Goal: Task Accomplishment & Management: Manage account settings

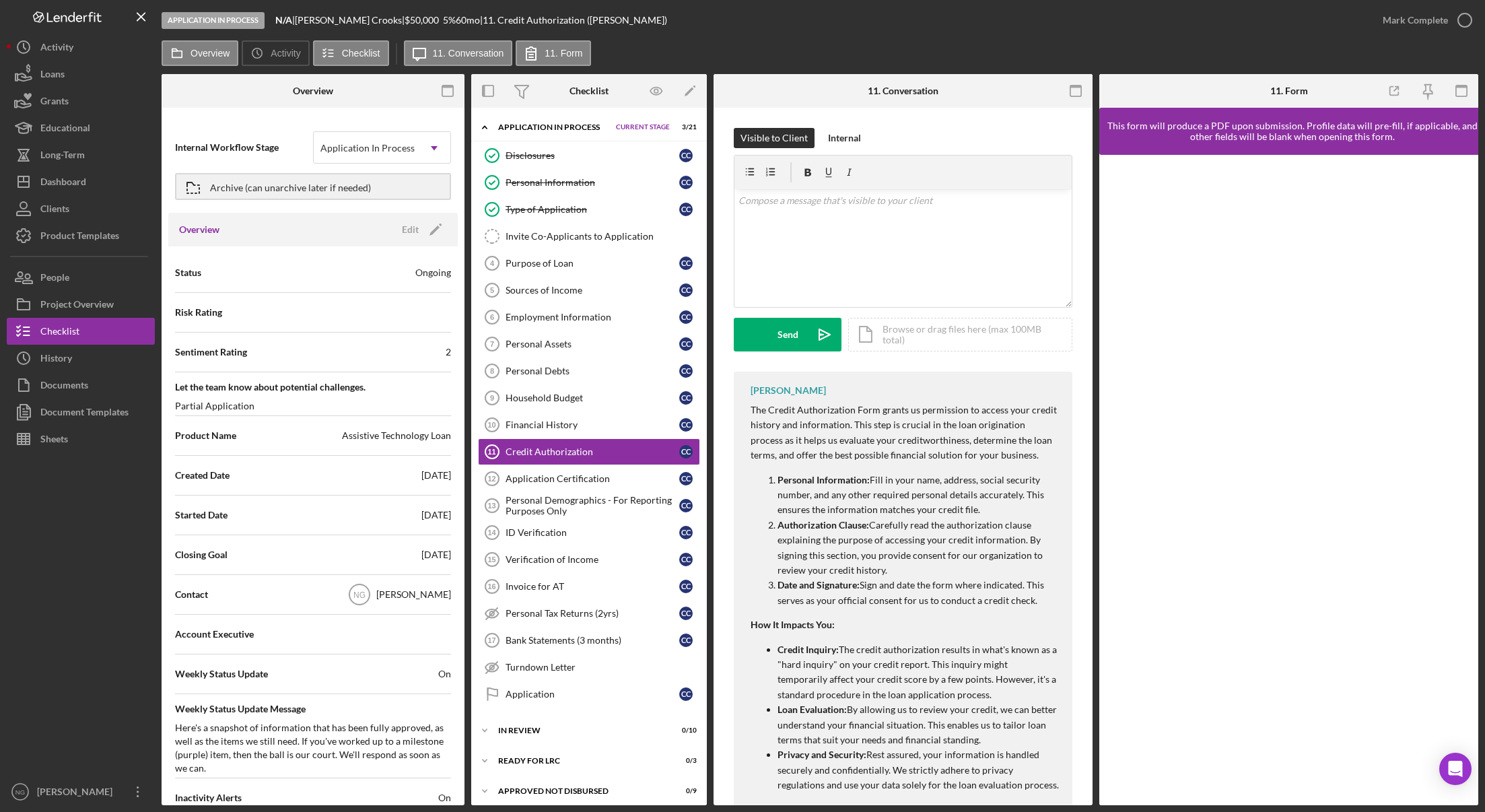
scroll to position [35, 0]
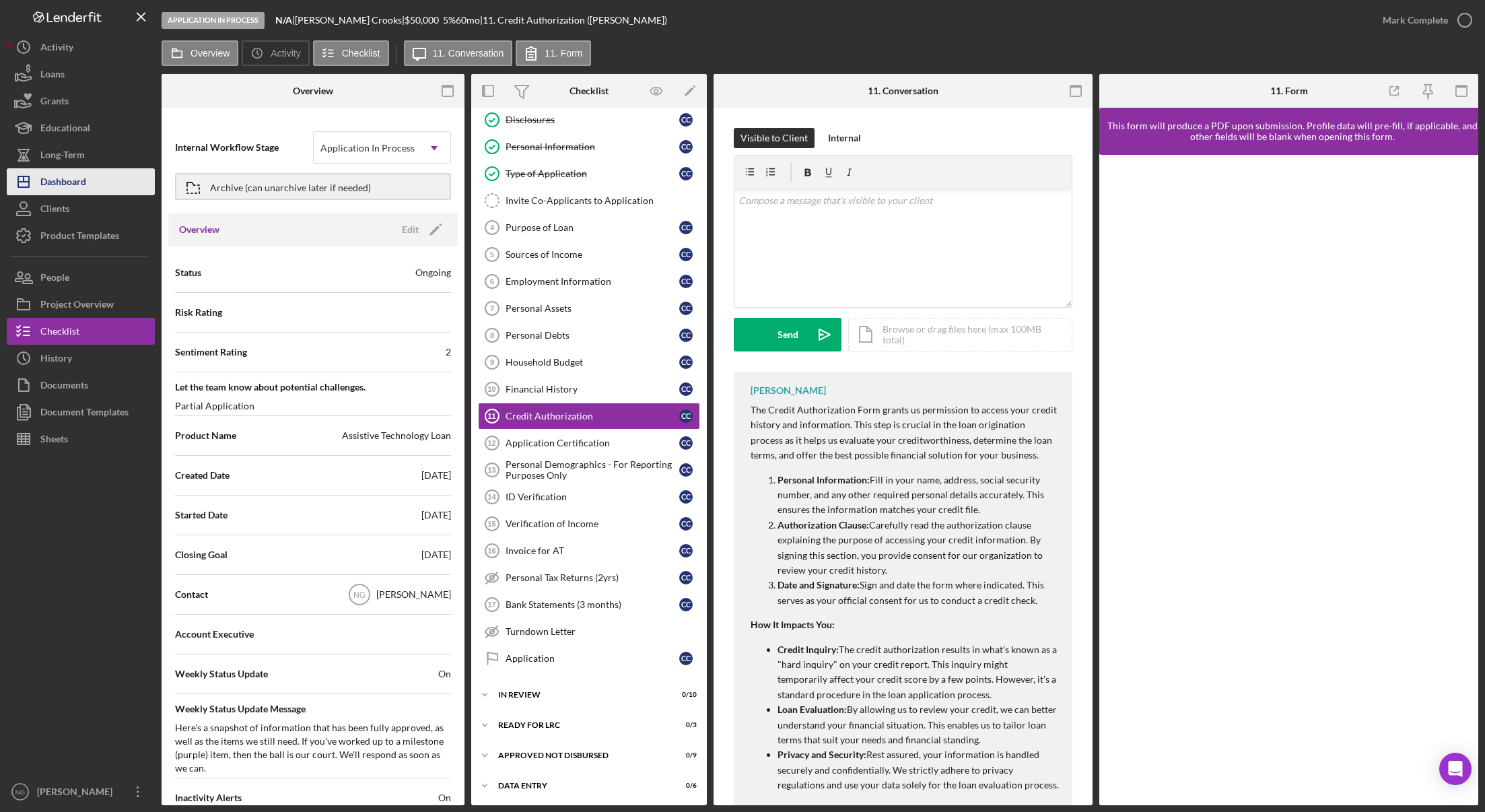
click at [92, 190] on button "Icon/Dashboard Dashboard" at bounding box center [81, 182] width 148 height 27
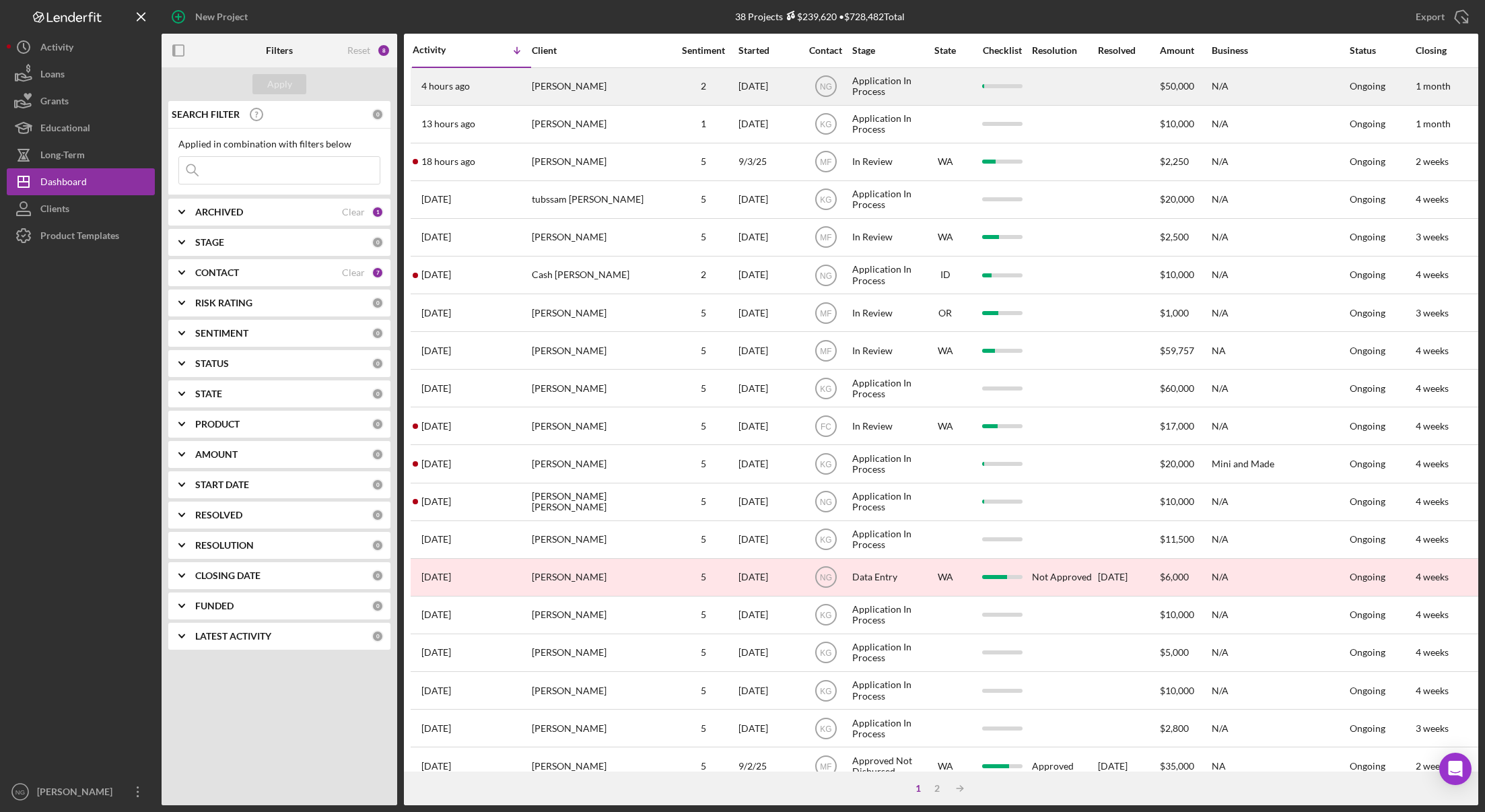
click at [532, 95] on div "[PERSON_NAME]" at bounding box center [599, 86] width 134 height 35
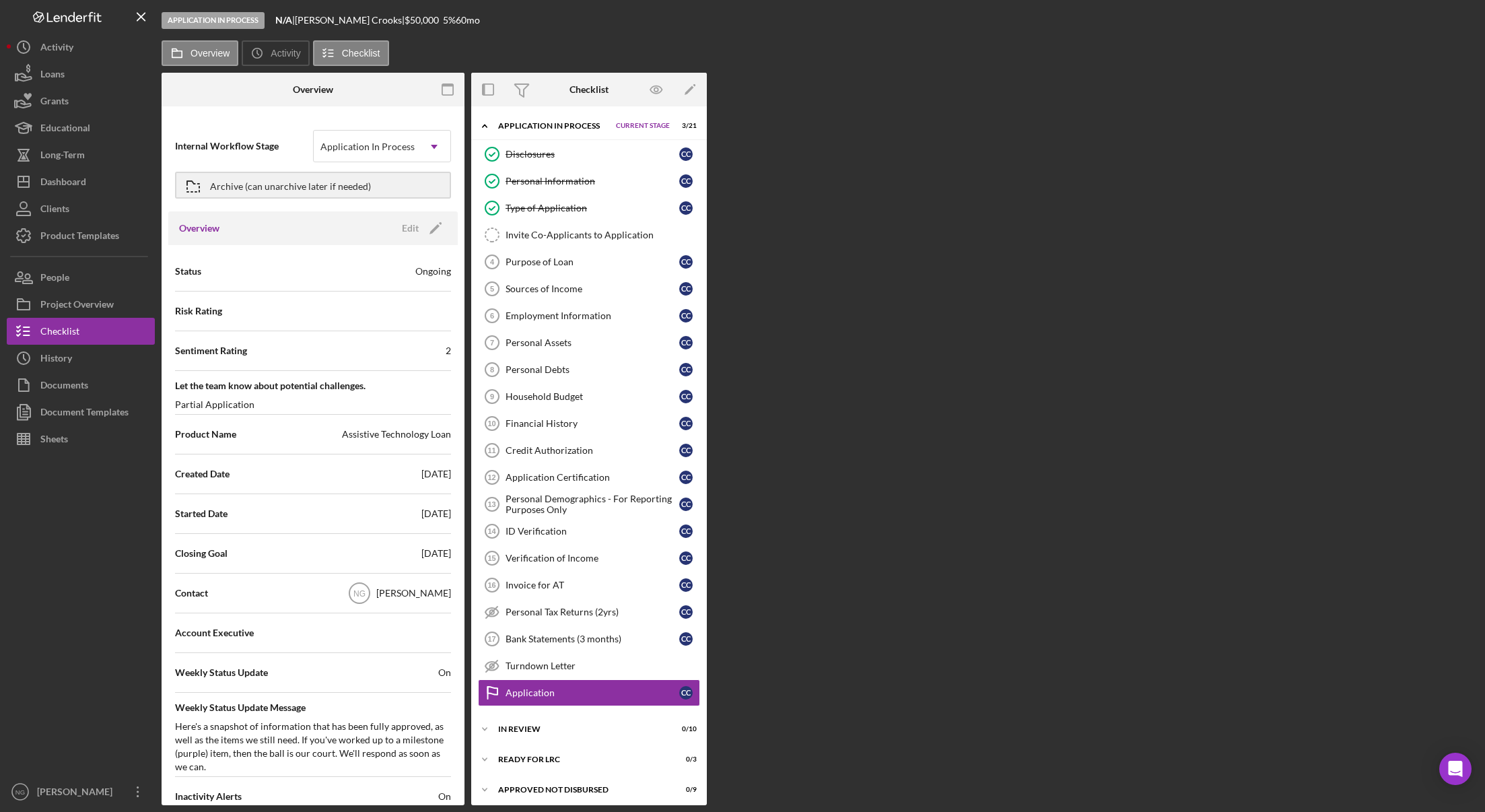
scroll to position [35, 0]
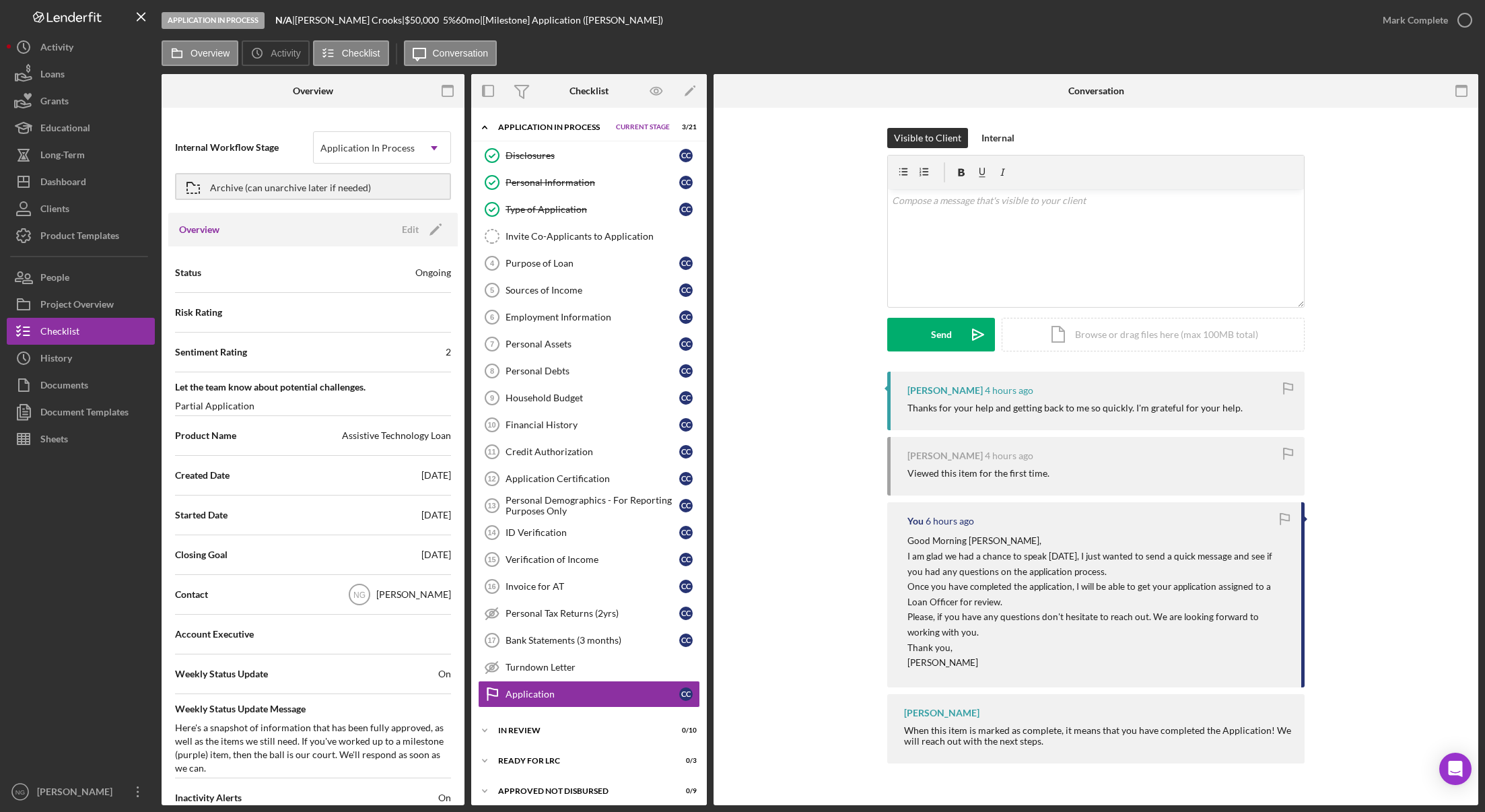
scroll to position [37, 0]
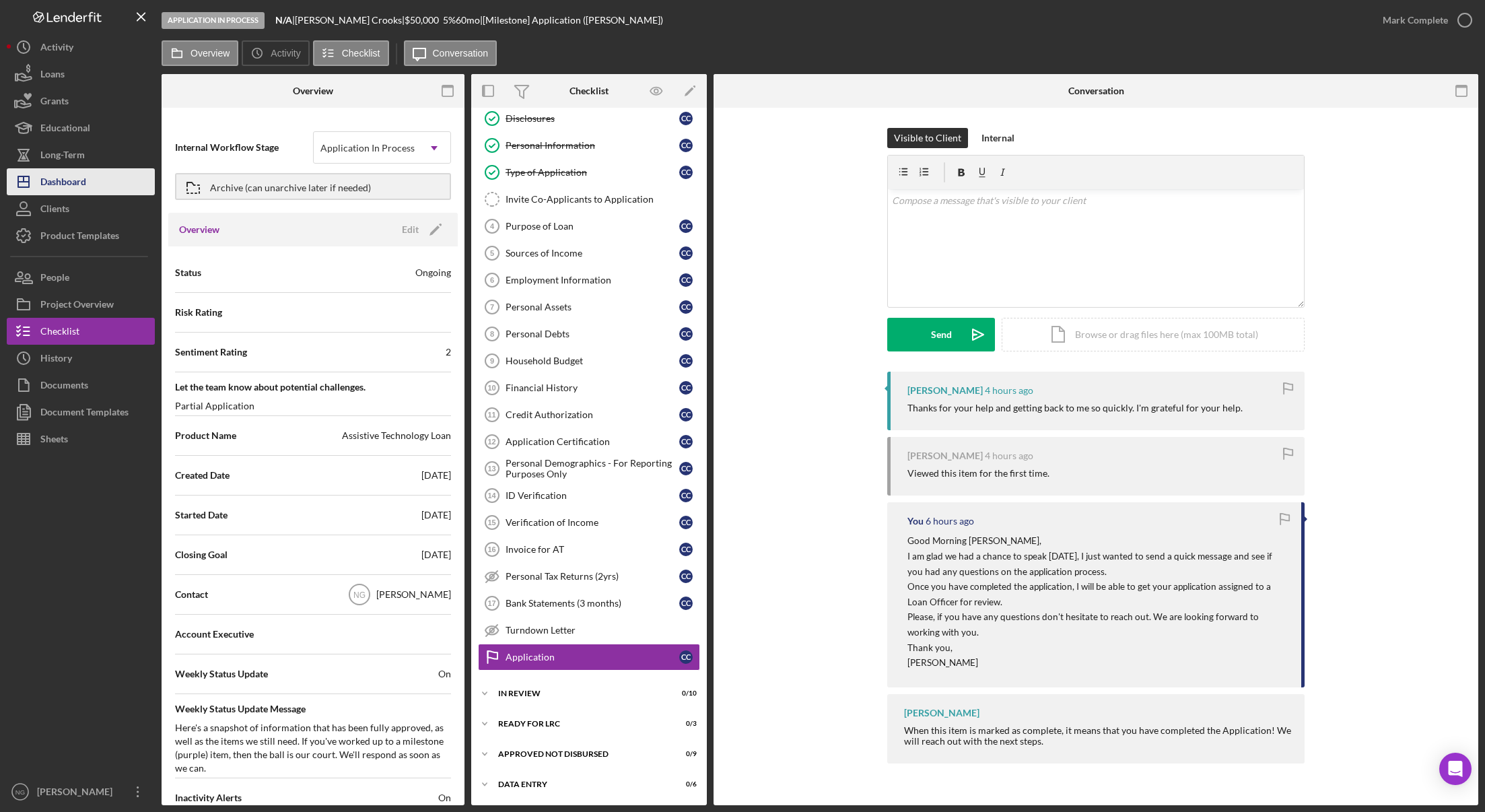
click at [70, 187] on div "Dashboard" at bounding box center [63, 184] width 45 height 31
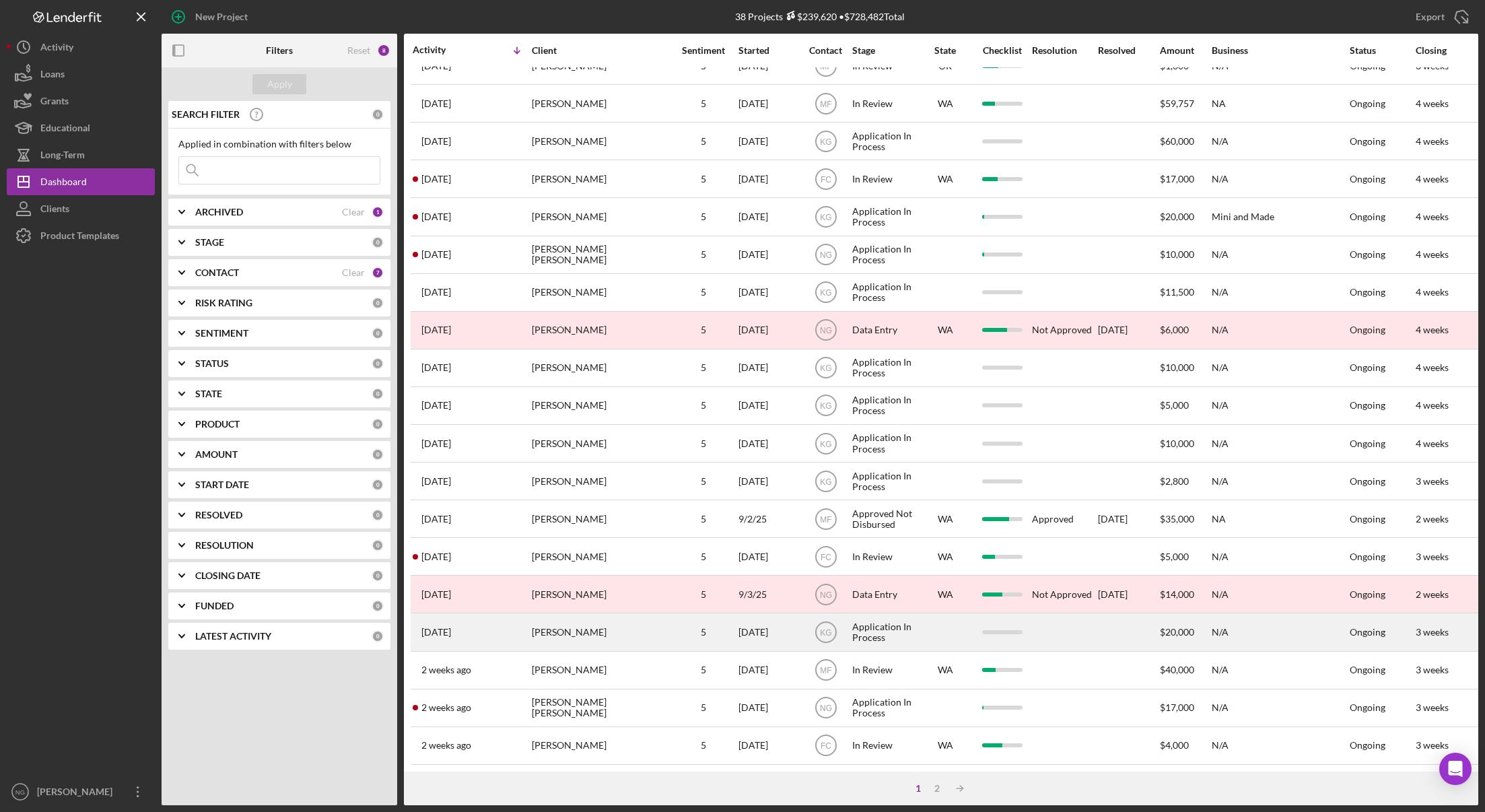
scroll to position [257, 0]
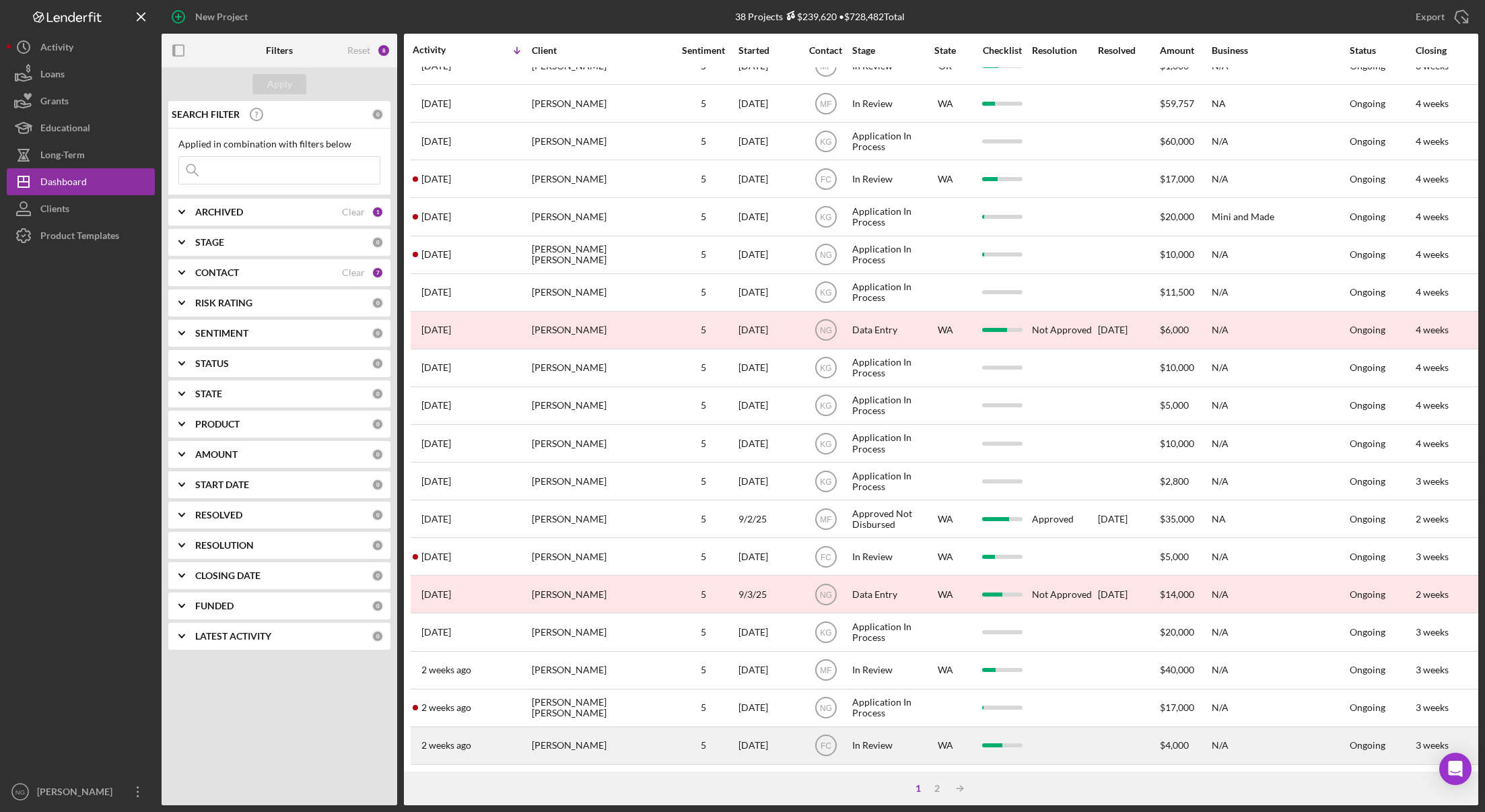
click at [618, 736] on div "[PERSON_NAME]" at bounding box center [599, 745] width 134 height 35
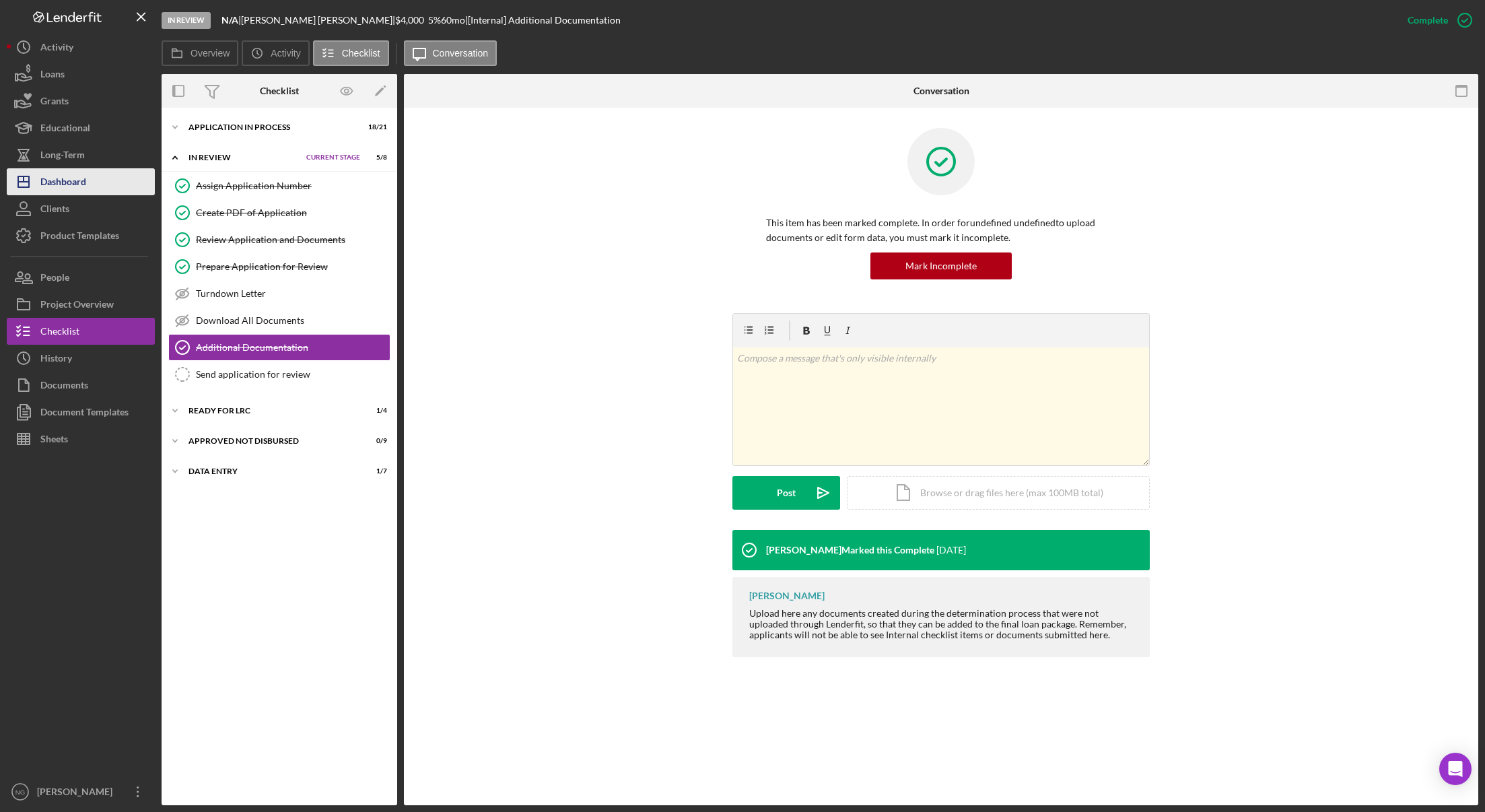
click at [69, 187] on div "Dashboard" at bounding box center [63, 184] width 45 height 31
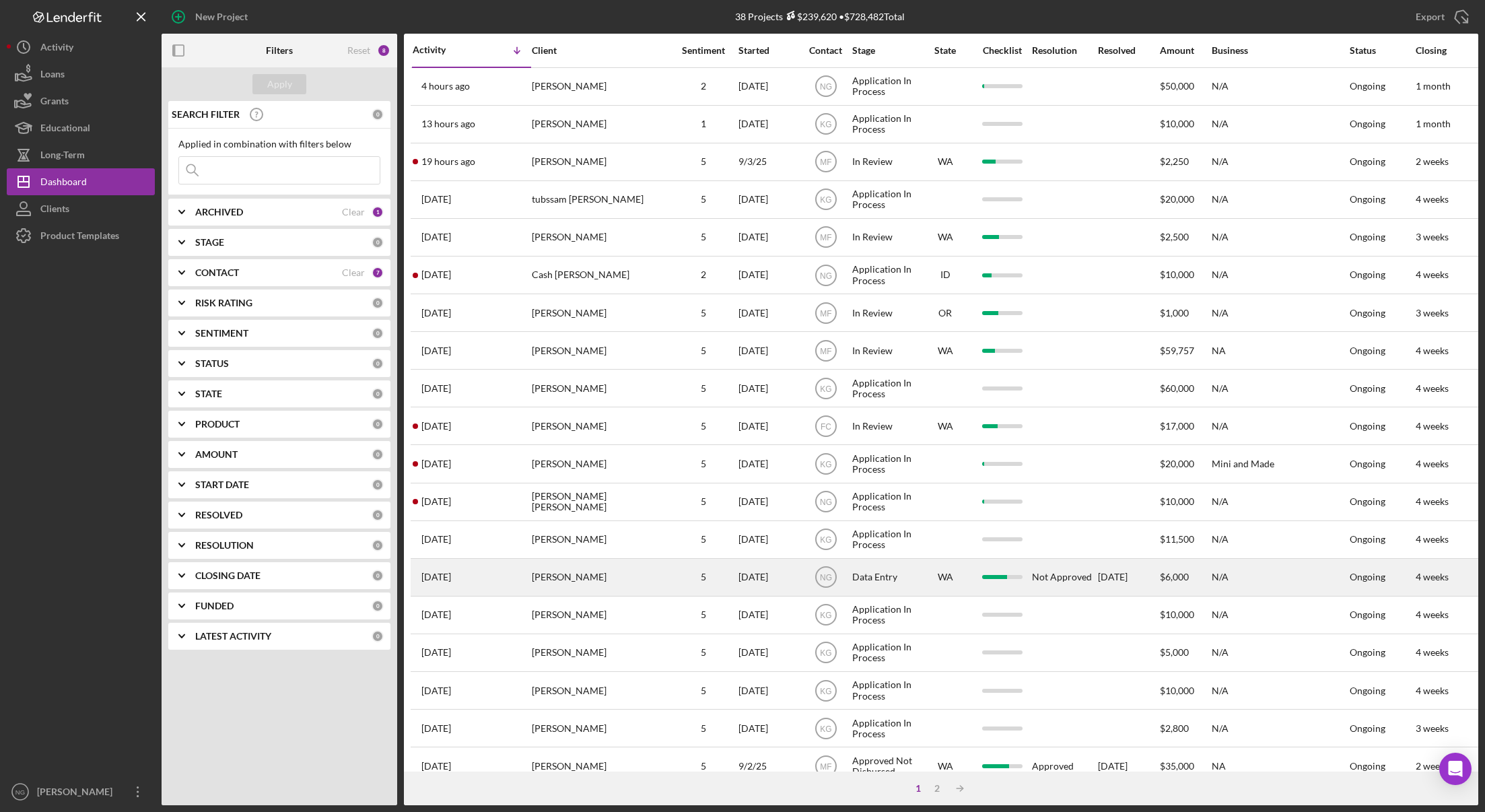
click at [895, 578] on div "Data Entry" at bounding box center [884, 577] width 65 height 35
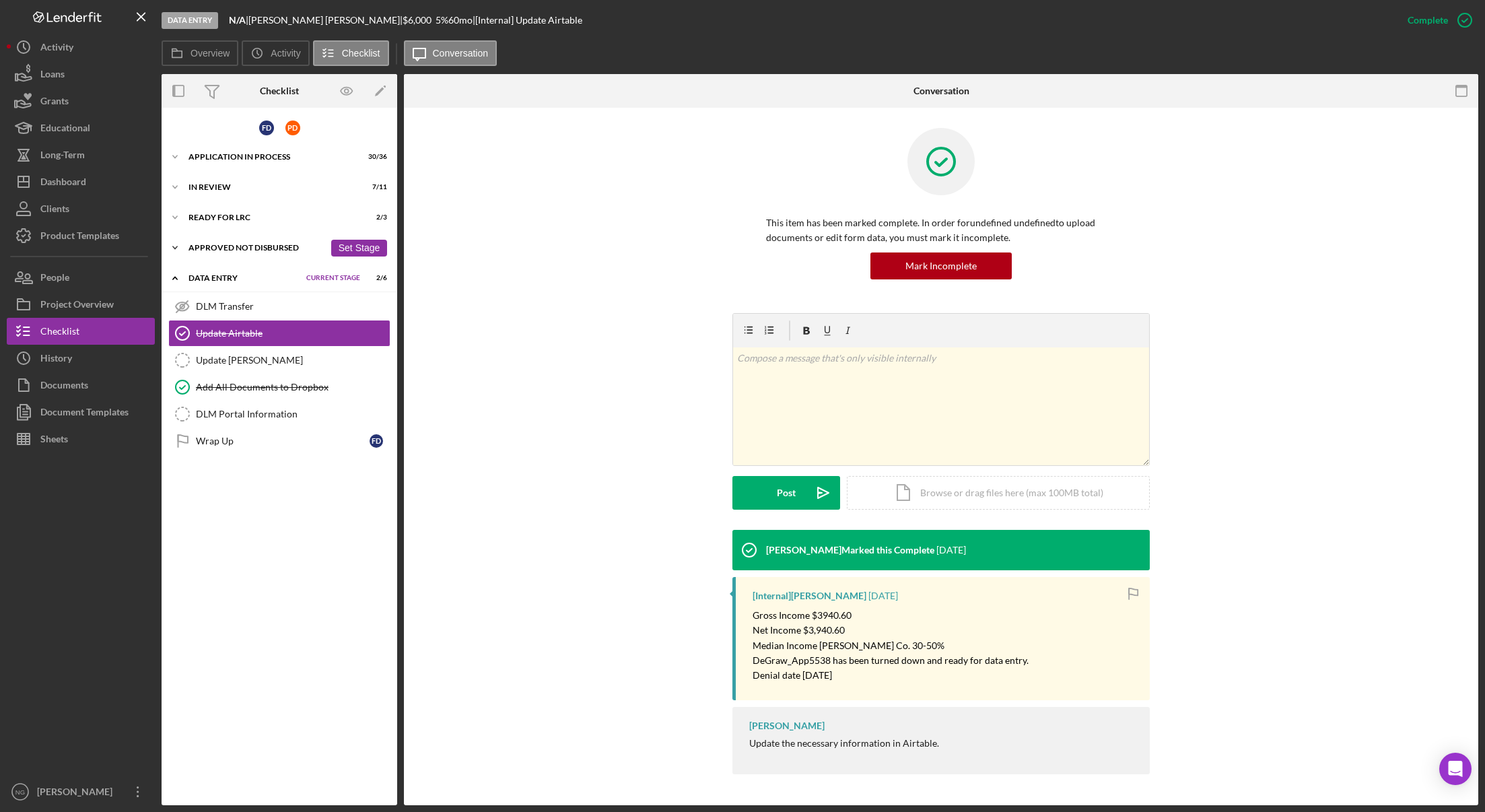
click at [238, 244] on div "Approved Not Disbursed" at bounding box center [256, 247] width 136 height 8
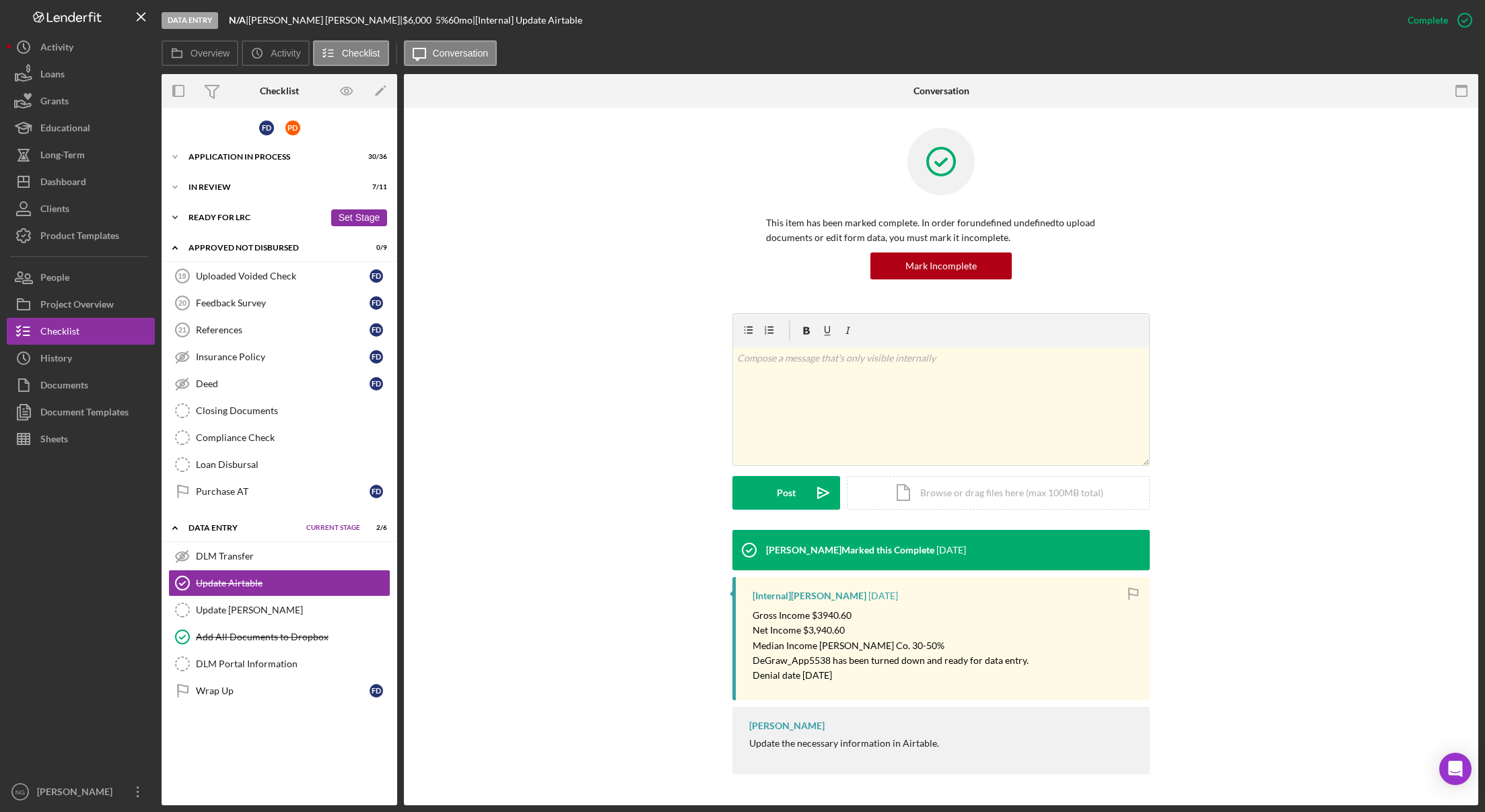
click at [240, 218] on div "Ready for LRC" at bounding box center [256, 217] width 136 height 8
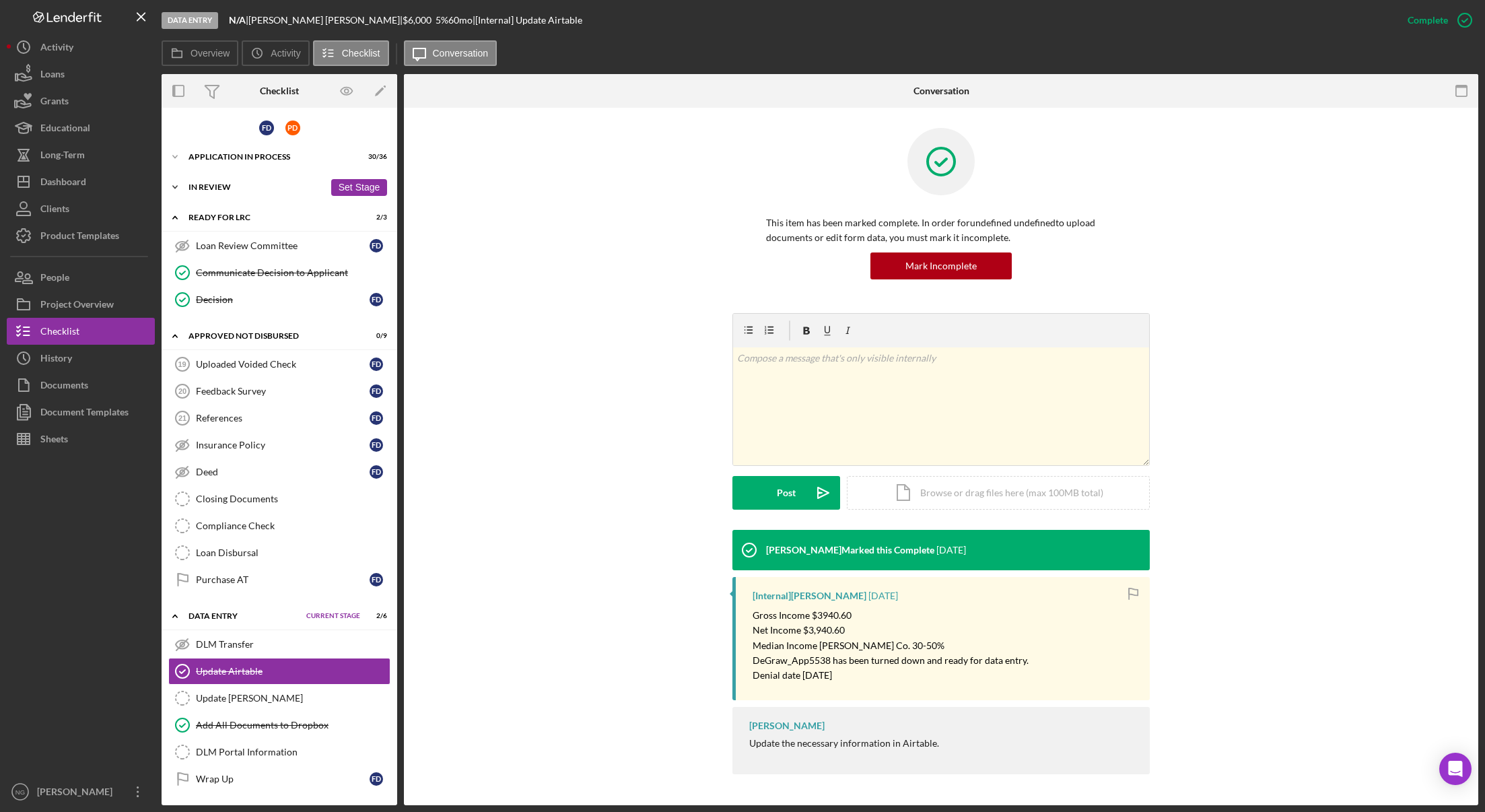
click at [239, 188] on div "In Review" at bounding box center [256, 186] width 136 height 8
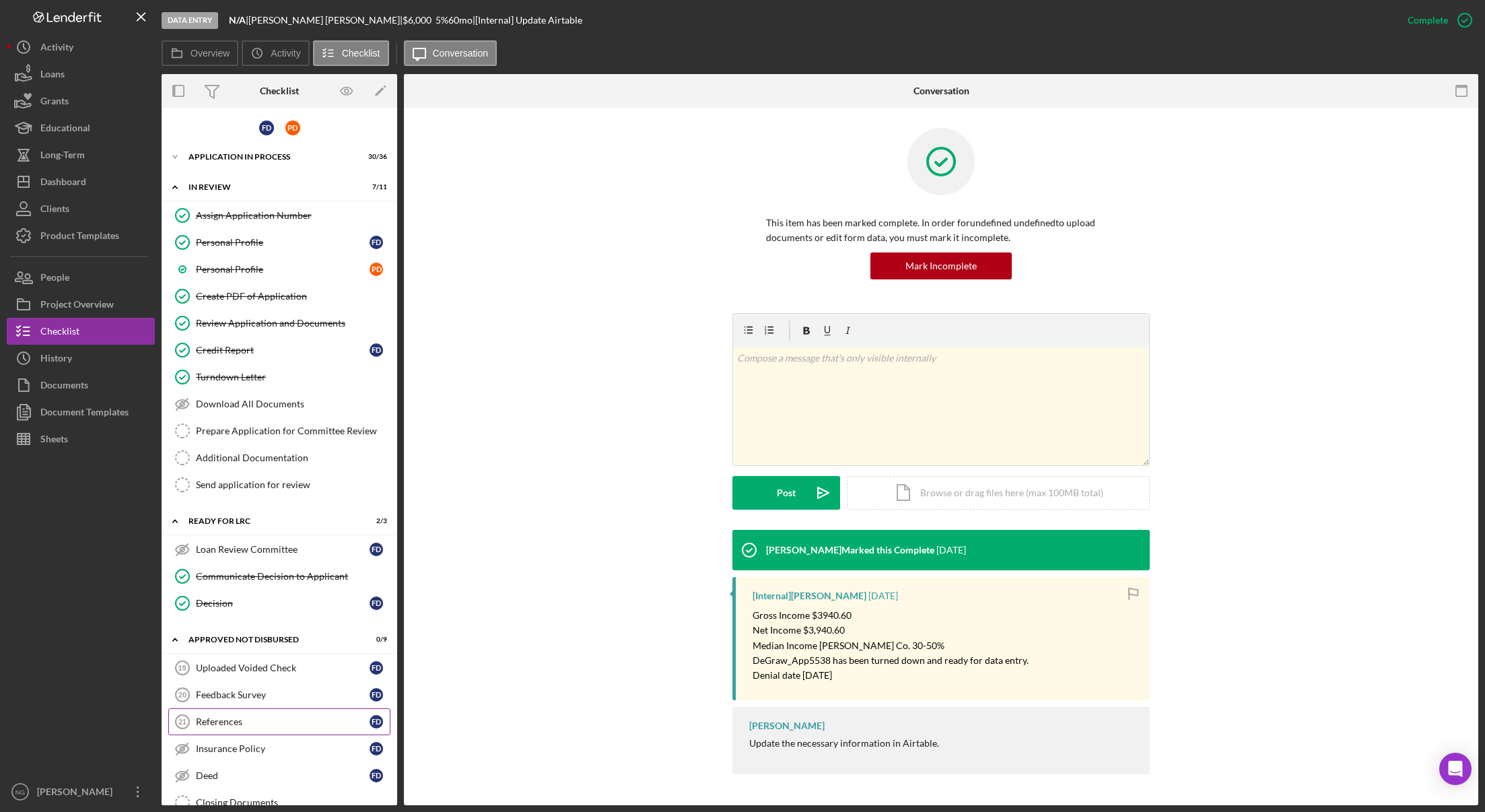
scroll to position [304, 0]
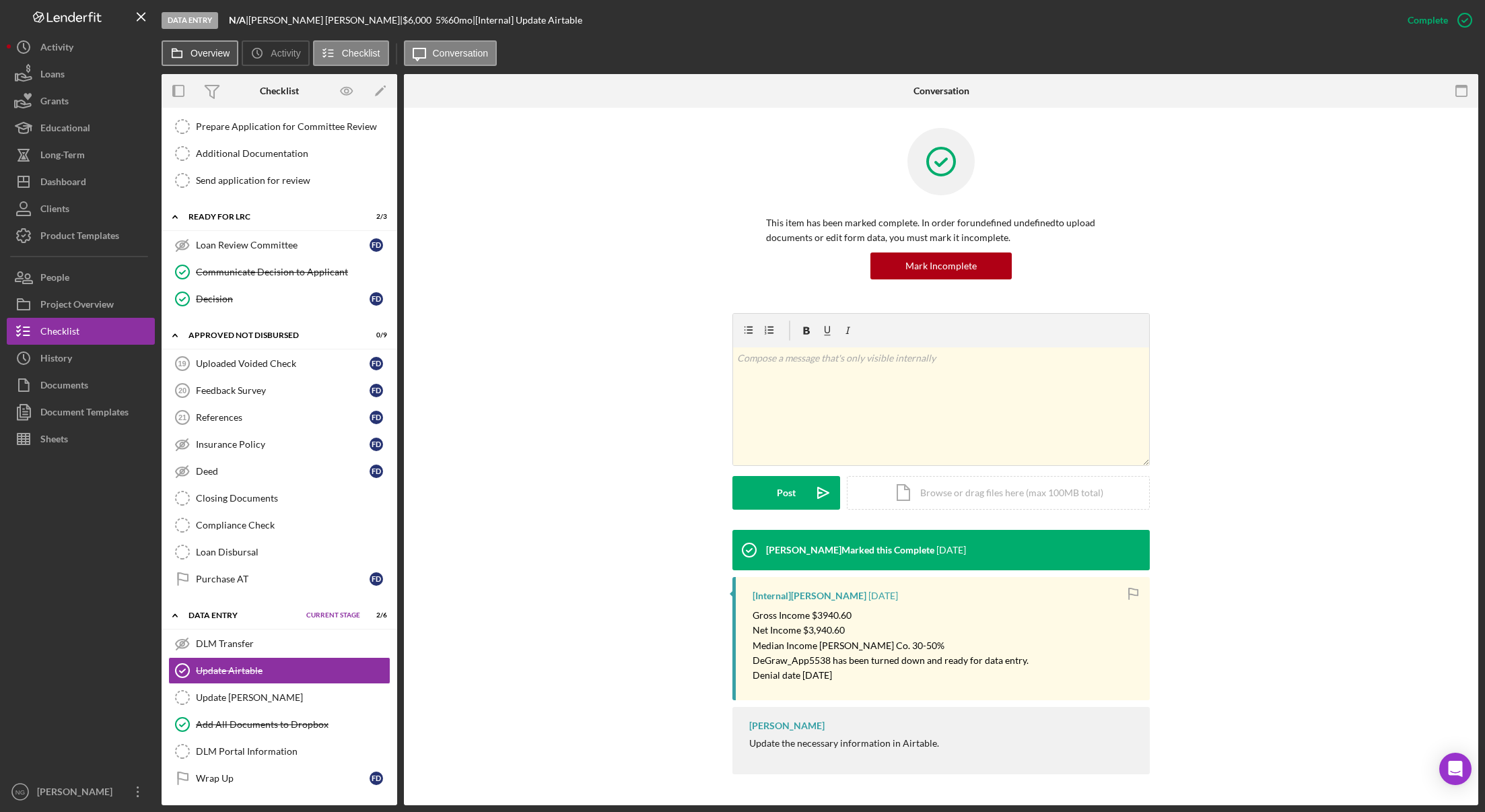
click at [197, 57] on label "Overview" at bounding box center [209, 54] width 39 height 11
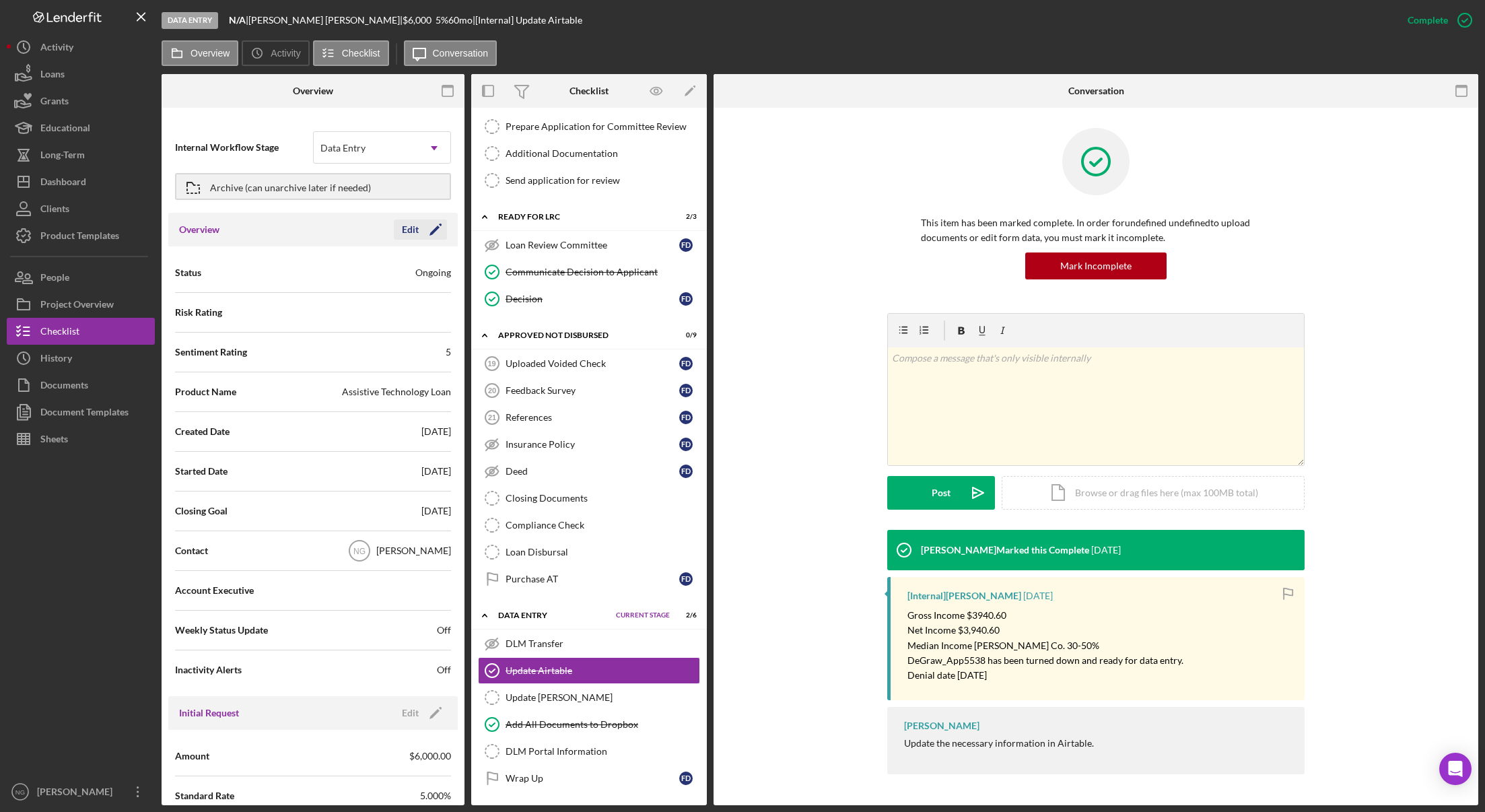
click at [436, 235] on icon "Icon/Edit" at bounding box center [436, 229] width 33 height 33
click at [382, 561] on div "[PERSON_NAME]" at bounding box center [365, 551] width 105 height 31
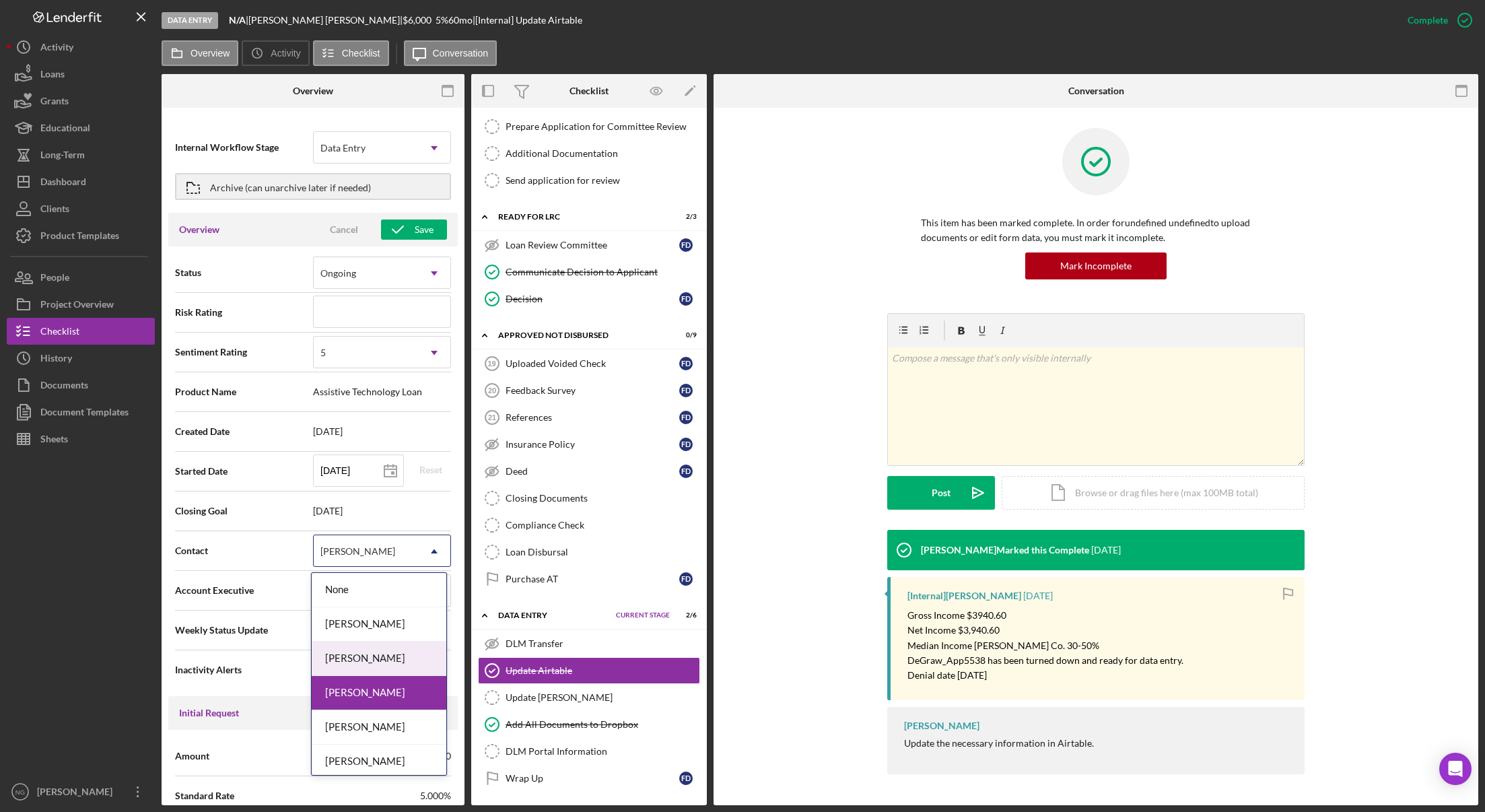
click at [366, 662] on div "Monie Frost" at bounding box center [378, 658] width 134 height 34
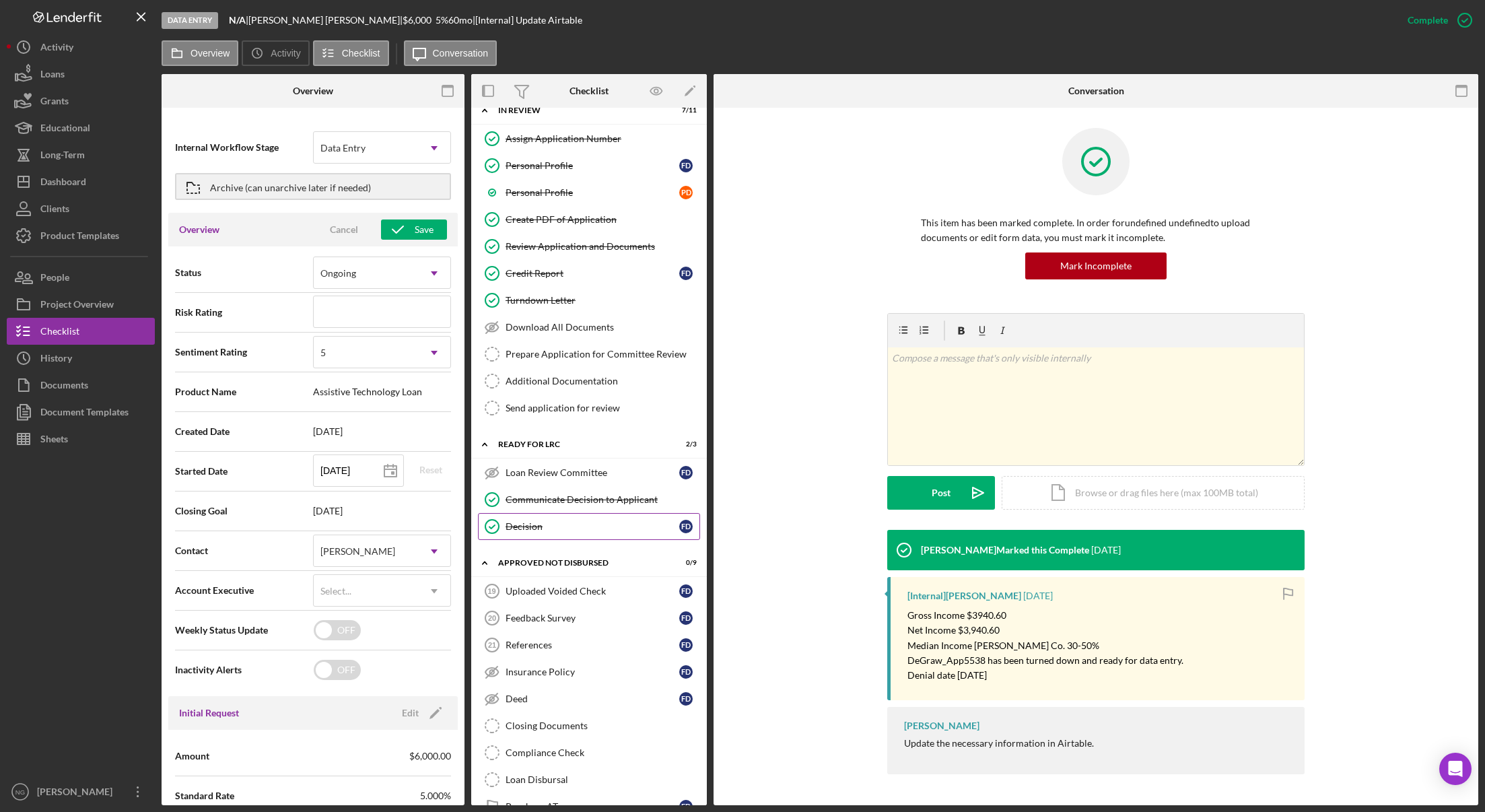
scroll to position [0, 0]
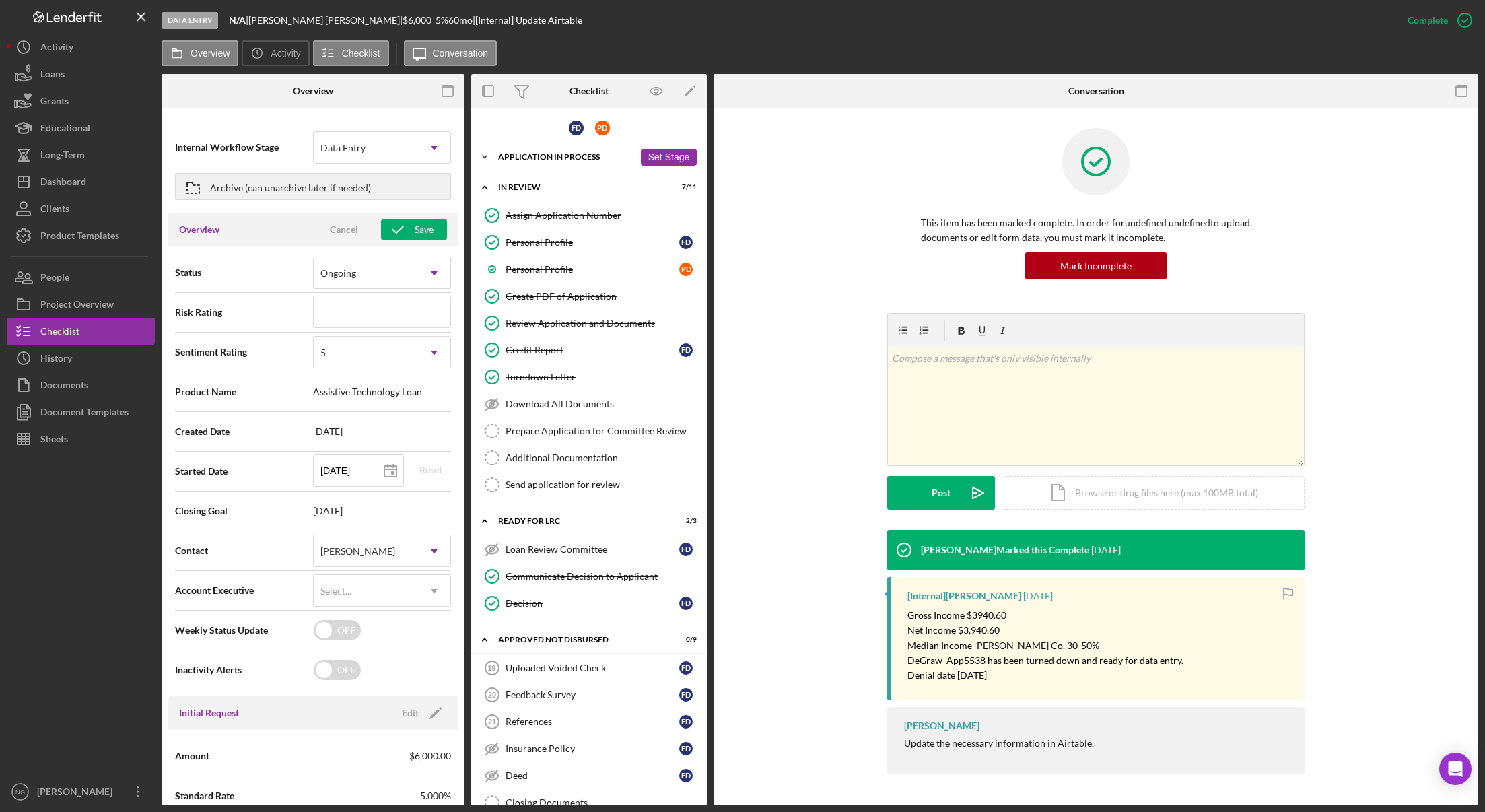
click at [576, 157] on div "Application In Process" at bounding box center [565, 157] width 136 height 8
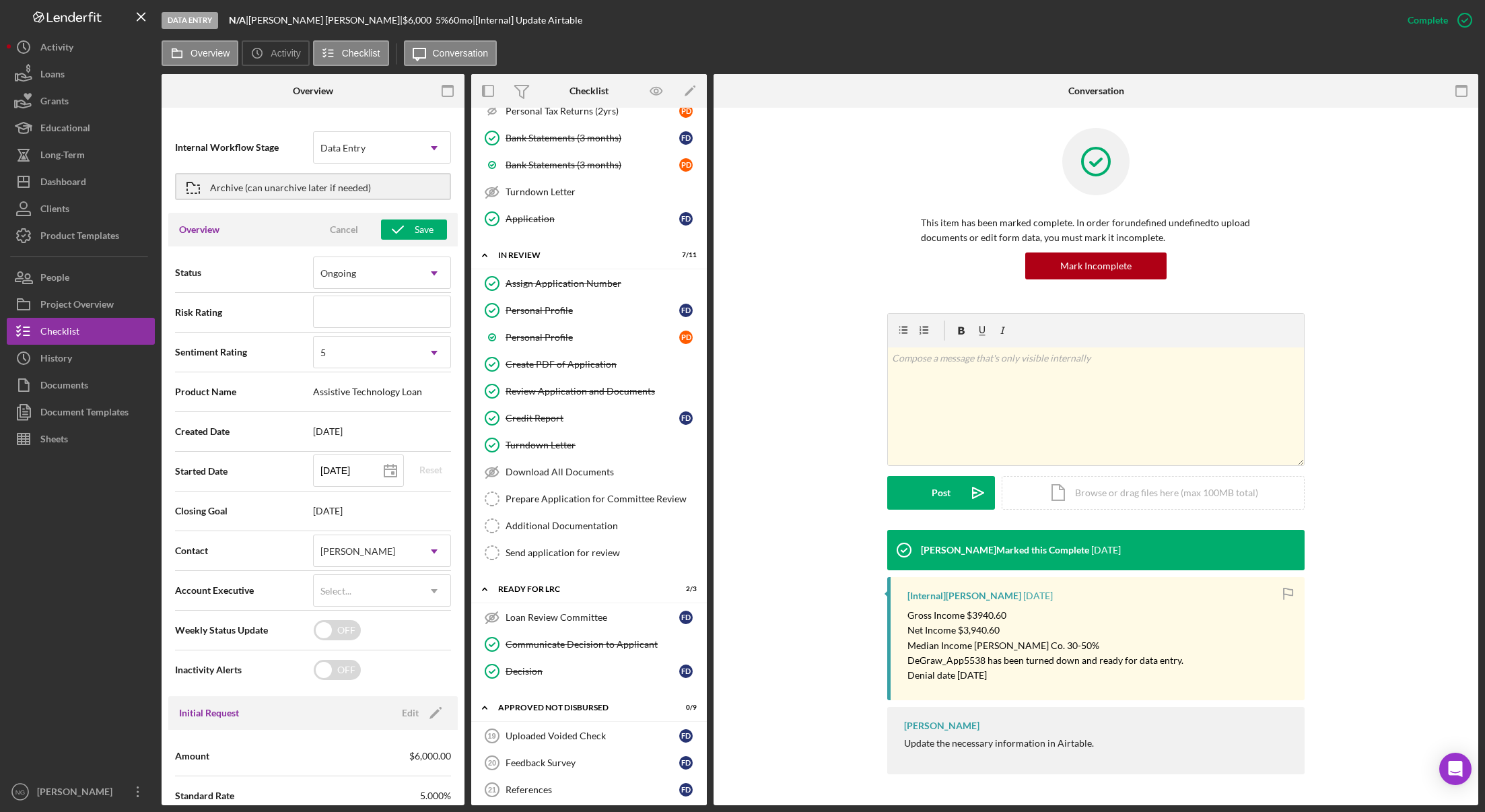
scroll to position [943, 0]
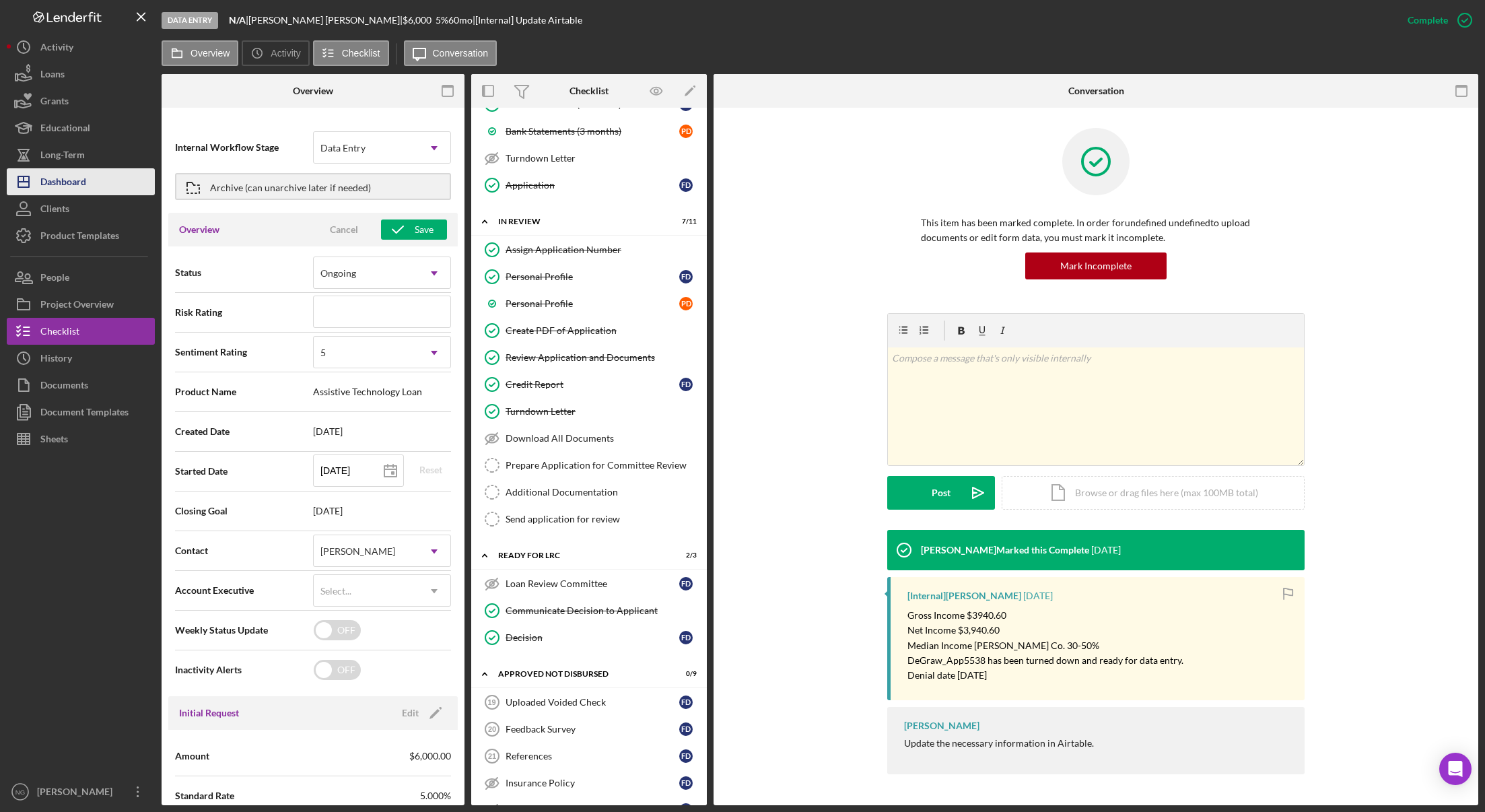
click at [83, 188] on div "Dashboard" at bounding box center [63, 184] width 45 height 31
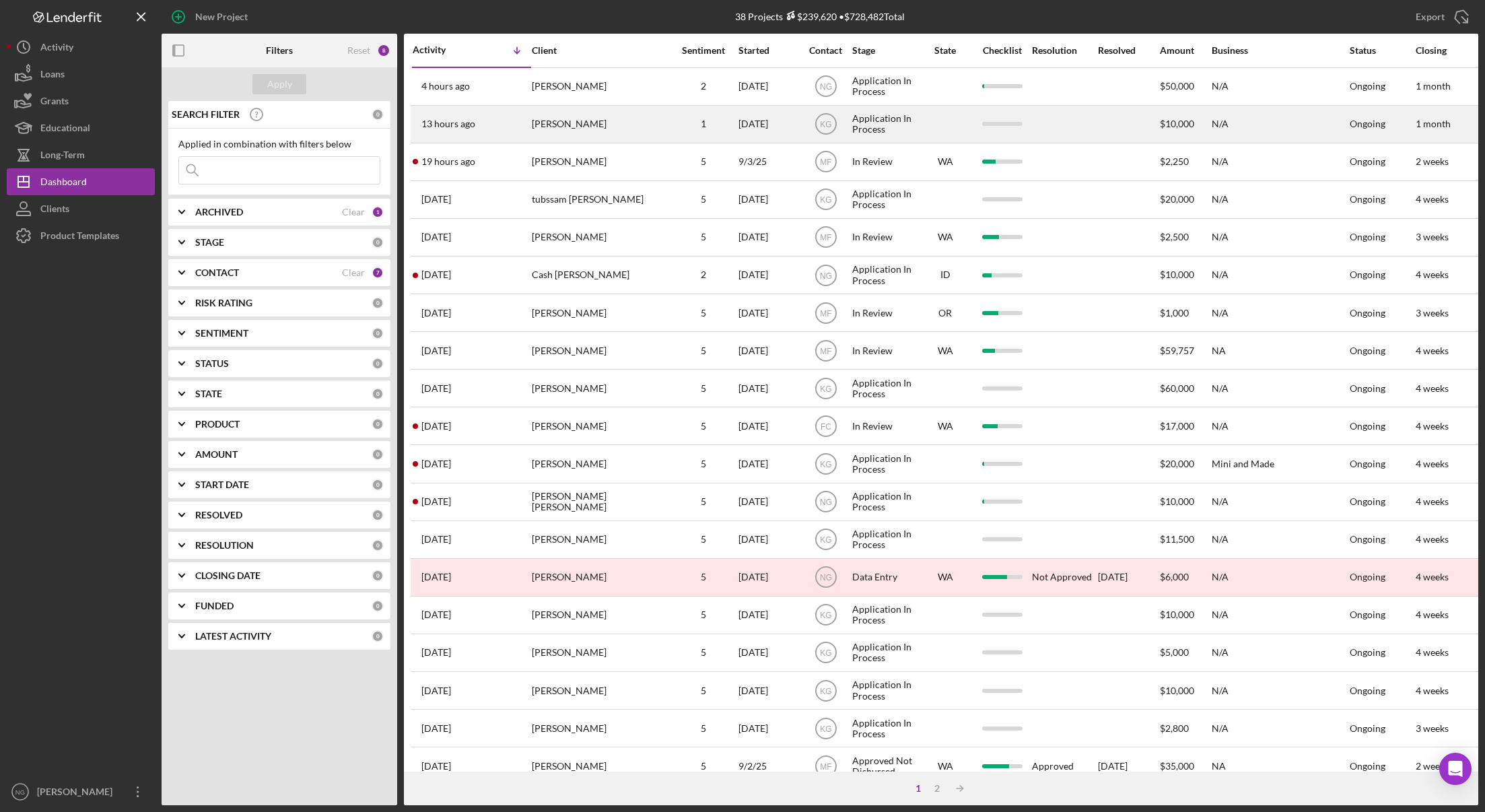
click at [583, 133] on div "[PERSON_NAME]" at bounding box center [599, 124] width 134 height 35
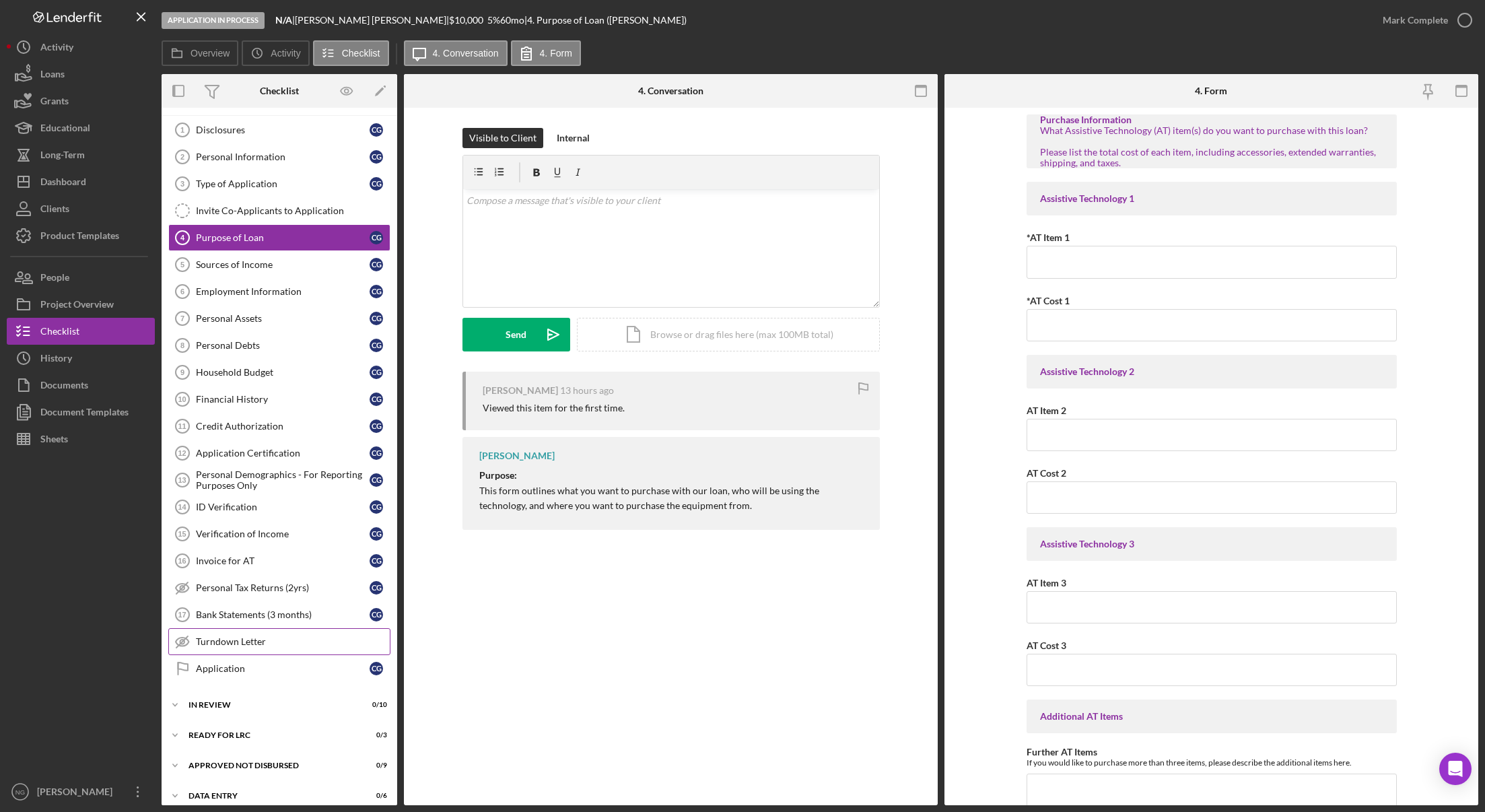
scroll to position [37, 0]
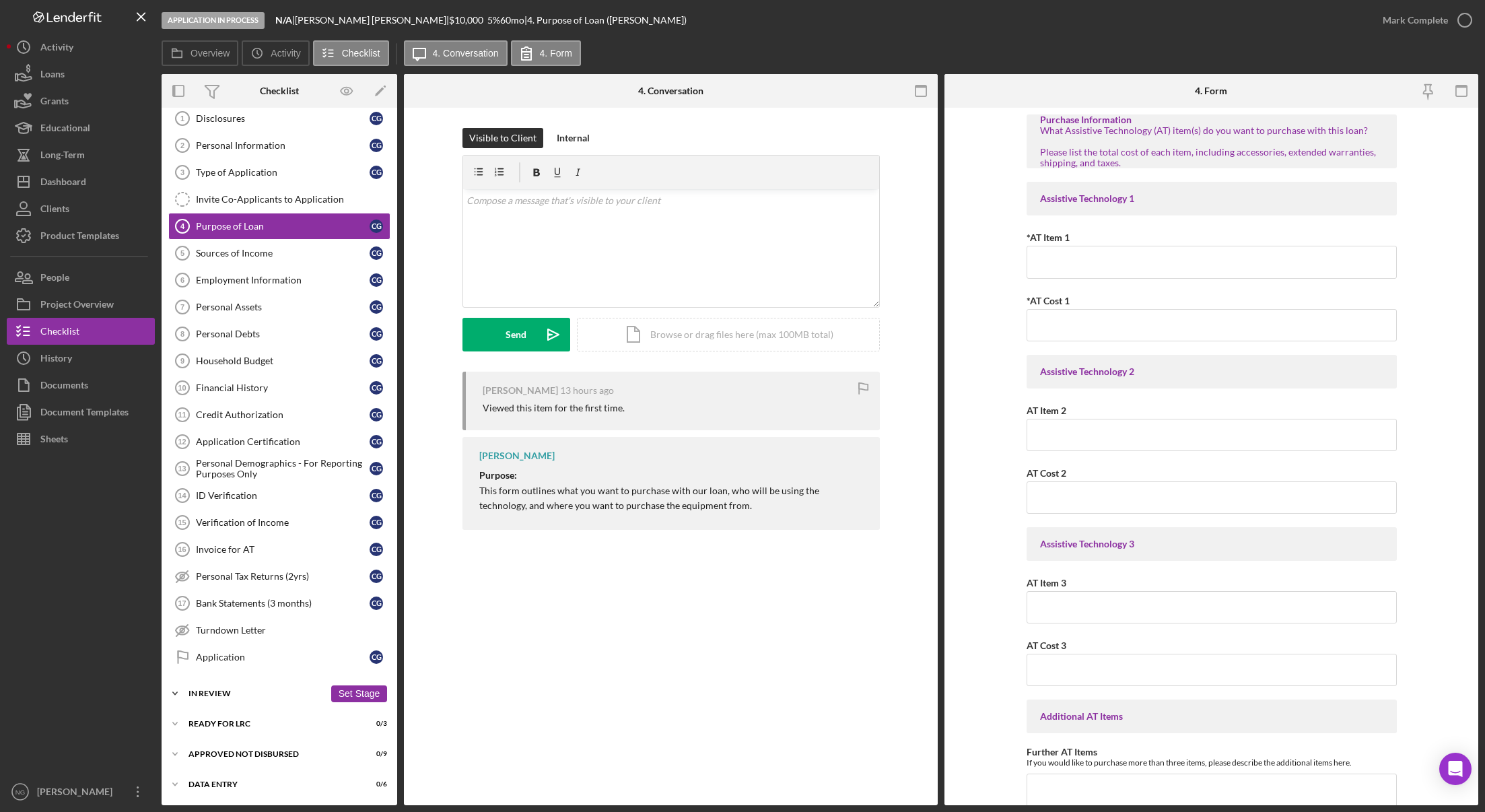
click at [215, 697] on div "Icon/Expander In Review 0 / 10 Set Stage" at bounding box center [279, 692] width 235 height 27
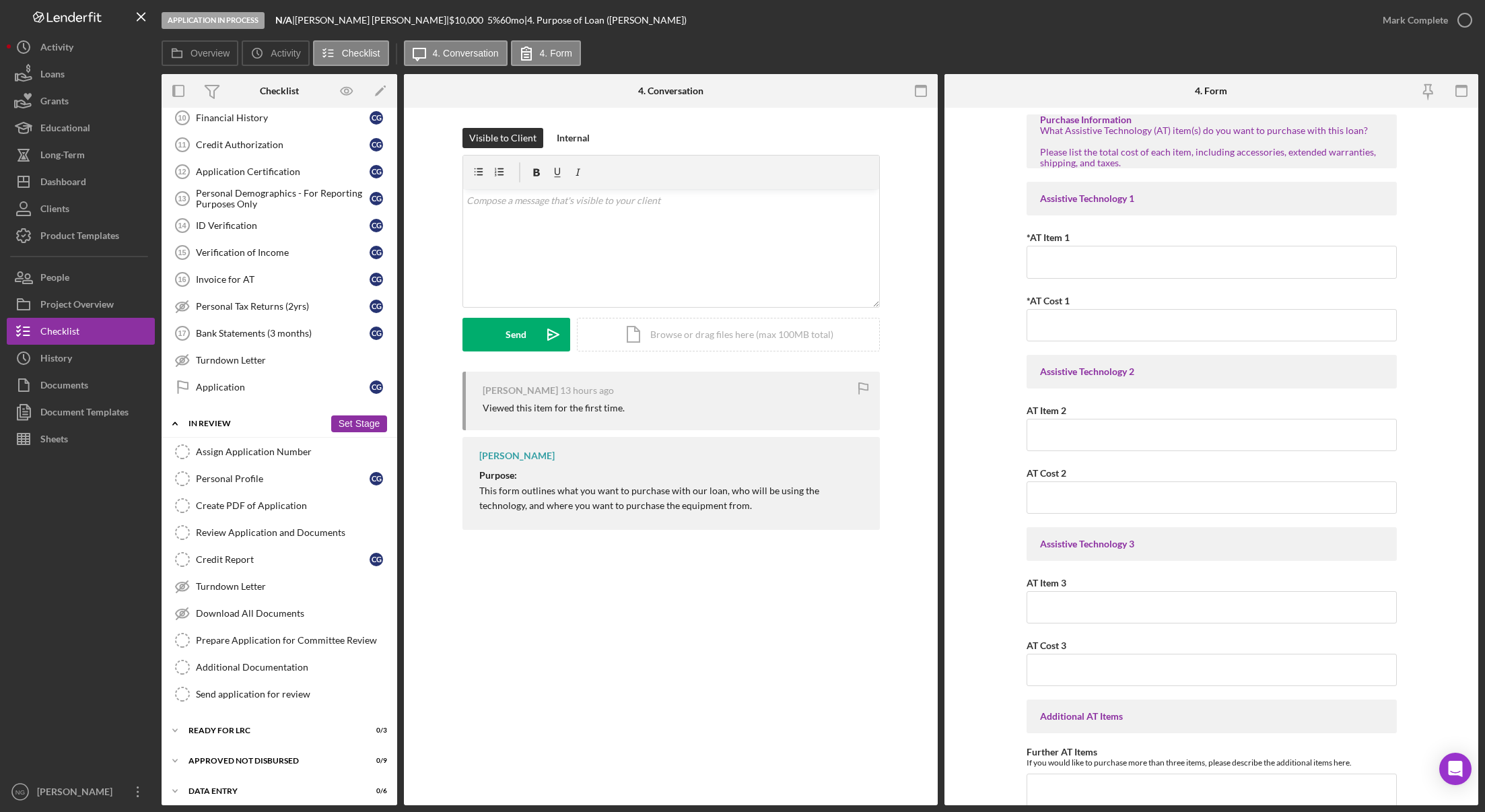
scroll to position [313, 0]
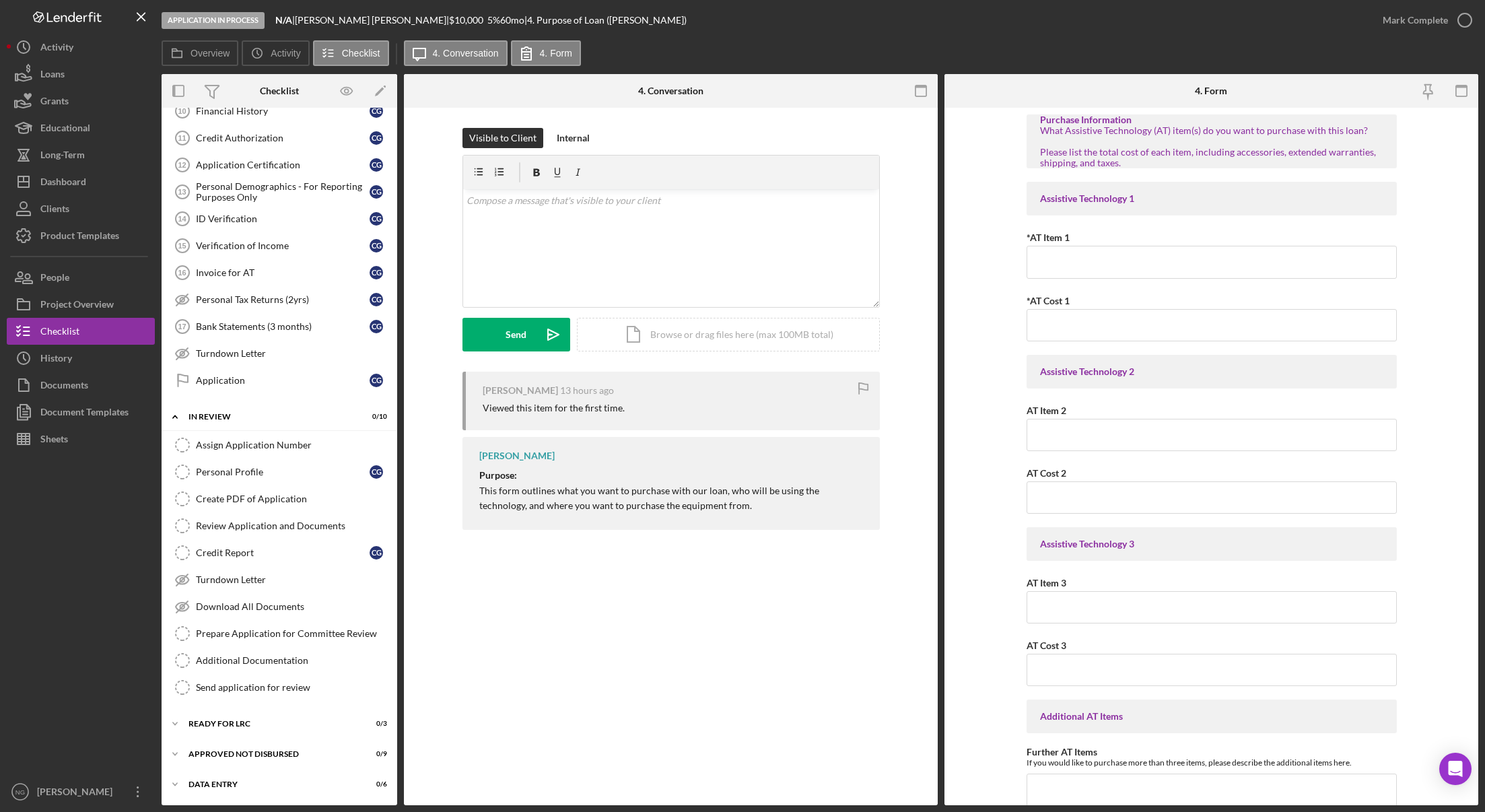
click at [742, 603] on div "Purpose of Loan 4 Purpose of Loan Visible to Client Internal v Color teal Color…" at bounding box center [671, 456] width 534 height 697
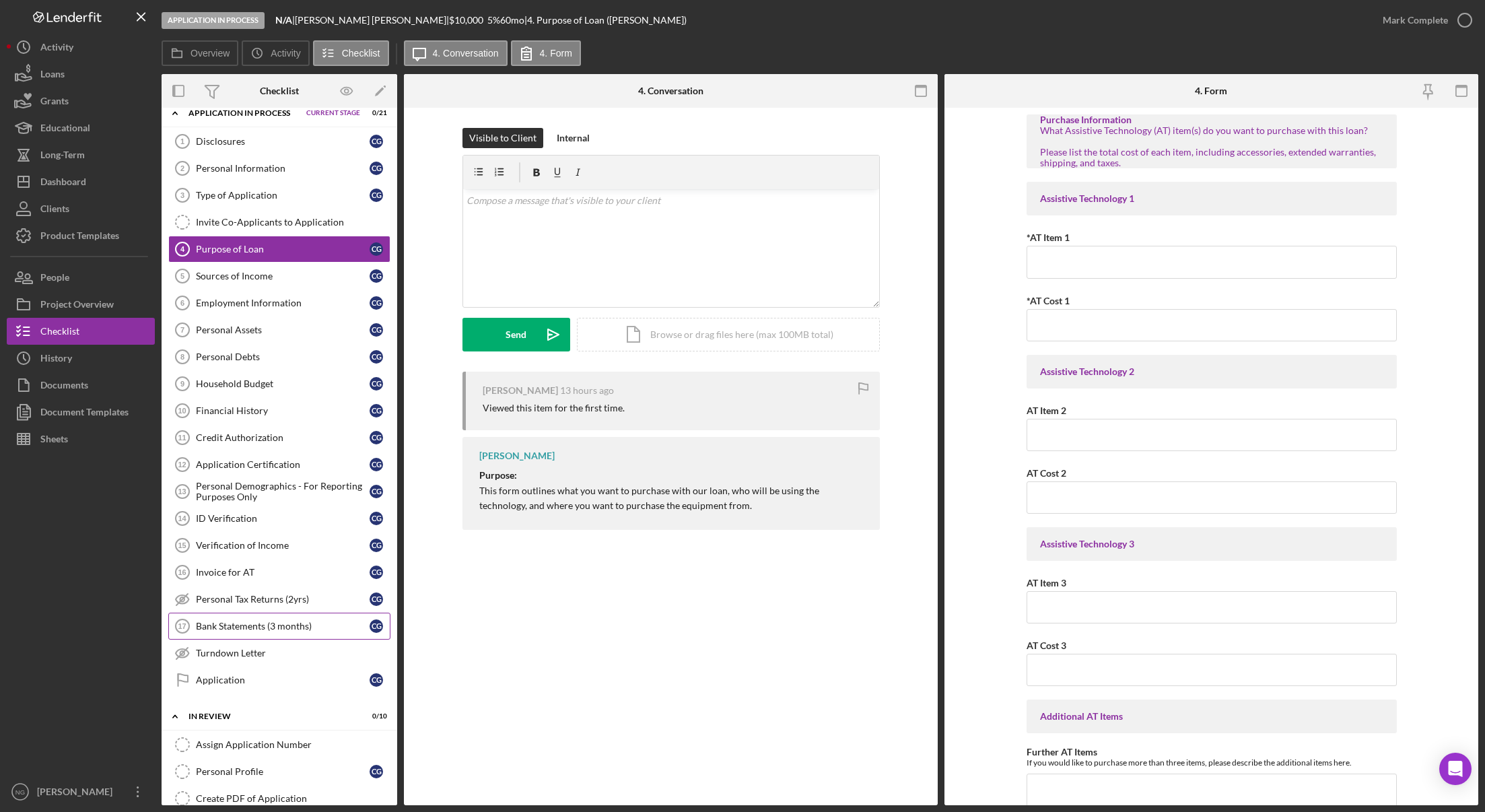
scroll to position [0, 0]
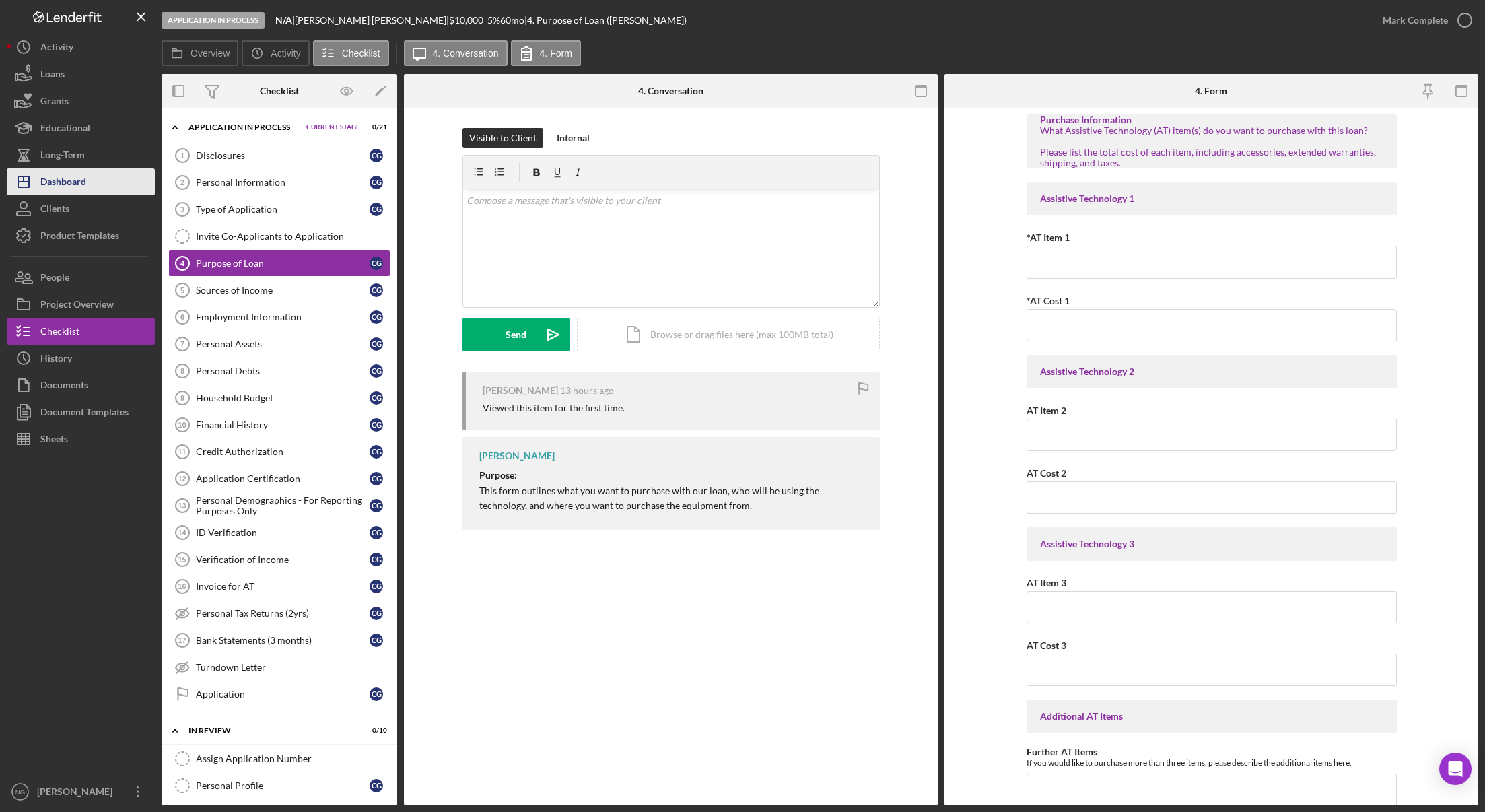
drag, startPoint x: 68, startPoint y: 184, endPoint x: 114, endPoint y: 184, distance: 46.0
click at [68, 184] on div "Dashboard" at bounding box center [63, 184] width 45 height 31
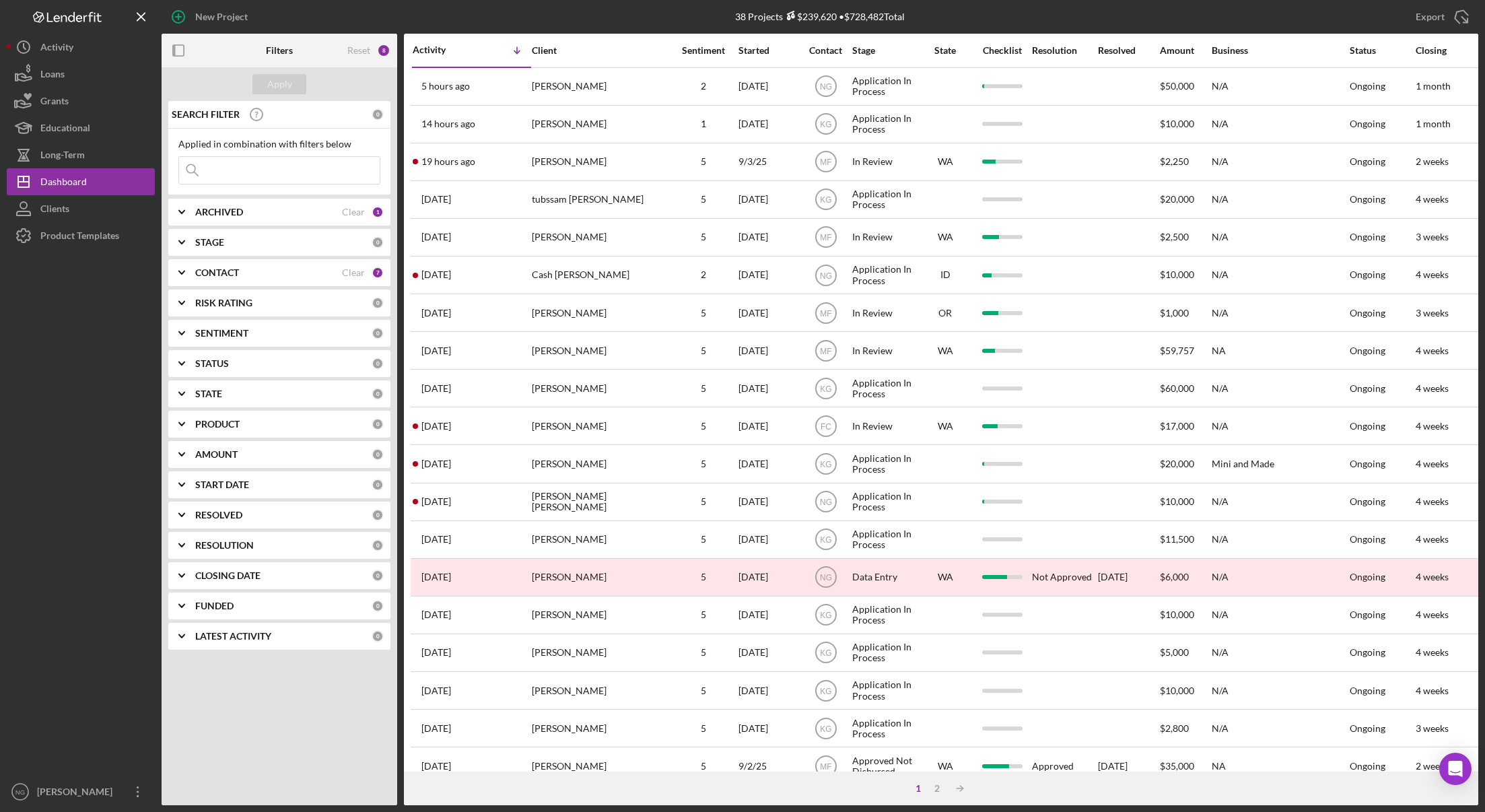
scroll to position [257, 0]
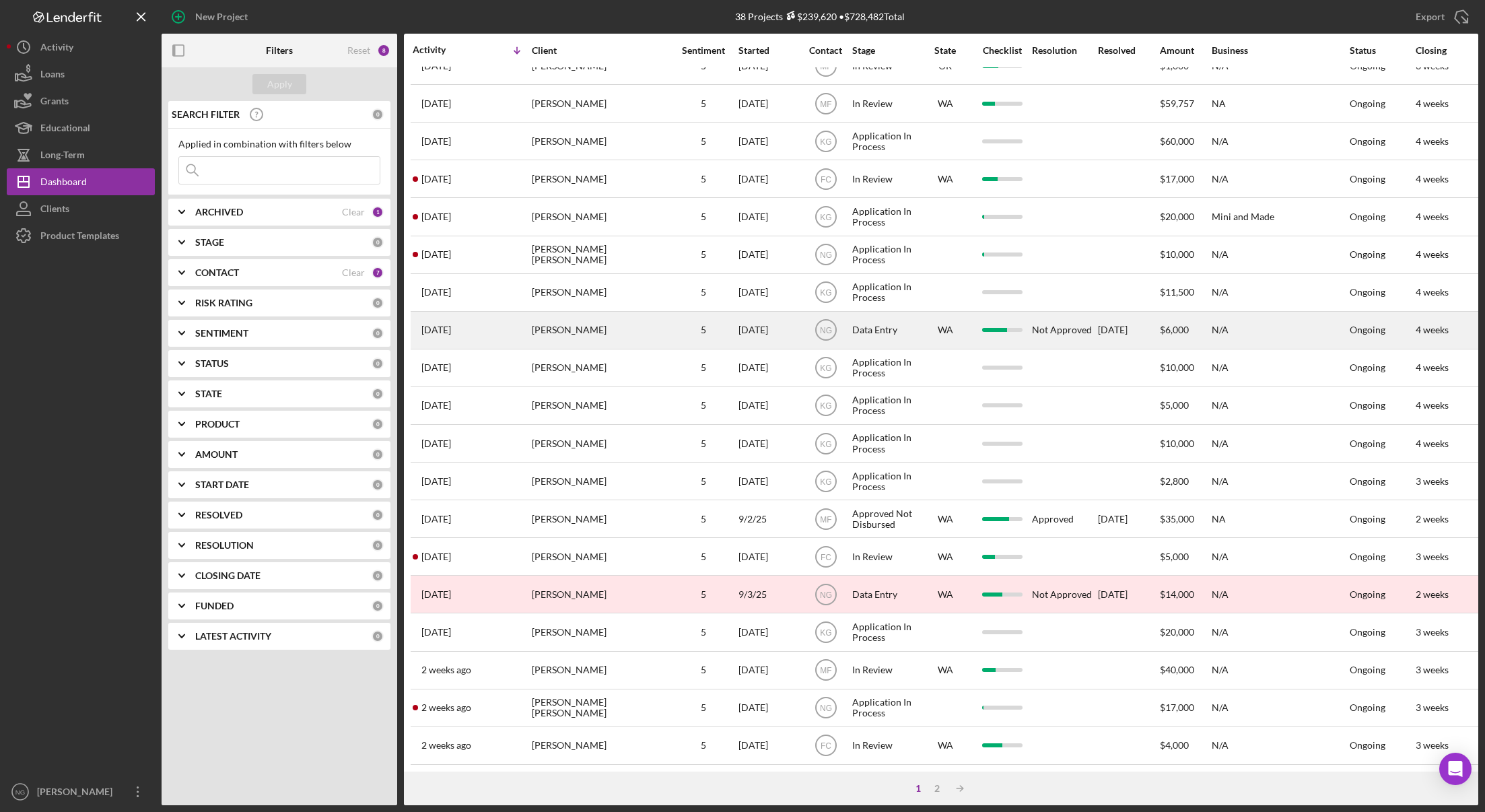
click at [611, 315] on div "Faron De Graw" at bounding box center [599, 330] width 134 height 35
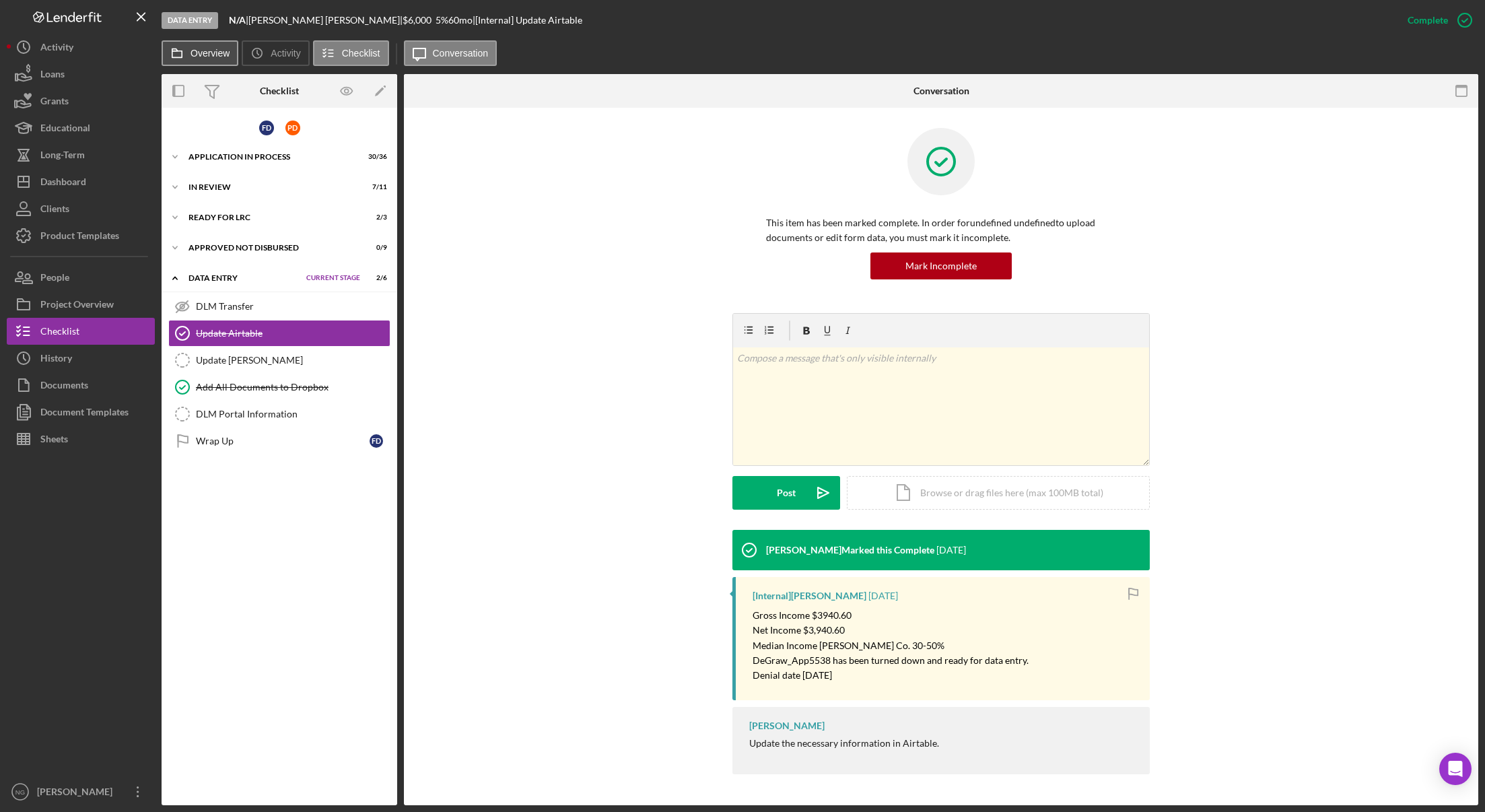
click at [192, 56] on label "Overview" at bounding box center [209, 54] width 39 height 11
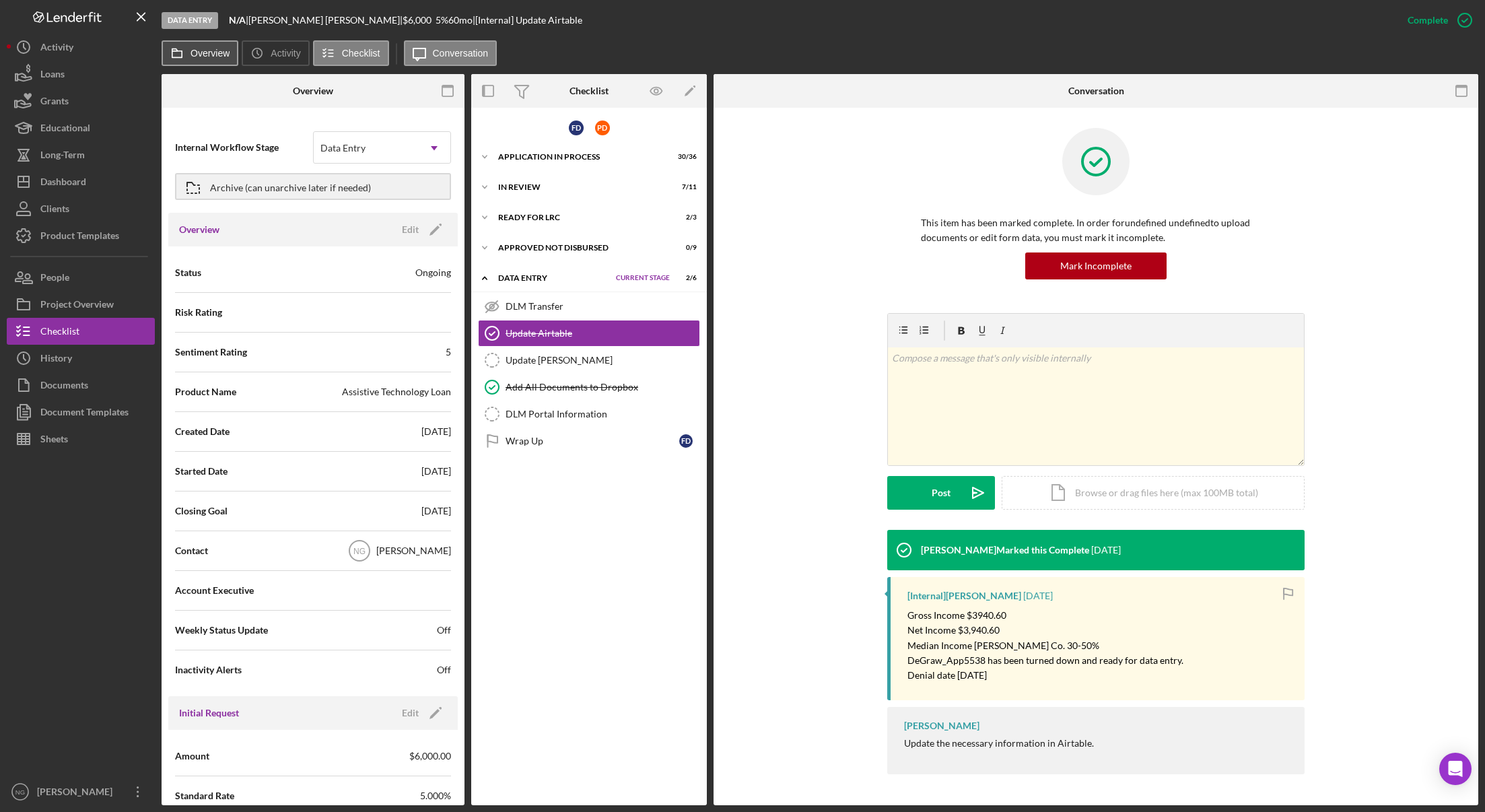
click at [192, 56] on label "Overview" at bounding box center [209, 54] width 39 height 11
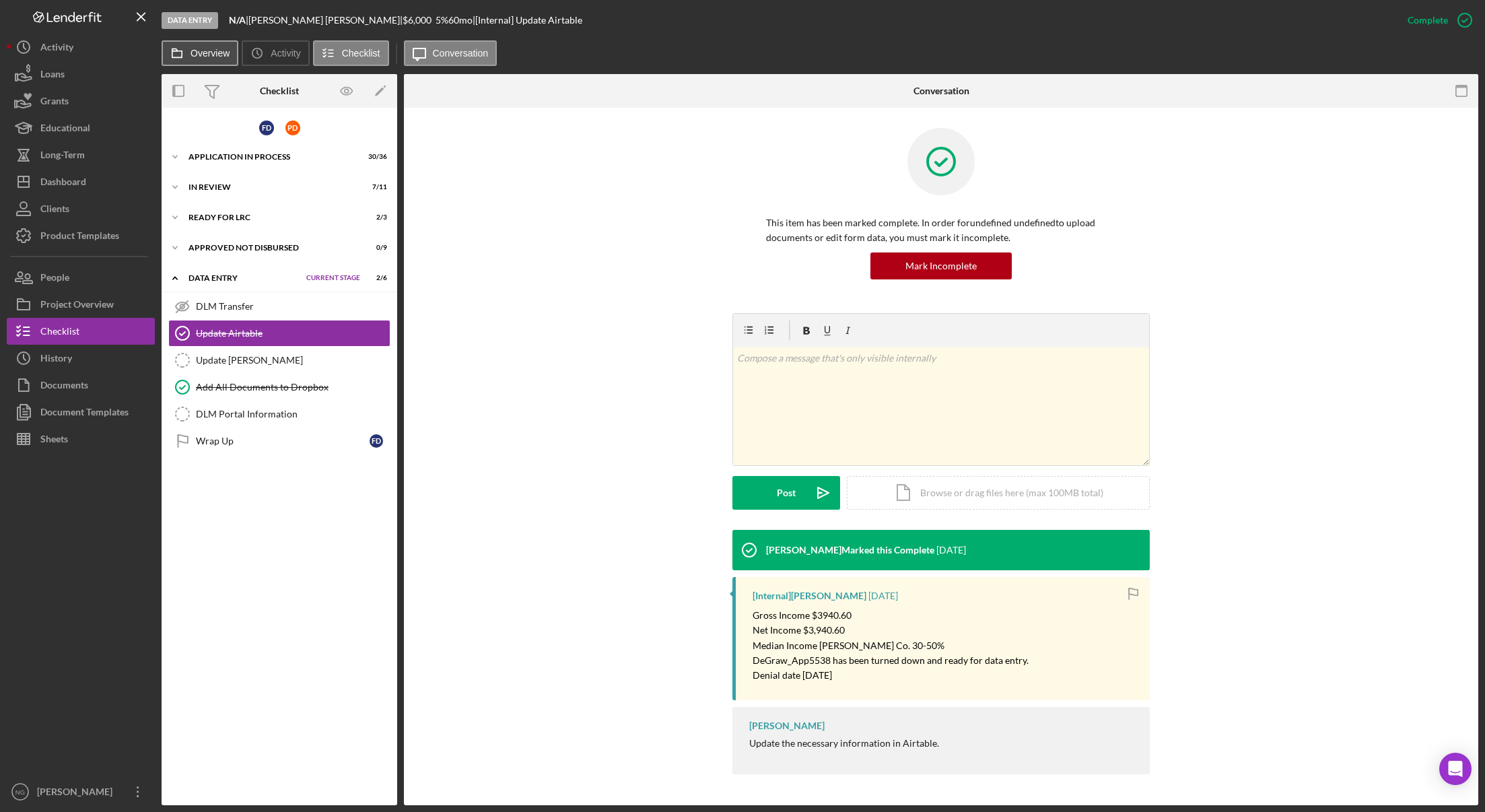
click at [192, 56] on label "Overview" at bounding box center [209, 54] width 39 height 11
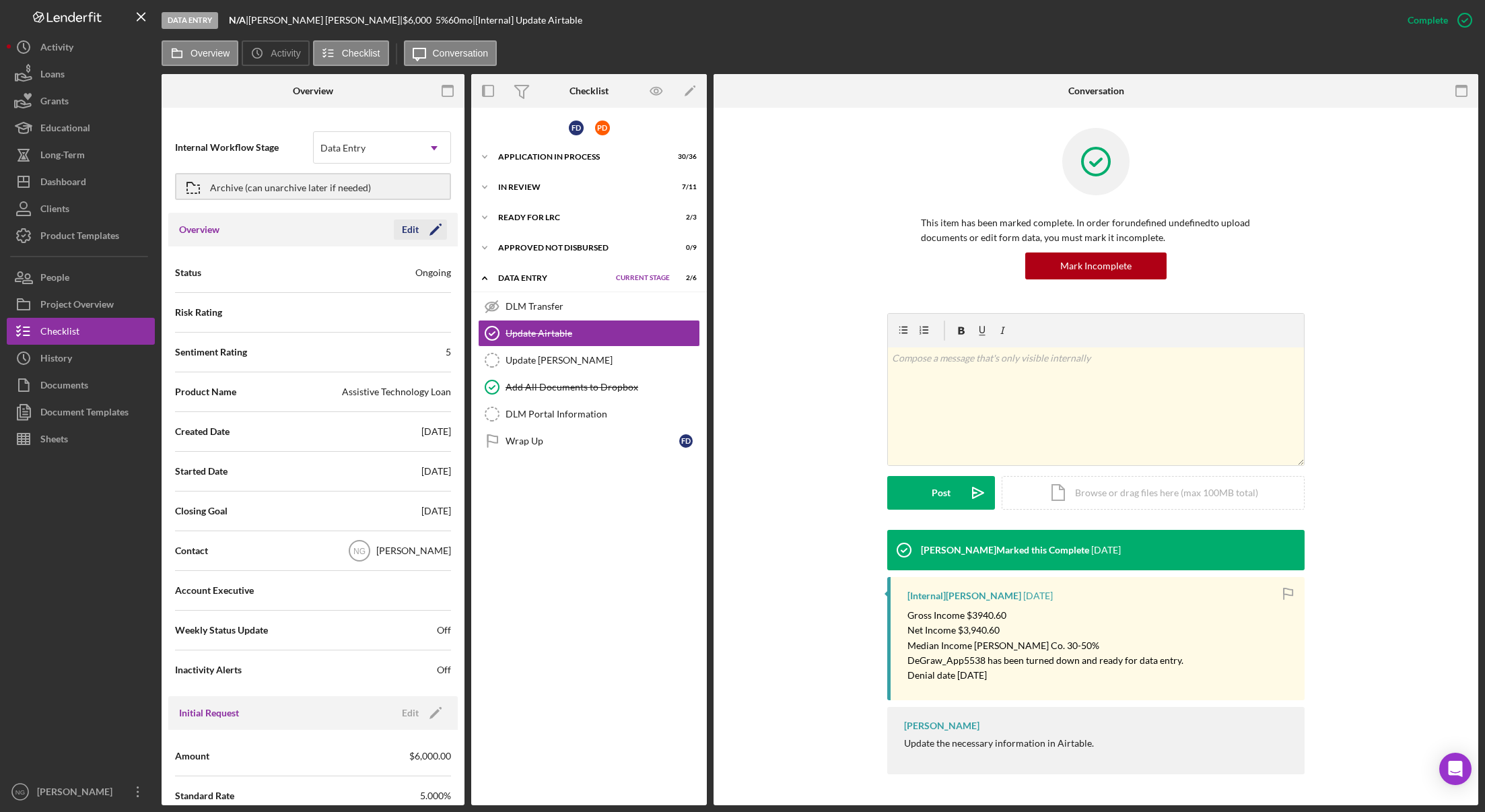
click at [421, 223] on icon "Icon/Edit" at bounding box center [436, 229] width 33 height 33
click at [389, 549] on div "[PERSON_NAME]" at bounding box center [365, 551] width 105 height 31
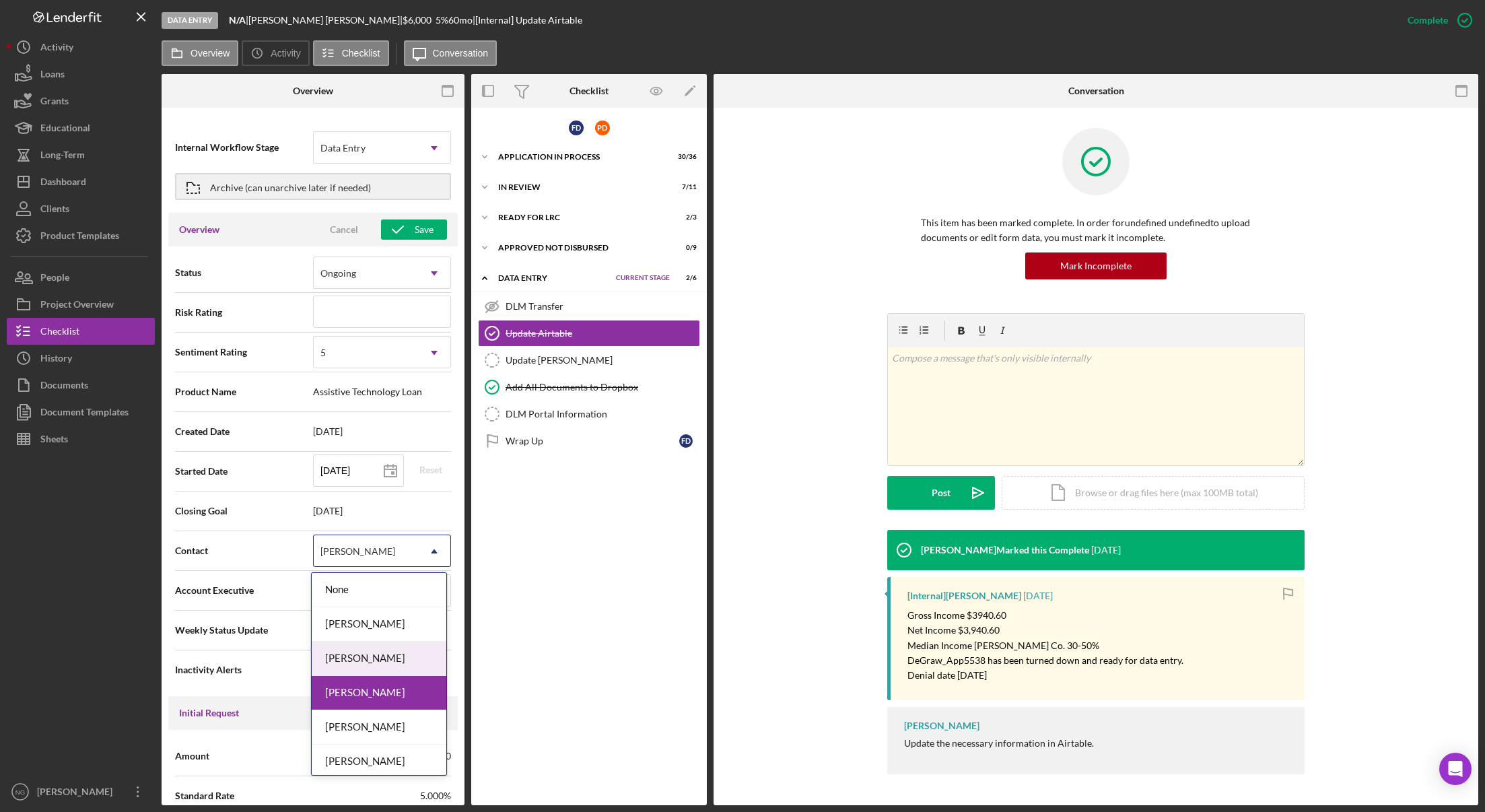
click at [392, 653] on div "Monie Frost" at bounding box center [378, 658] width 134 height 34
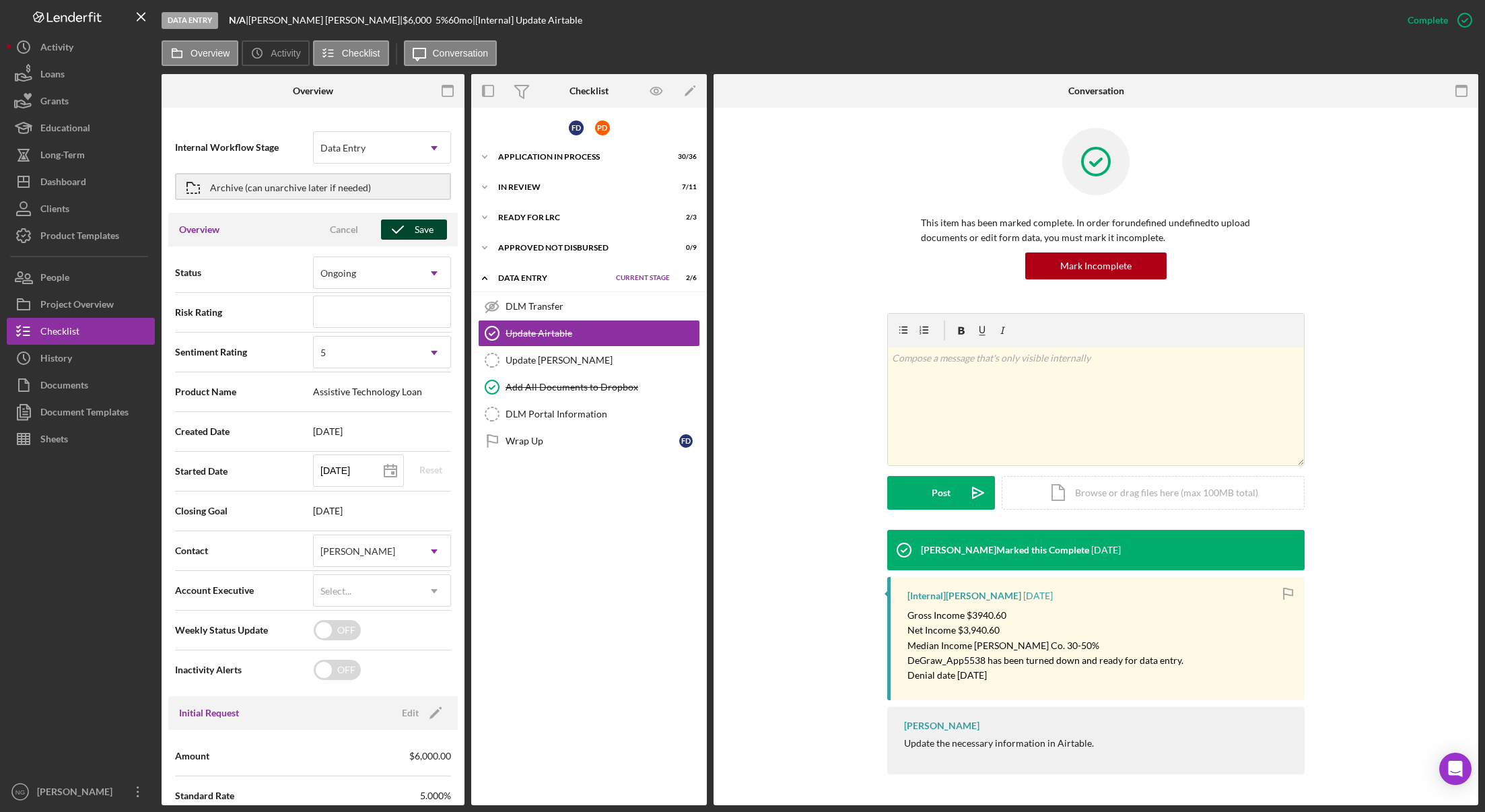
click at [414, 235] on div "Save" at bounding box center [424, 230] width 19 height 20
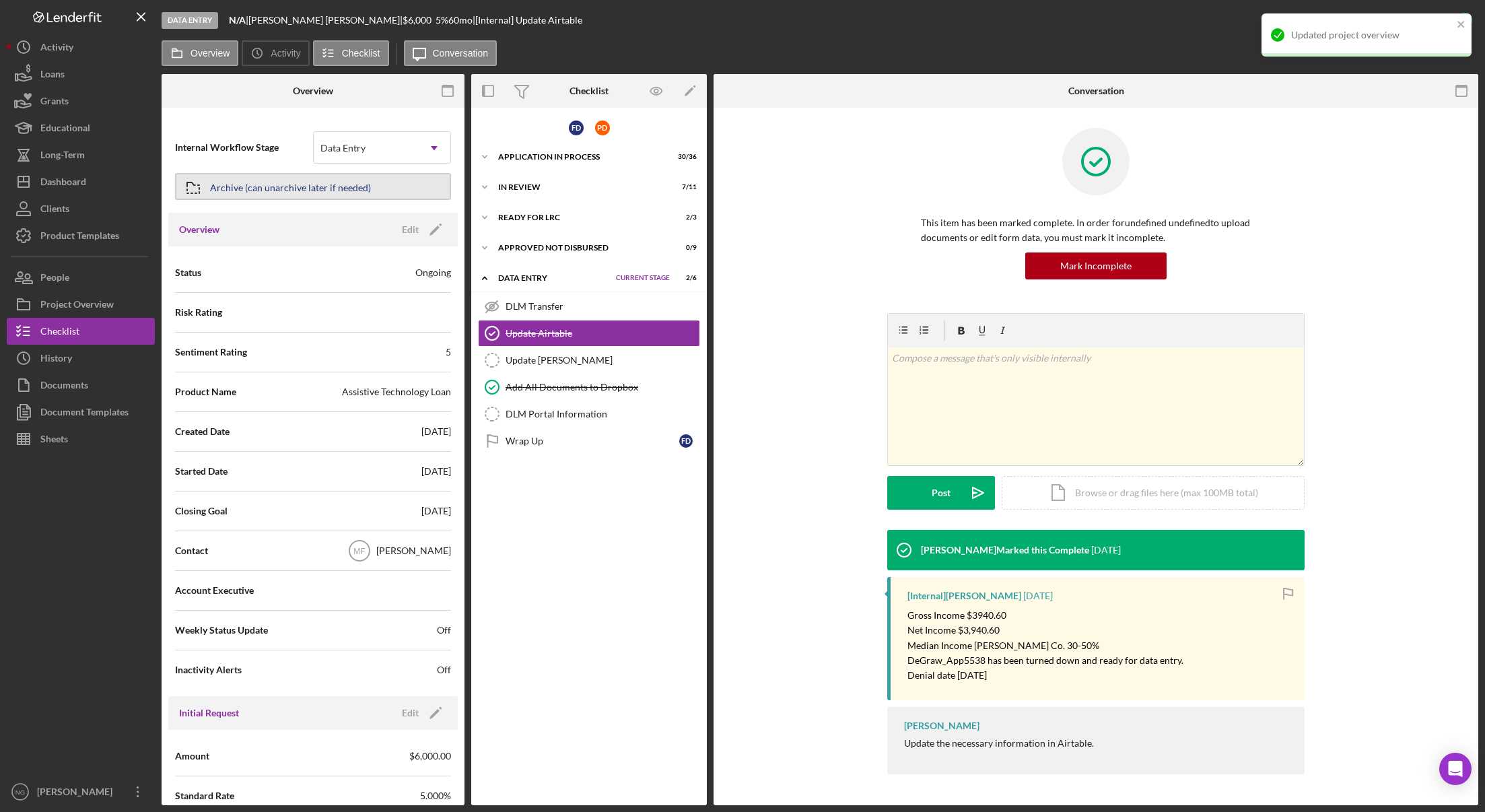
click at [328, 187] on div "Archive (can unarchive later if needed)" at bounding box center [291, 186] width 161 height 24
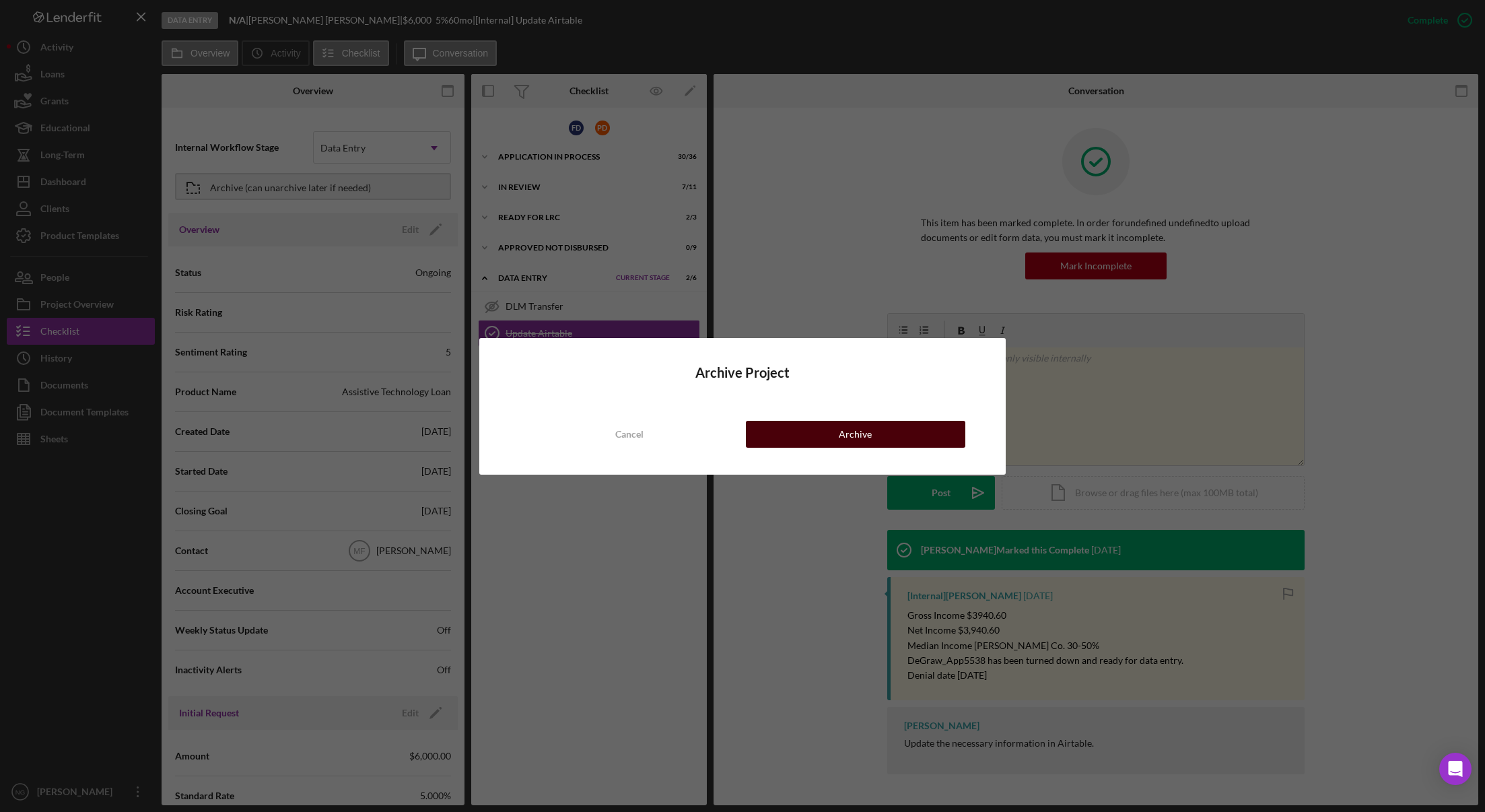
click at [869, 433] on div "Archive" at bounding box center [856, 434] width 33 height 27
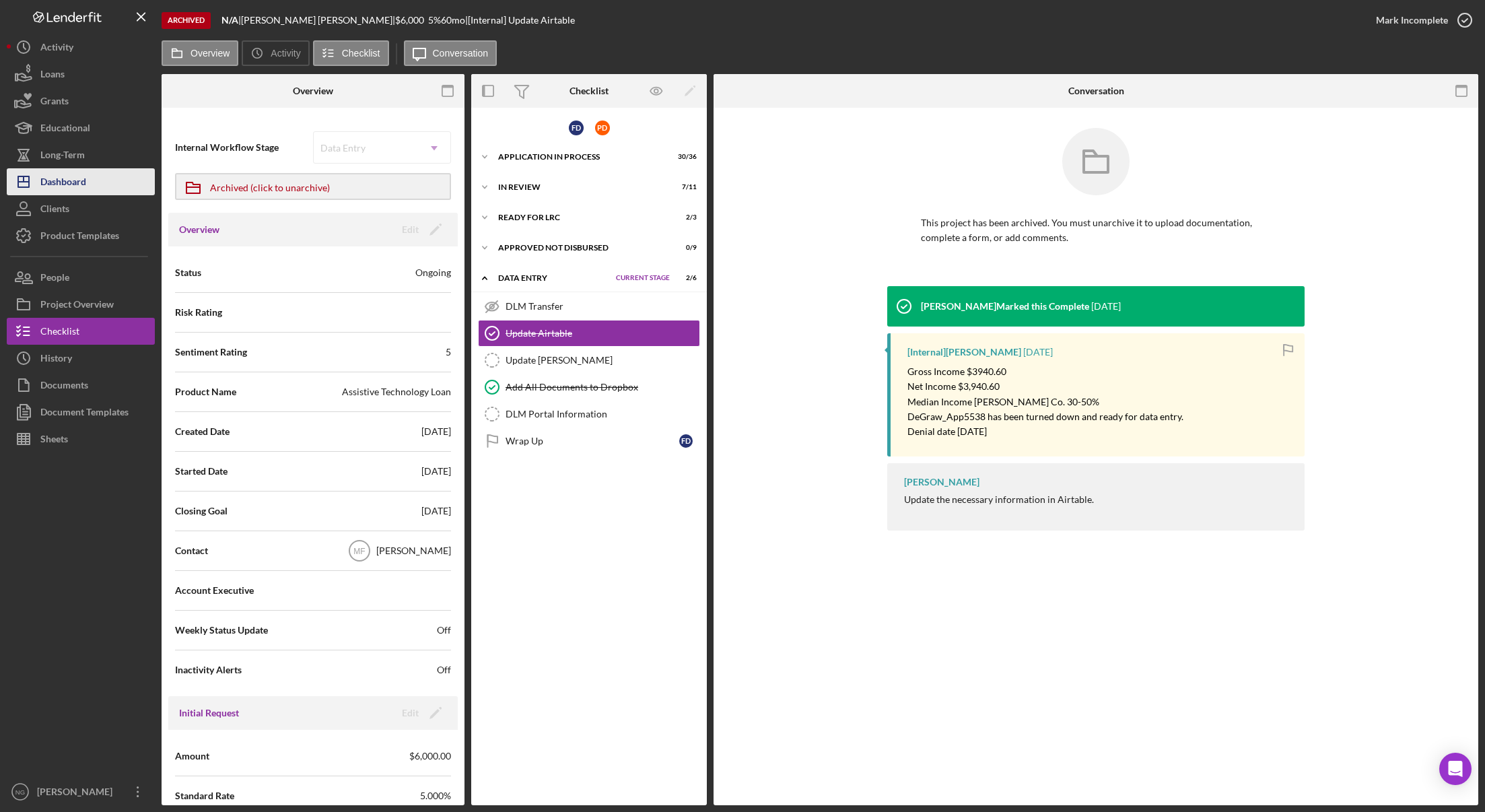
click at [85, 185] on div "Dashboard" at bounding box center [63, 184] width 45 height 31
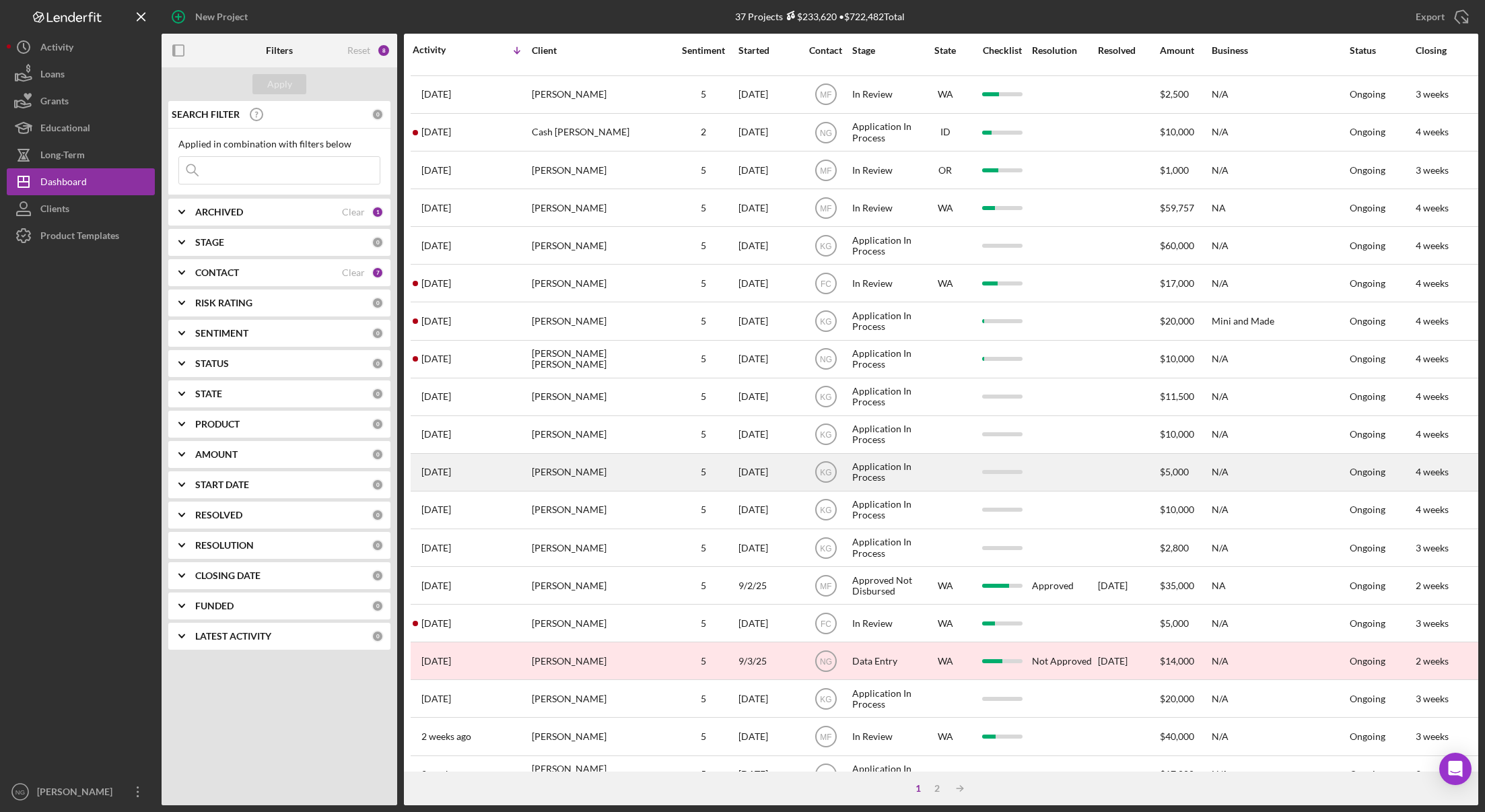
scroll to position [202, 0]
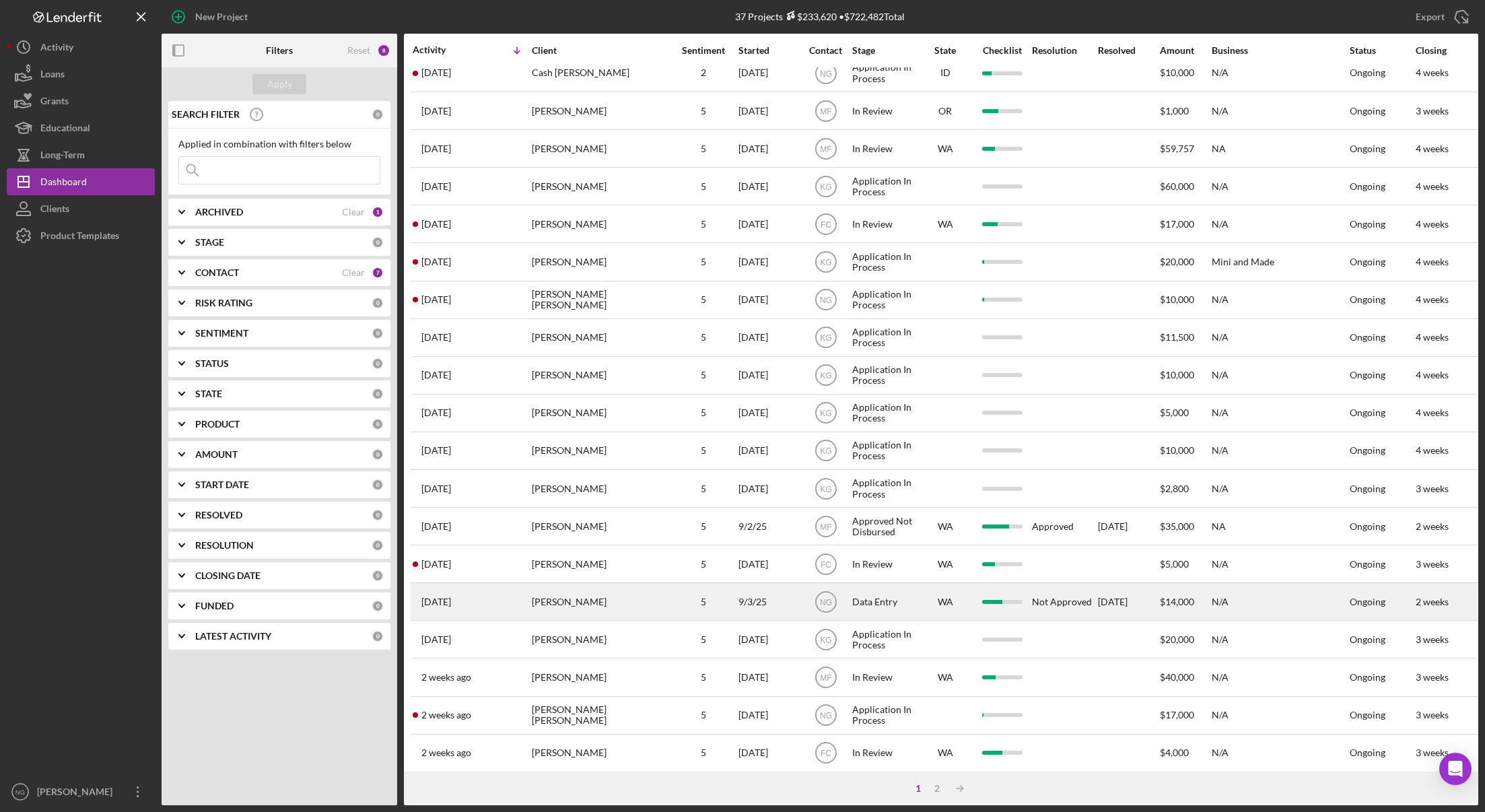
click at [591, 600] on div "Betty Finkbonner" at bounding box center [599, 602] width 134 height 35
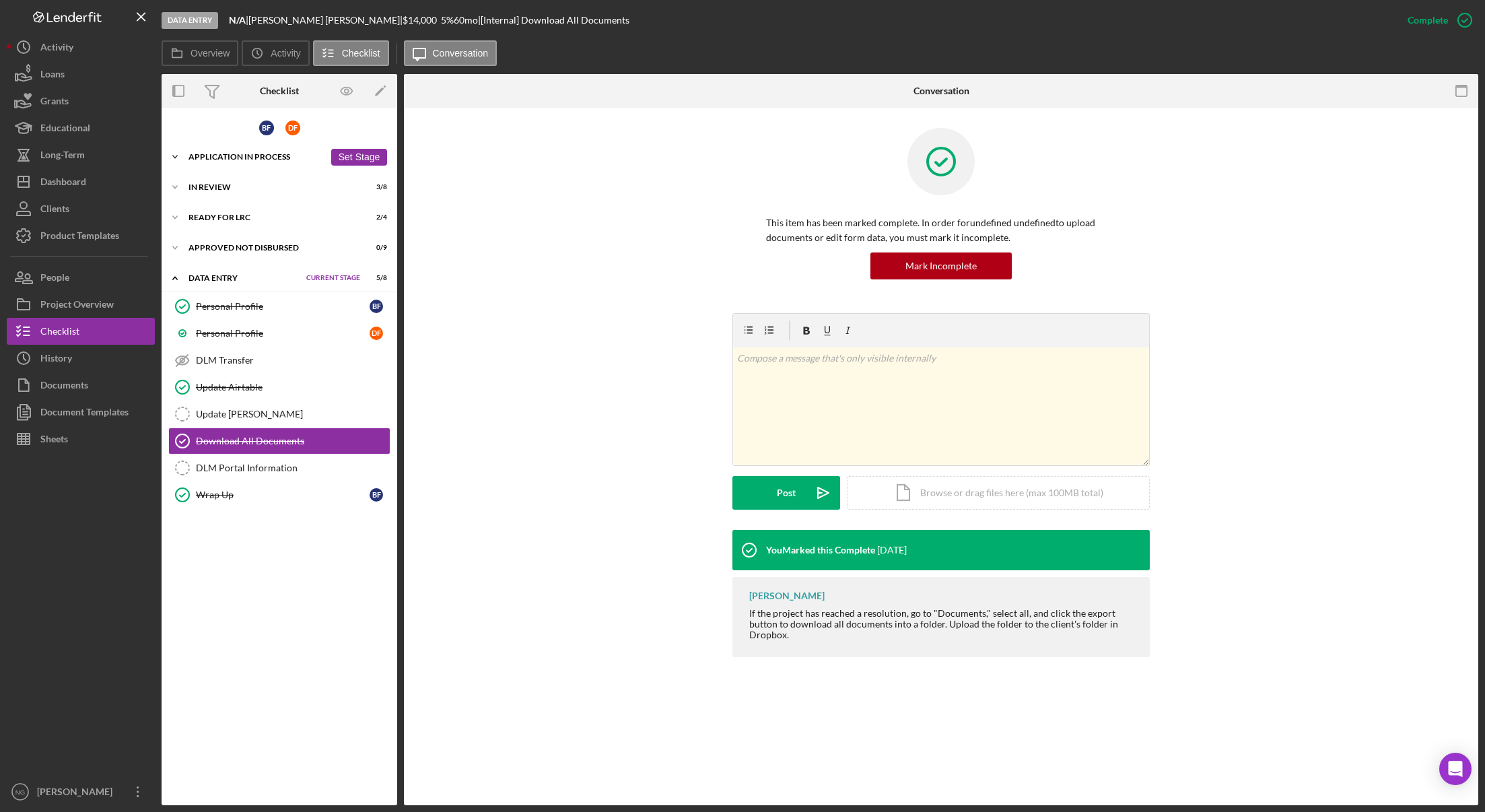
click at [262, 151] on div "Icon/Expander Application In Process 23 / 36 Set Stage" at bounding box center [279, 157] width 235 height 27
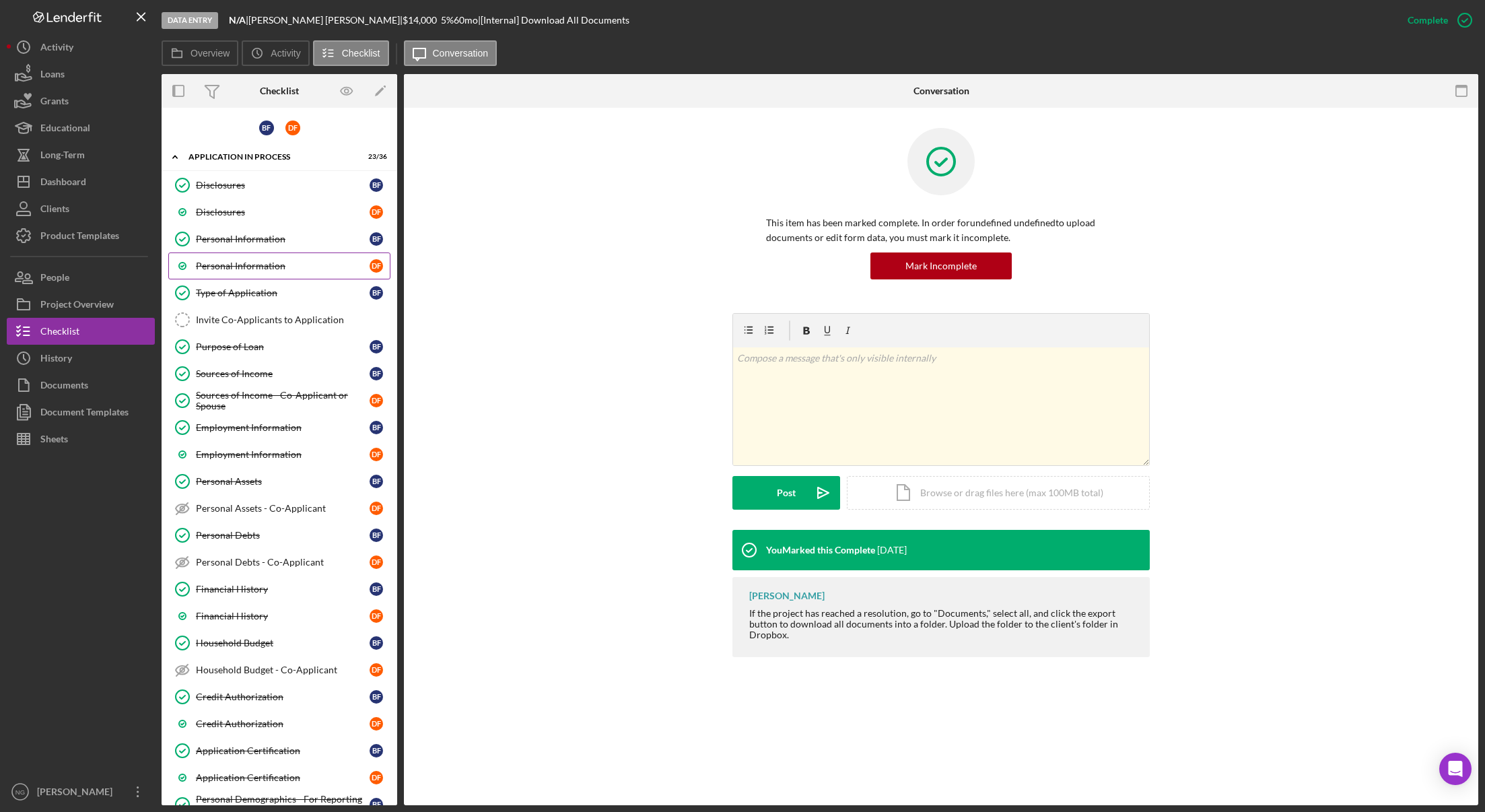
click at [246, 258] on link "Personal Information D F" at bounding box center [280, 265] width 222 height 27
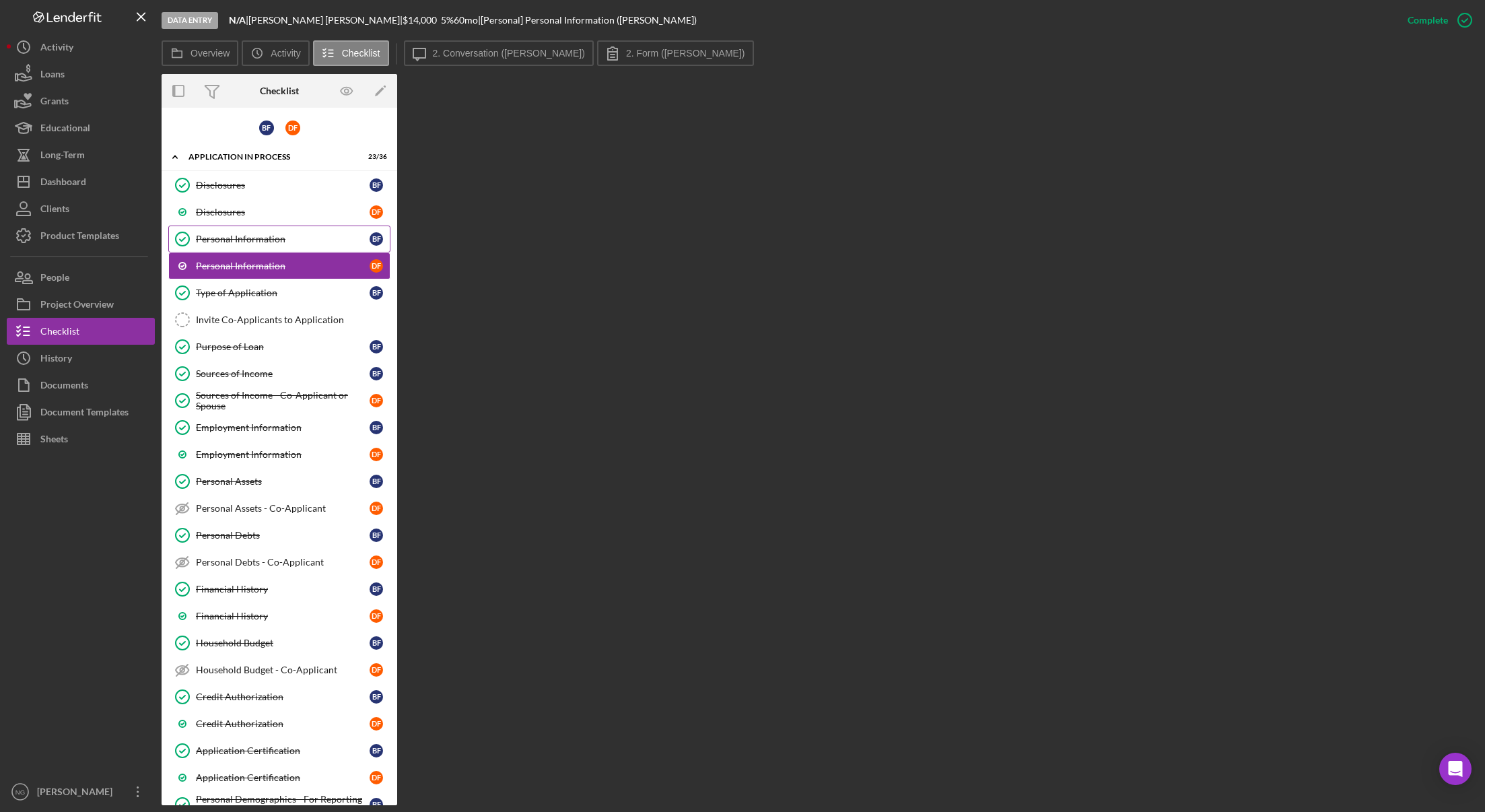
click at [258, 239] on div "Personal Information" at bounding box center [282, 239] width 173 height 11
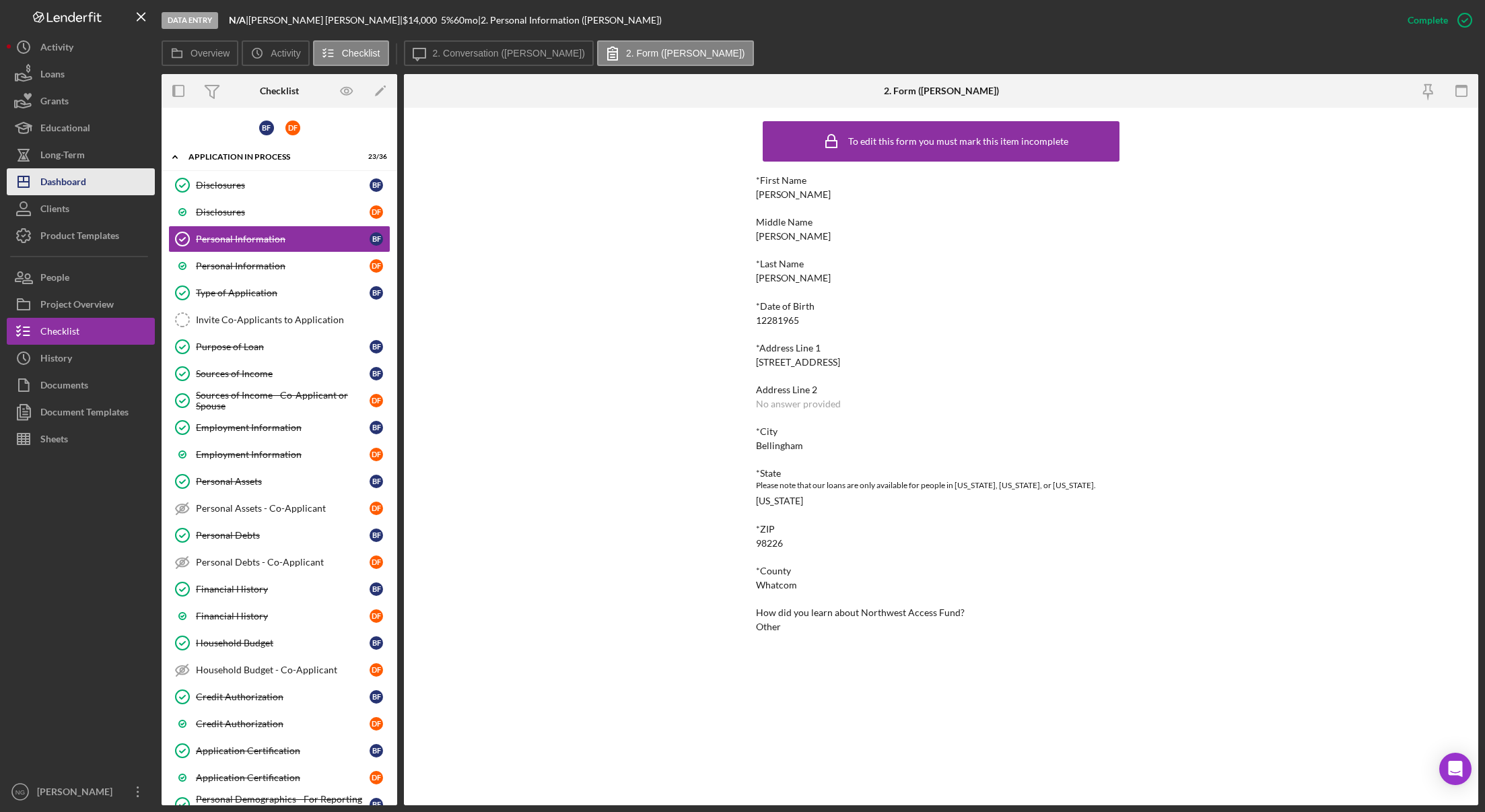
click at [83, 188] on div "Dashboard" at bounding box center [63, 184] width 45 height 31
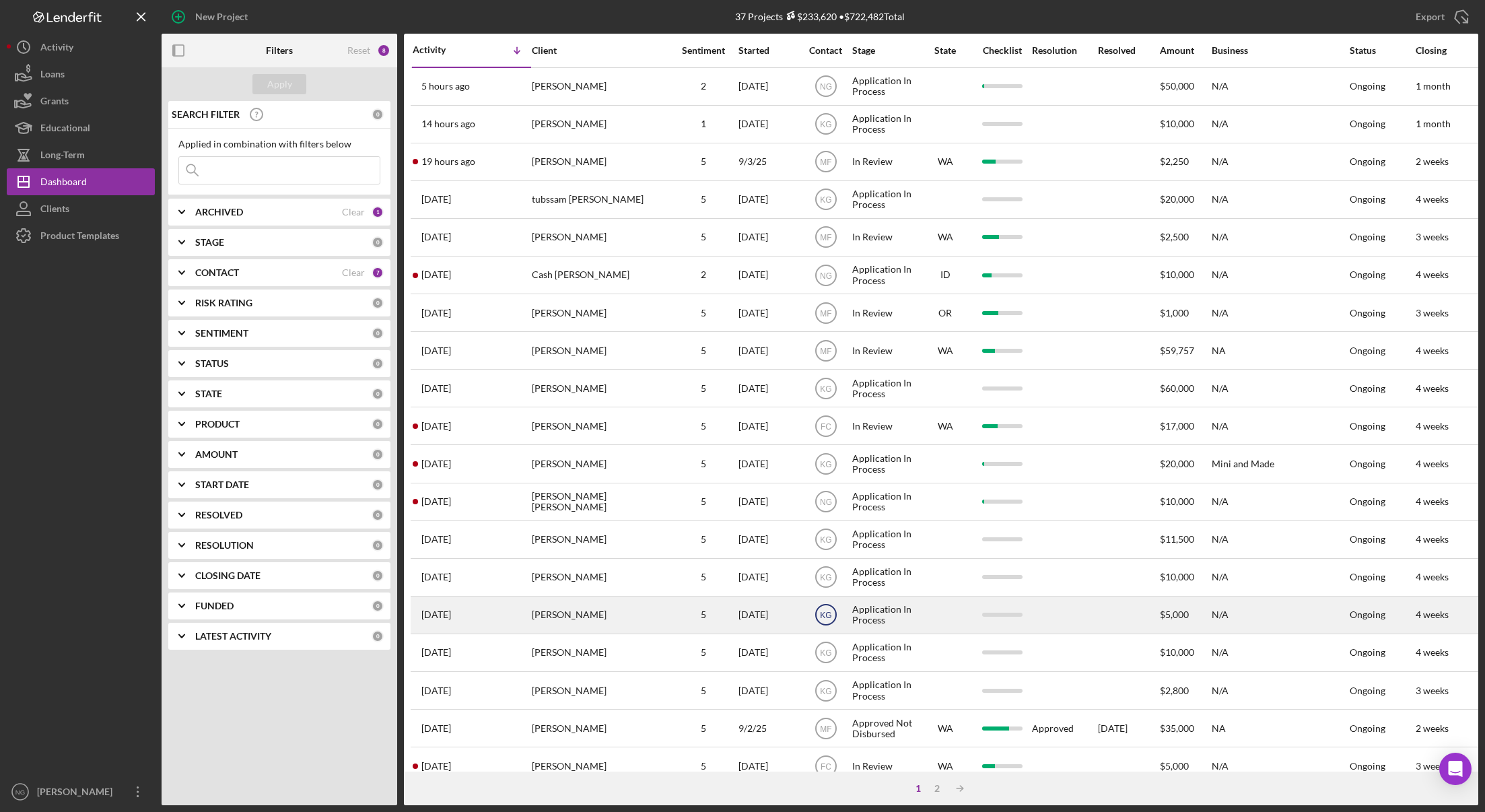
scroll to position [257, 0]
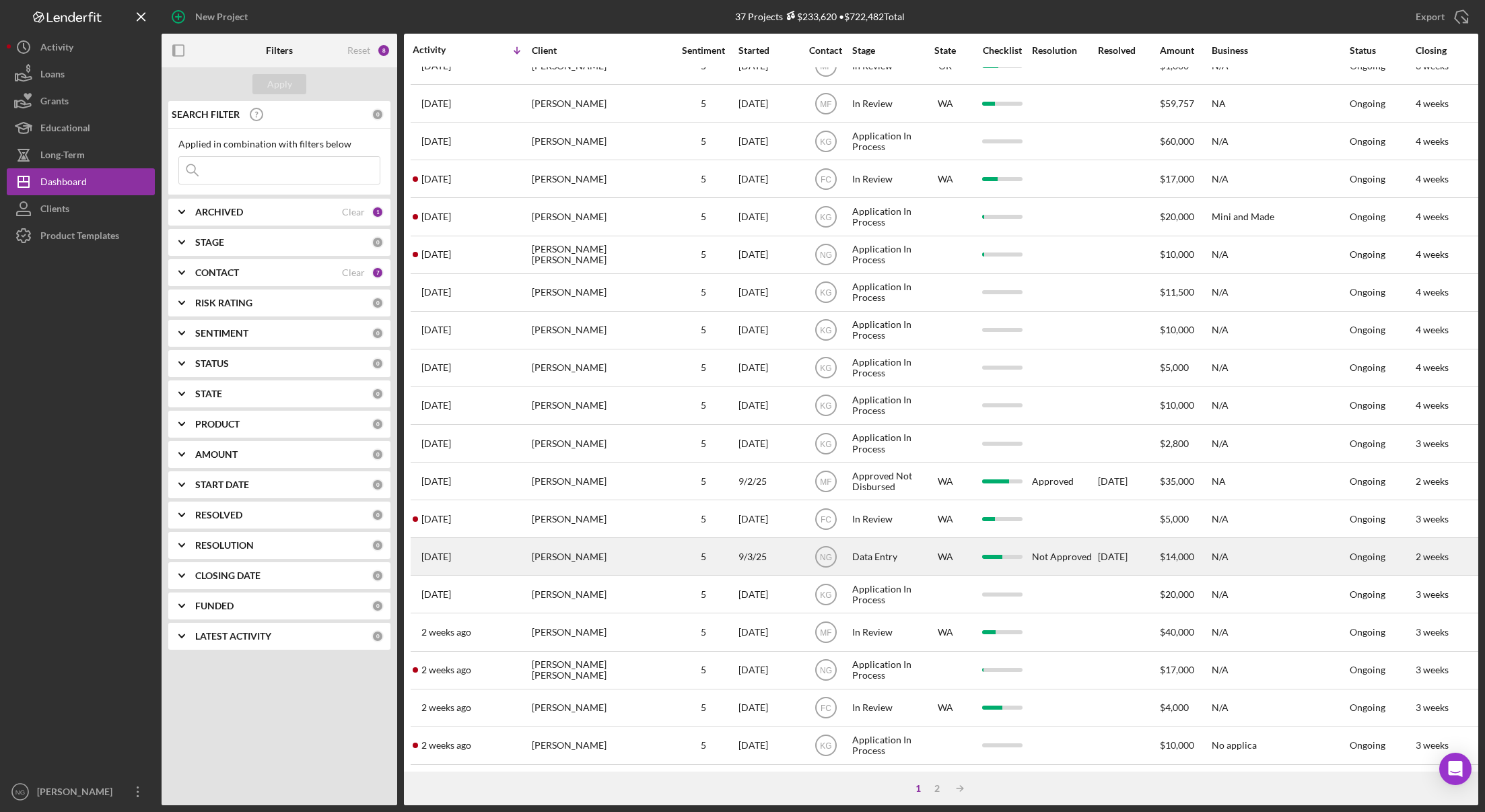
click at [635, 542] on div "Betty Finkbonner" at bounding box center [599, 556] width 134 height 35
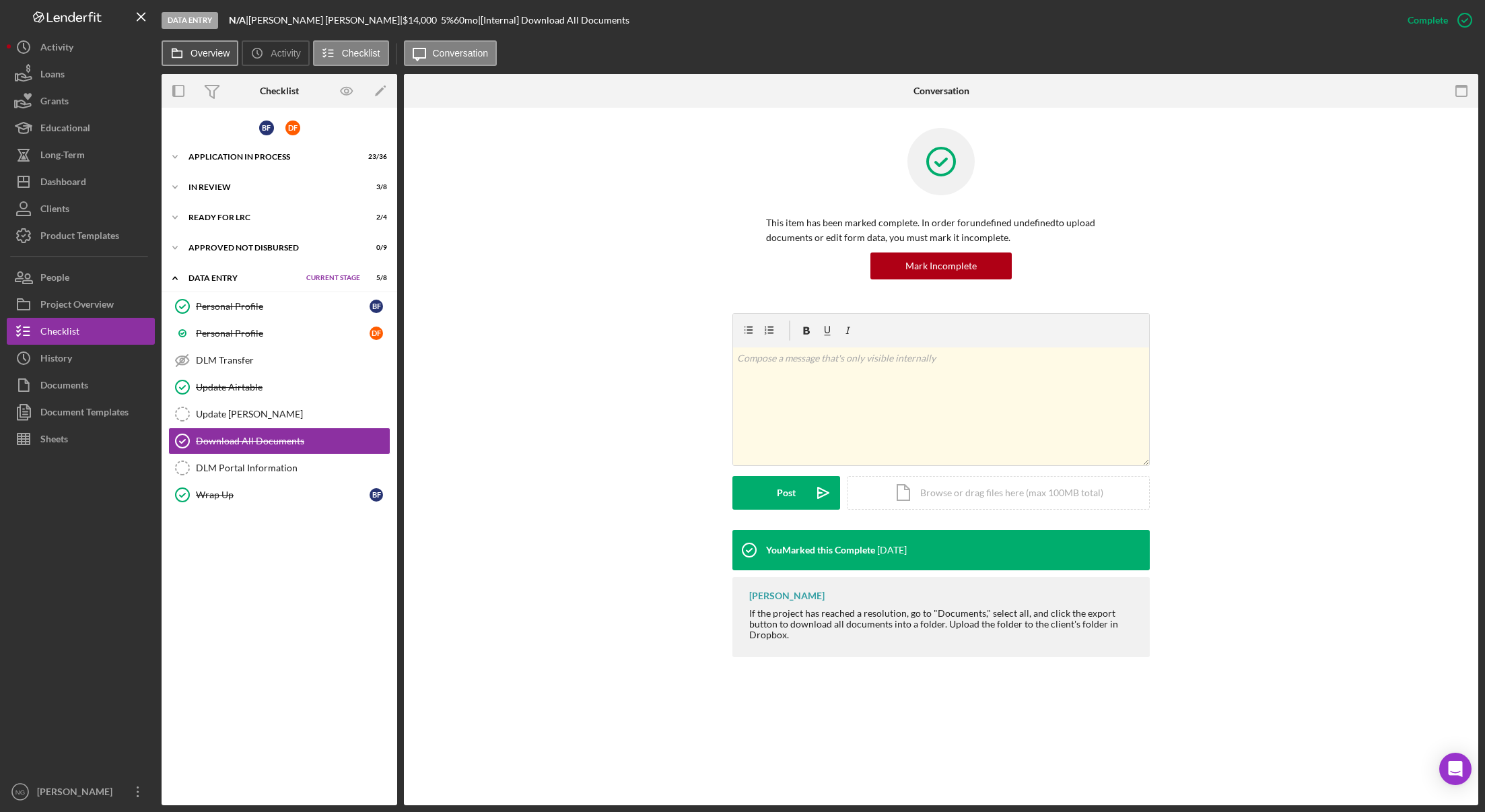
click at [221, 60] on button "Overview" at bounding box center [199, 54] width 77 height 26
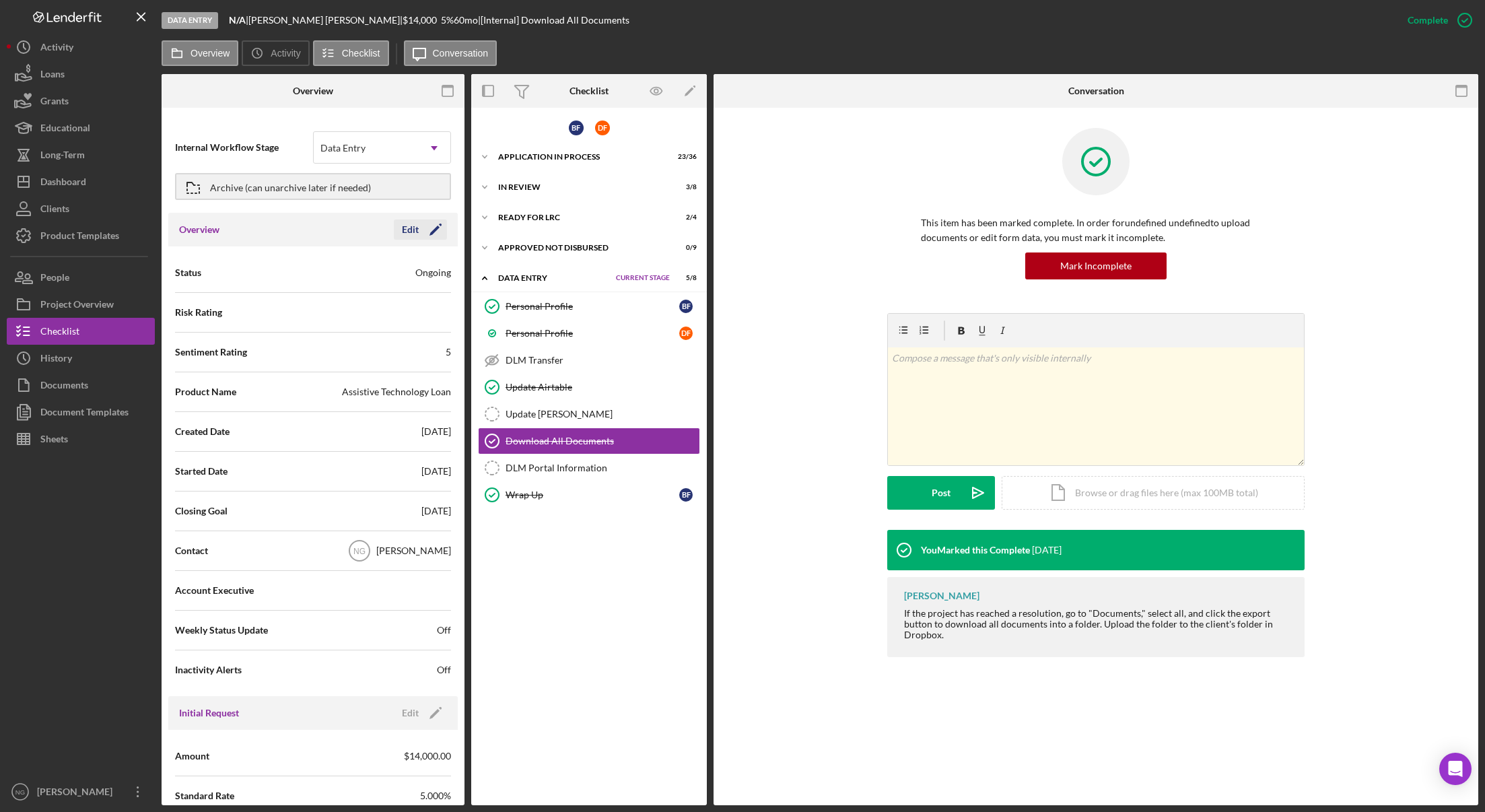
click at [428, 231] on icon "Icon/Edit" at bounding box center [436, 229] width 33 height 33
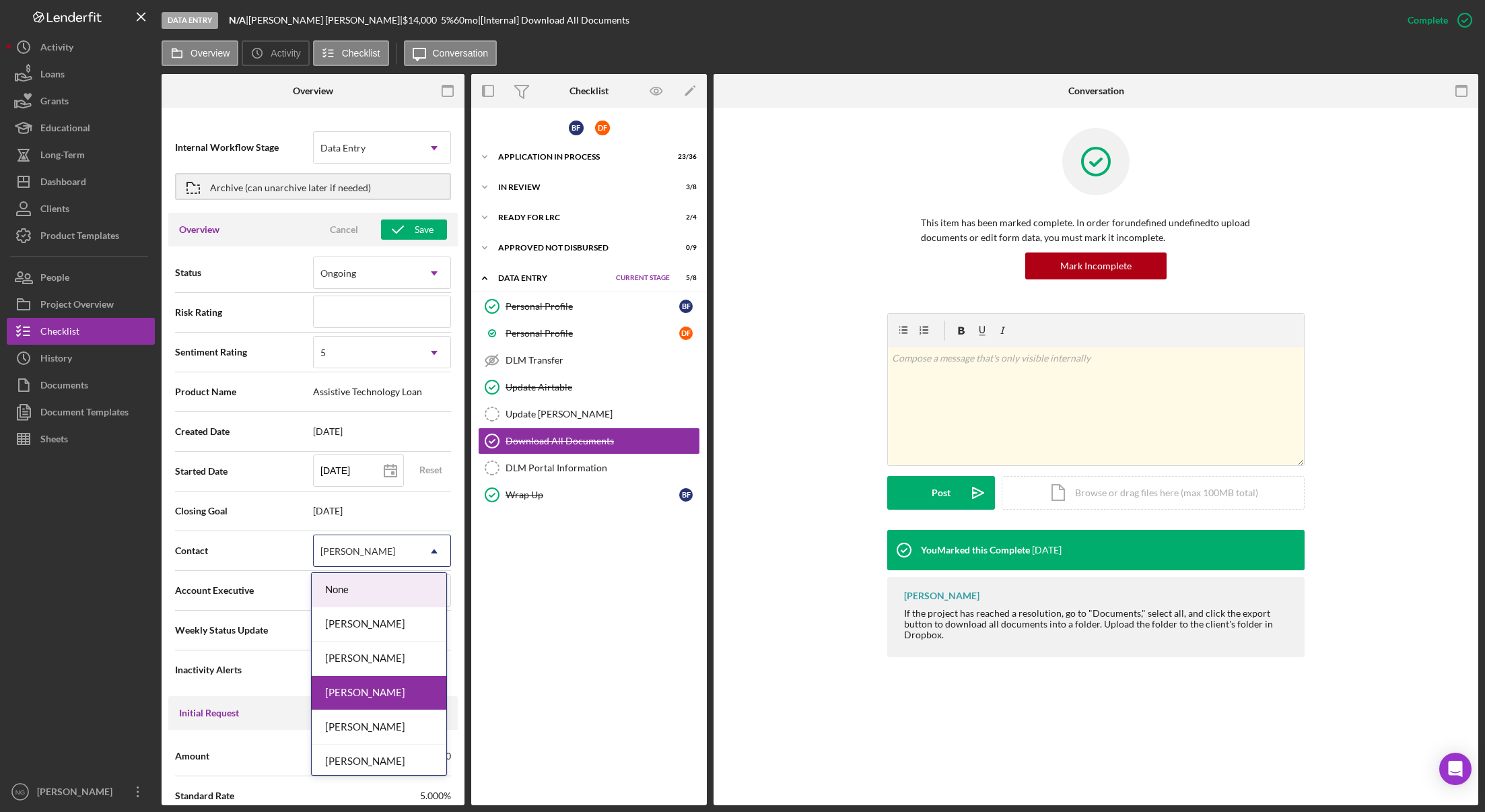
click at [371, 555] on div "[PERSON_NAME]" at bounding box center [365, 551] width 105 height 31
click at [365, 667] on div "Monie Frost" at bounding box center [378, 658] width 134 height 34
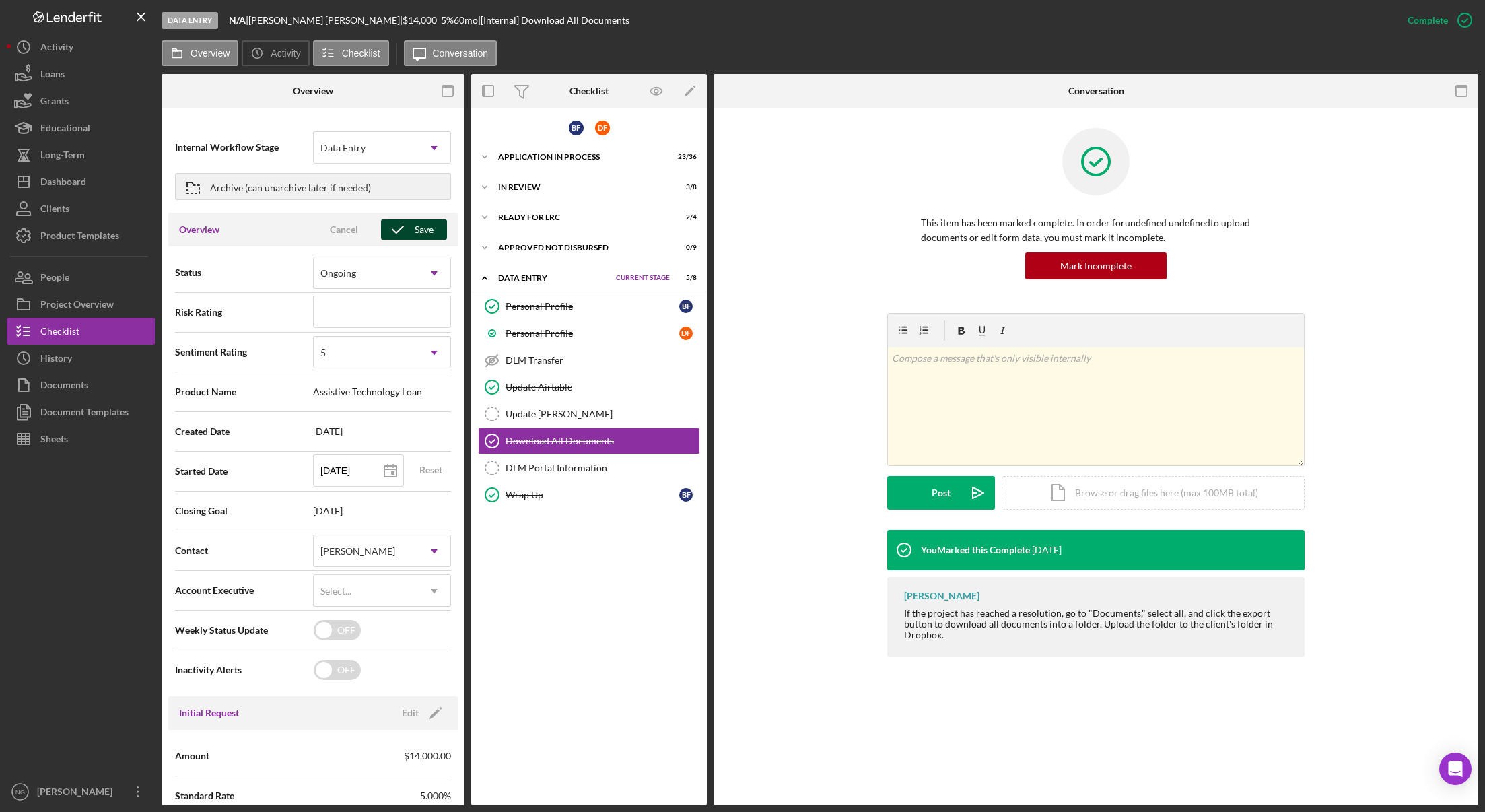
click at [415, 222] on div "Save" at bounding box center [424, 230] width 19 height 20
click at [294, 181] on div "Archive (can unarchive later if needed)" at bounding box center [291, 186] width 161 height 24
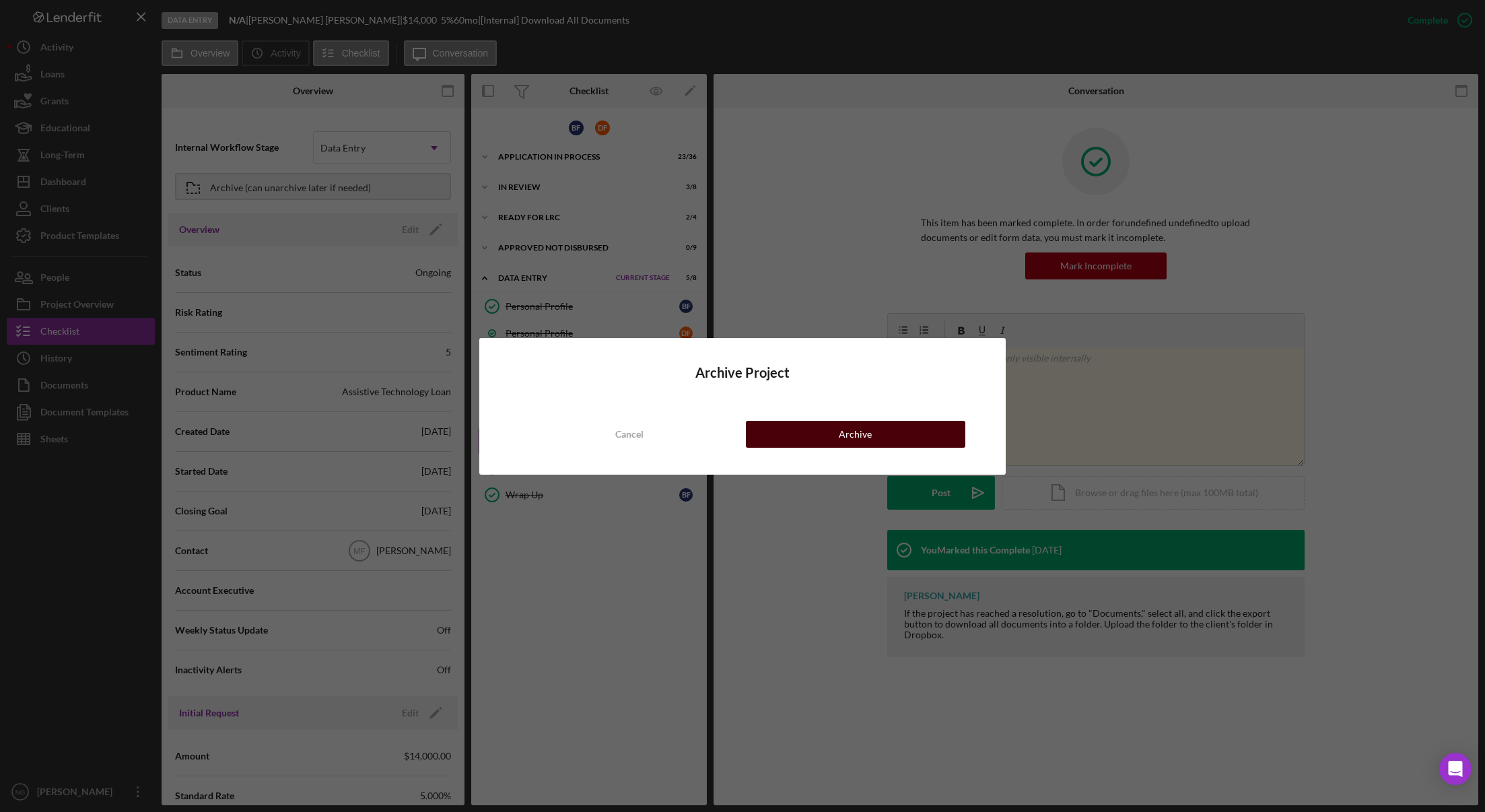
click at [851, 445] on div "Archive" at bounding box center [856, 434] width 33 height 27
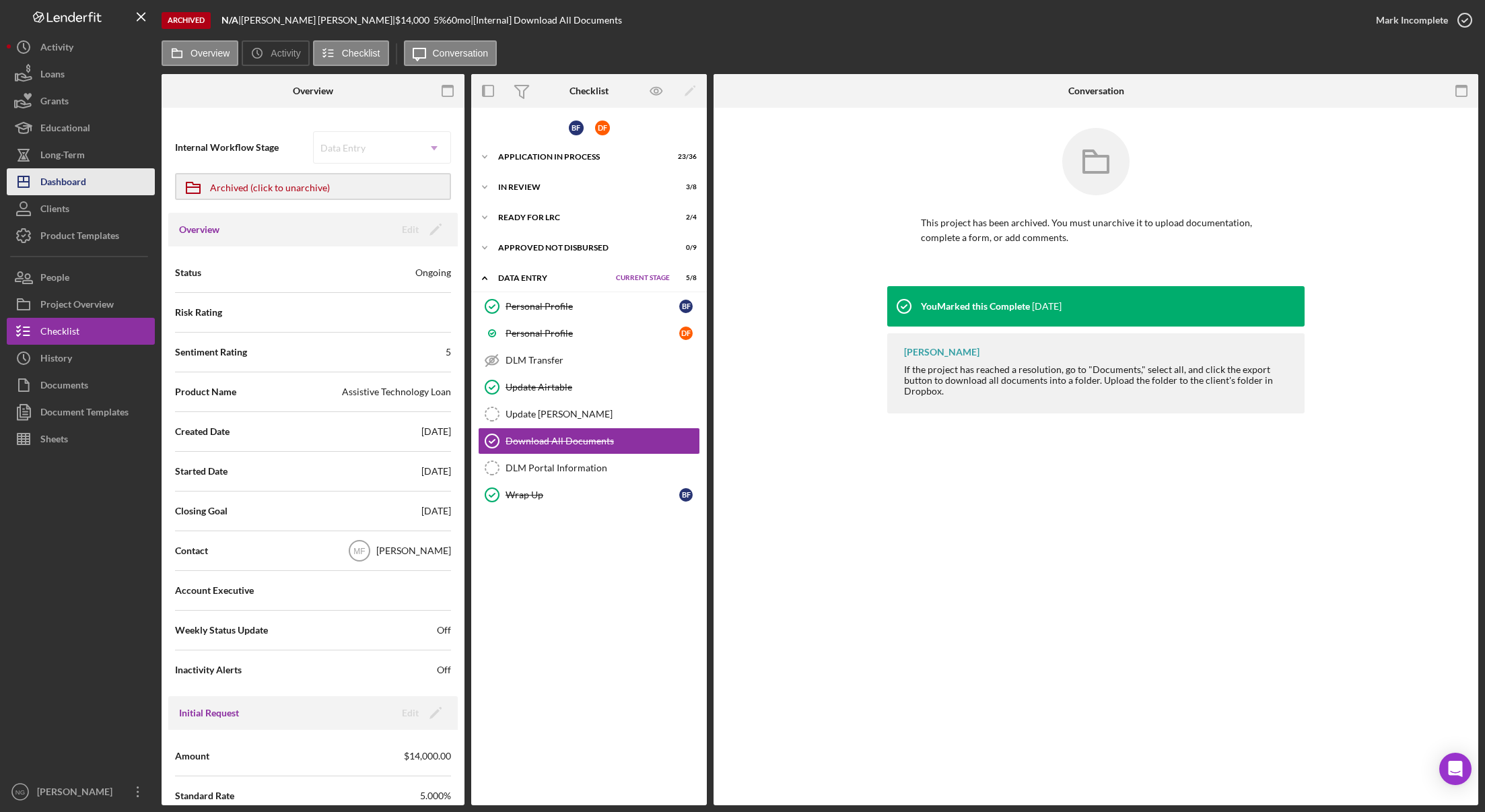
click at [74, 187] on div "Dashboard" at bounding box center [63, 184] width 45 height 31
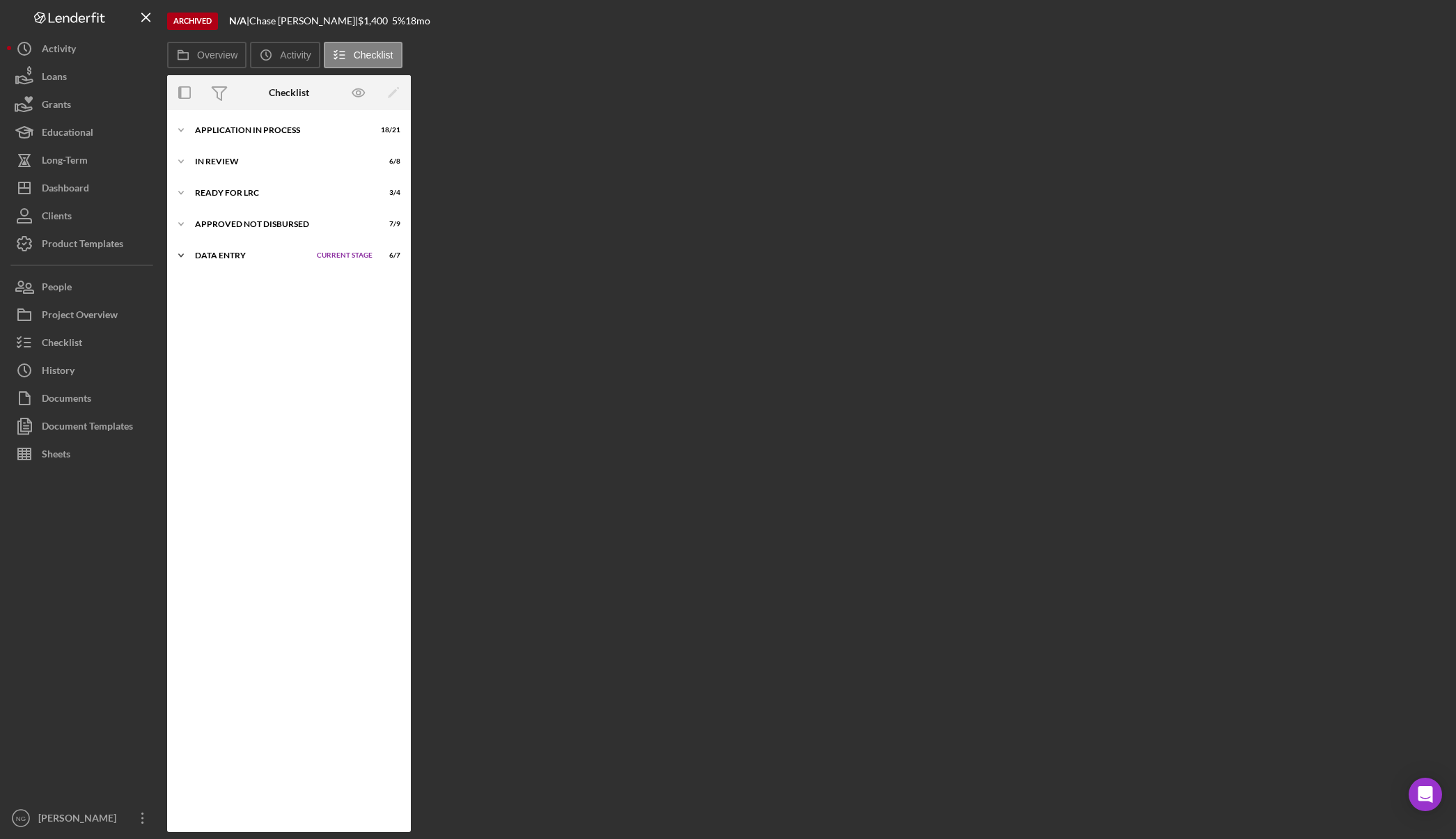
click at [221, 257] on div "Data Entry" at bounding box center [252, 255] width 115 height 9
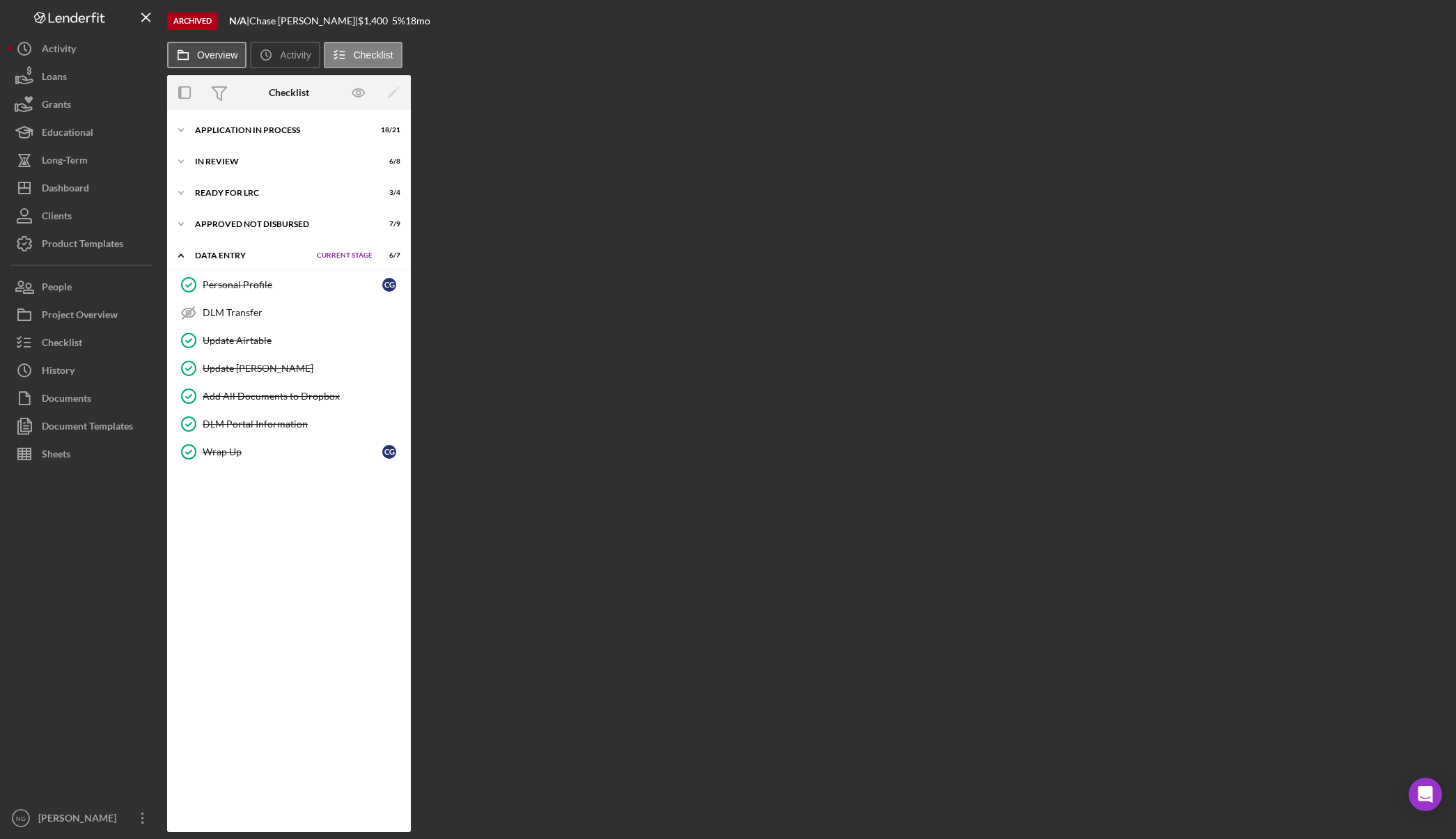
click at [204, 56] on label "Overview" at bounding box center [217, 56] width 40 height 12
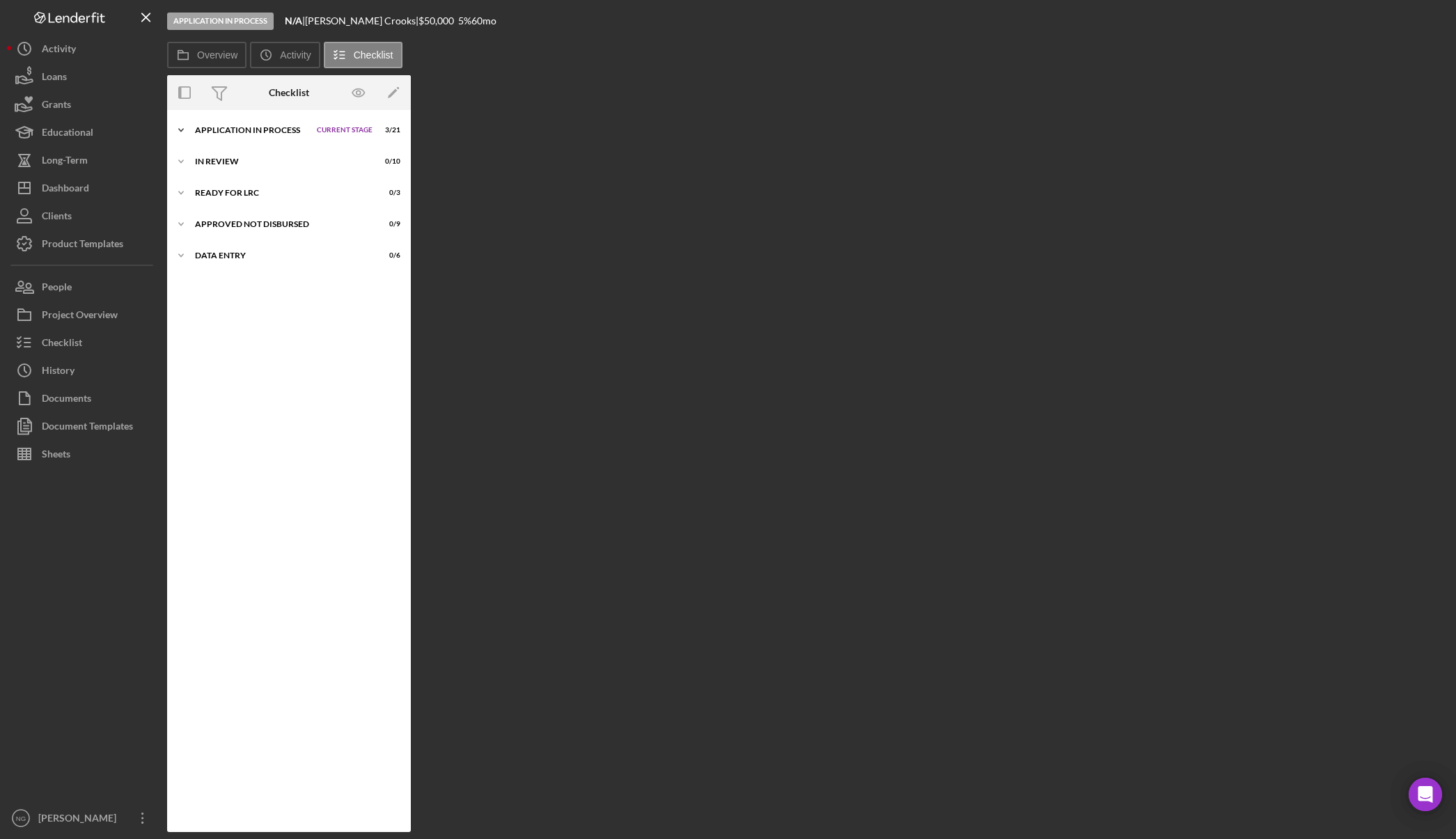
click at [284, 127] on div "Application In Process" at bounding box center [252, 129] width 115 height 9
click at [254, 129] on div "Application In Process" at bounding box center [252, 129] width 115 height 9
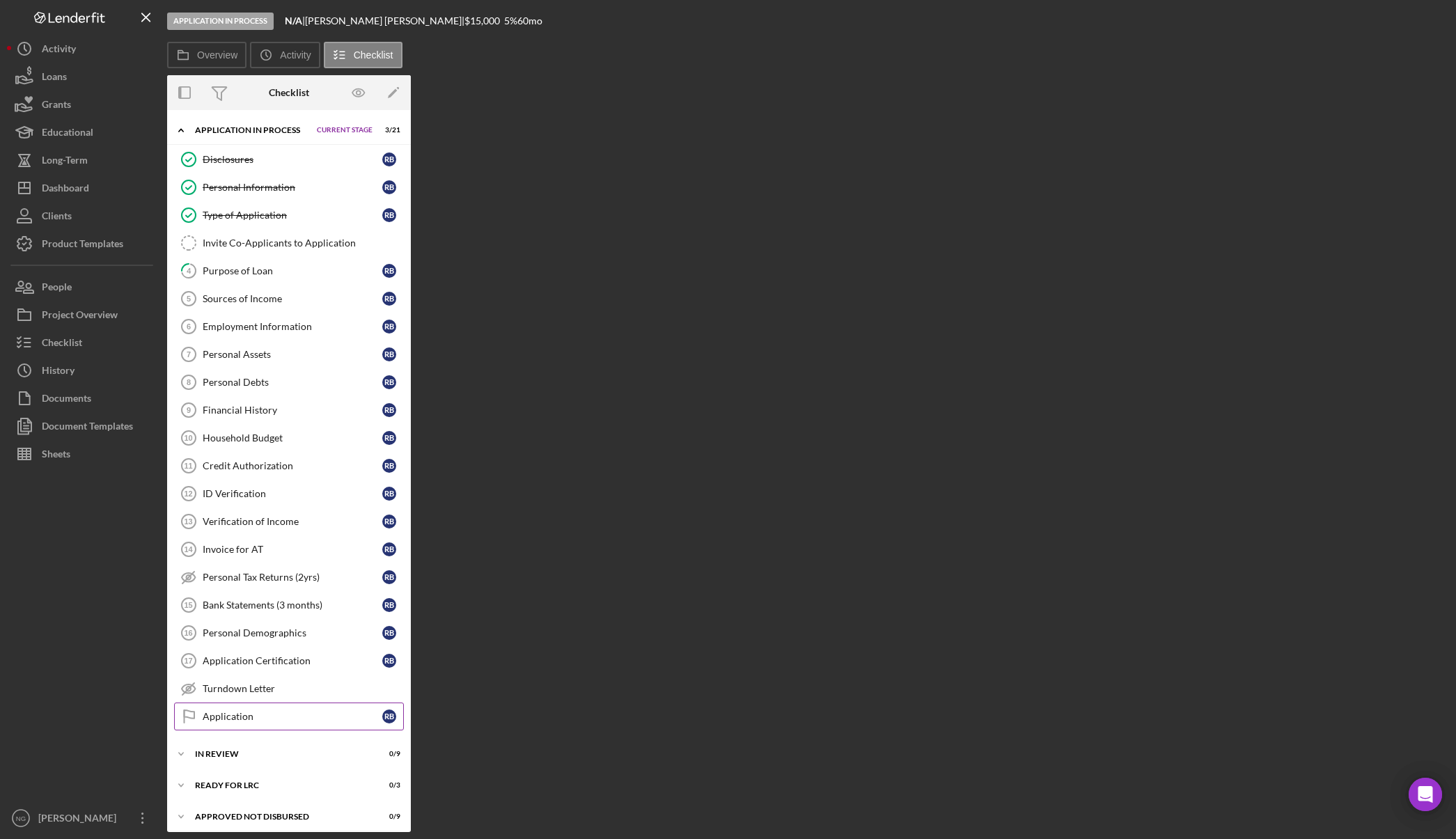
click at [247, 717] on div "Application" at bounding box center [292, 716] width 179 height 12
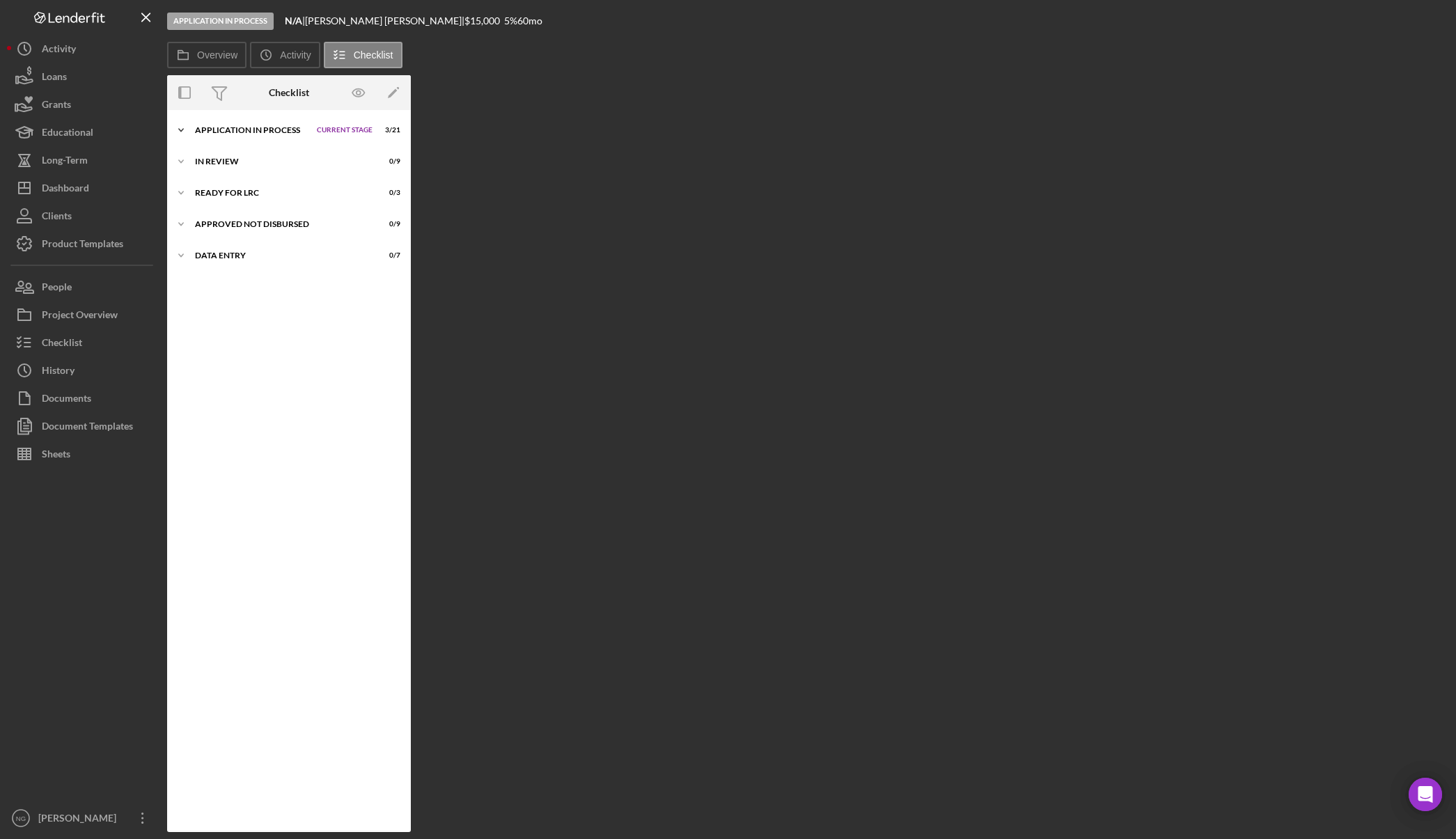
click at [229, 125] on div "Icon/Expander Application In Process Current Stage 3 / 21 Set Stage" at bounding box center [289, 129] width 244 height 28
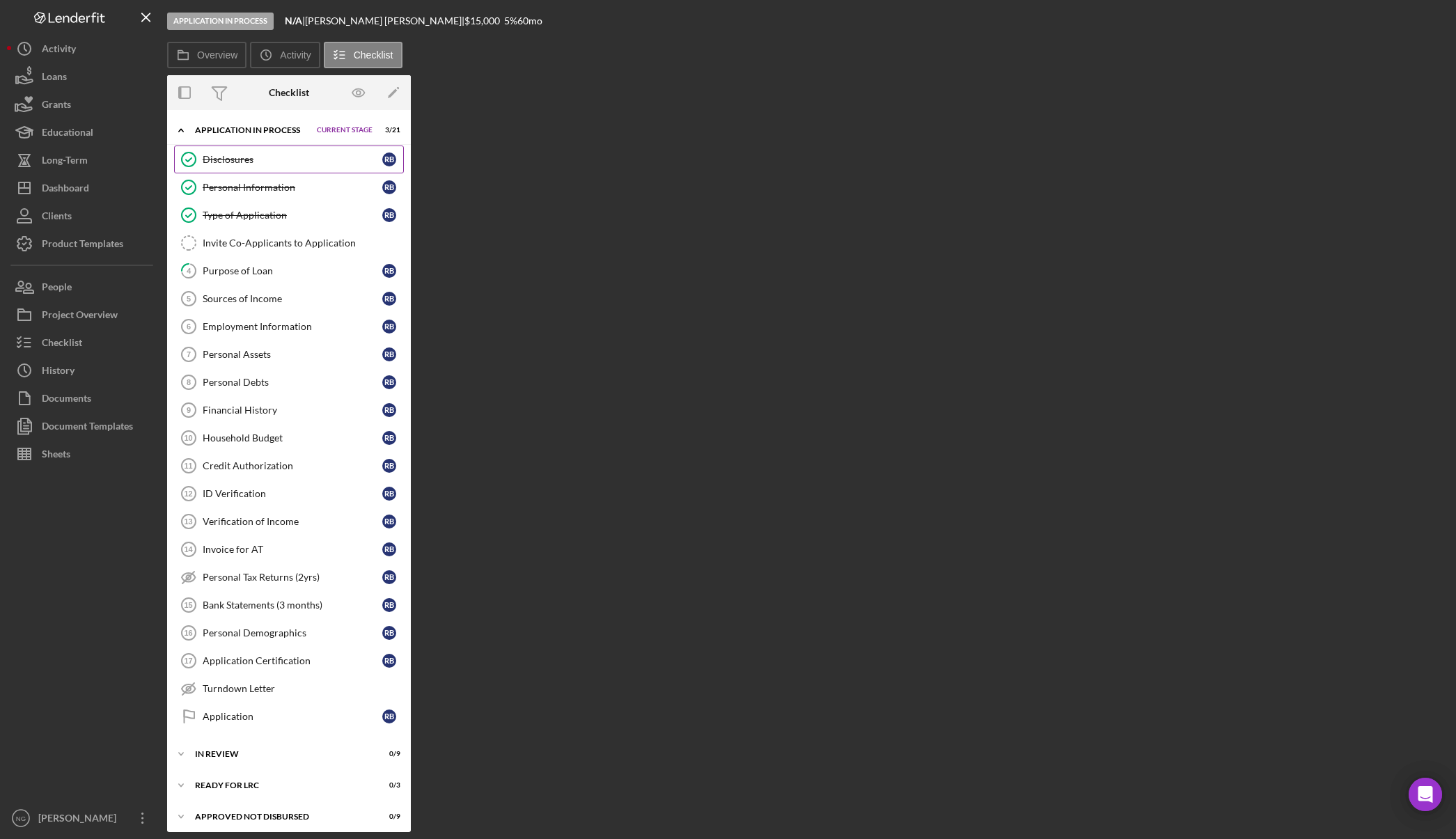
click at [267, 161] on div "Disclosures" at bounding box center [292, 159] width 179 height 12
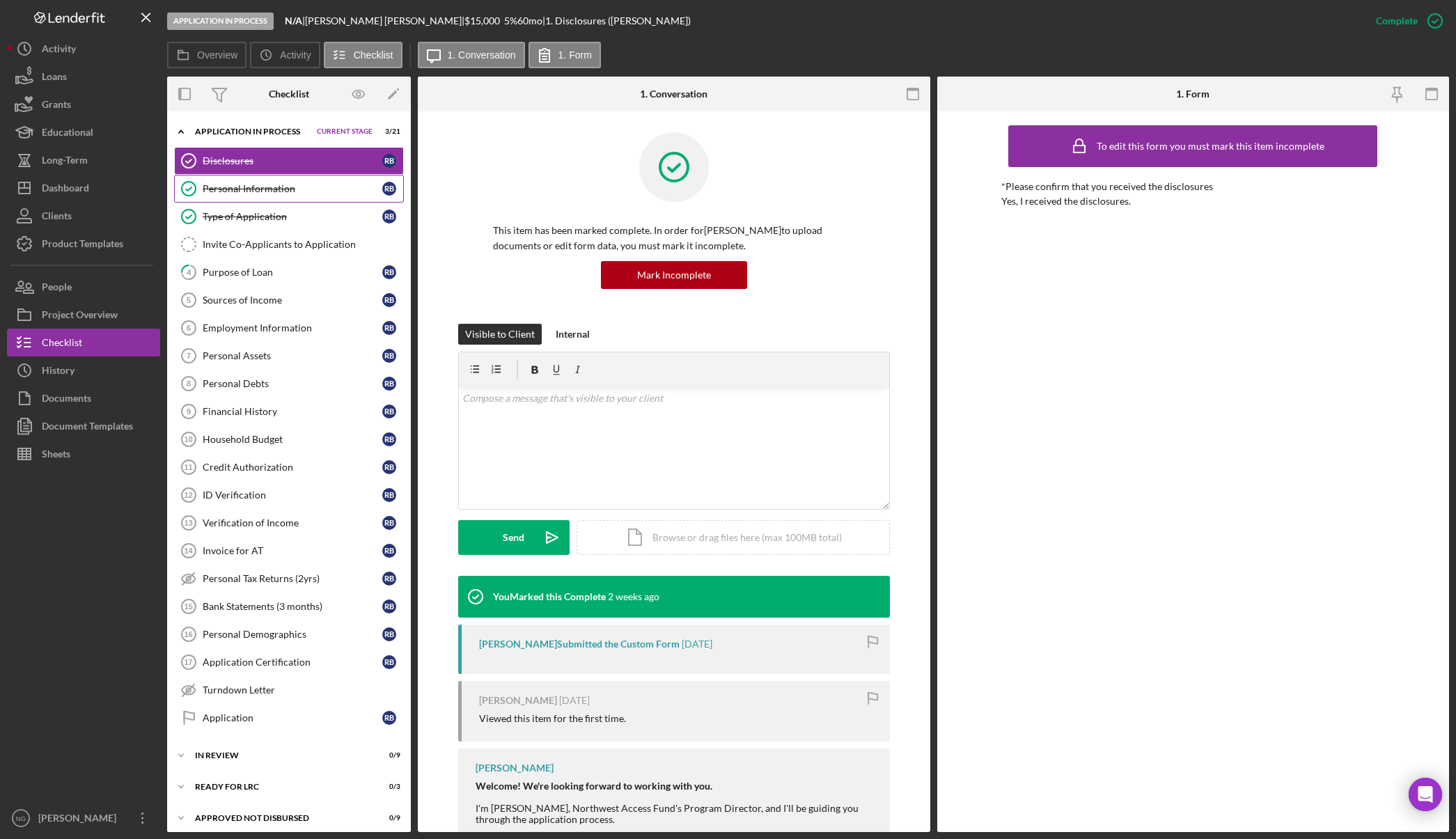
click at [273, 188] on div "Personal Information" at bounding box center [292, 189] width 179 height 12
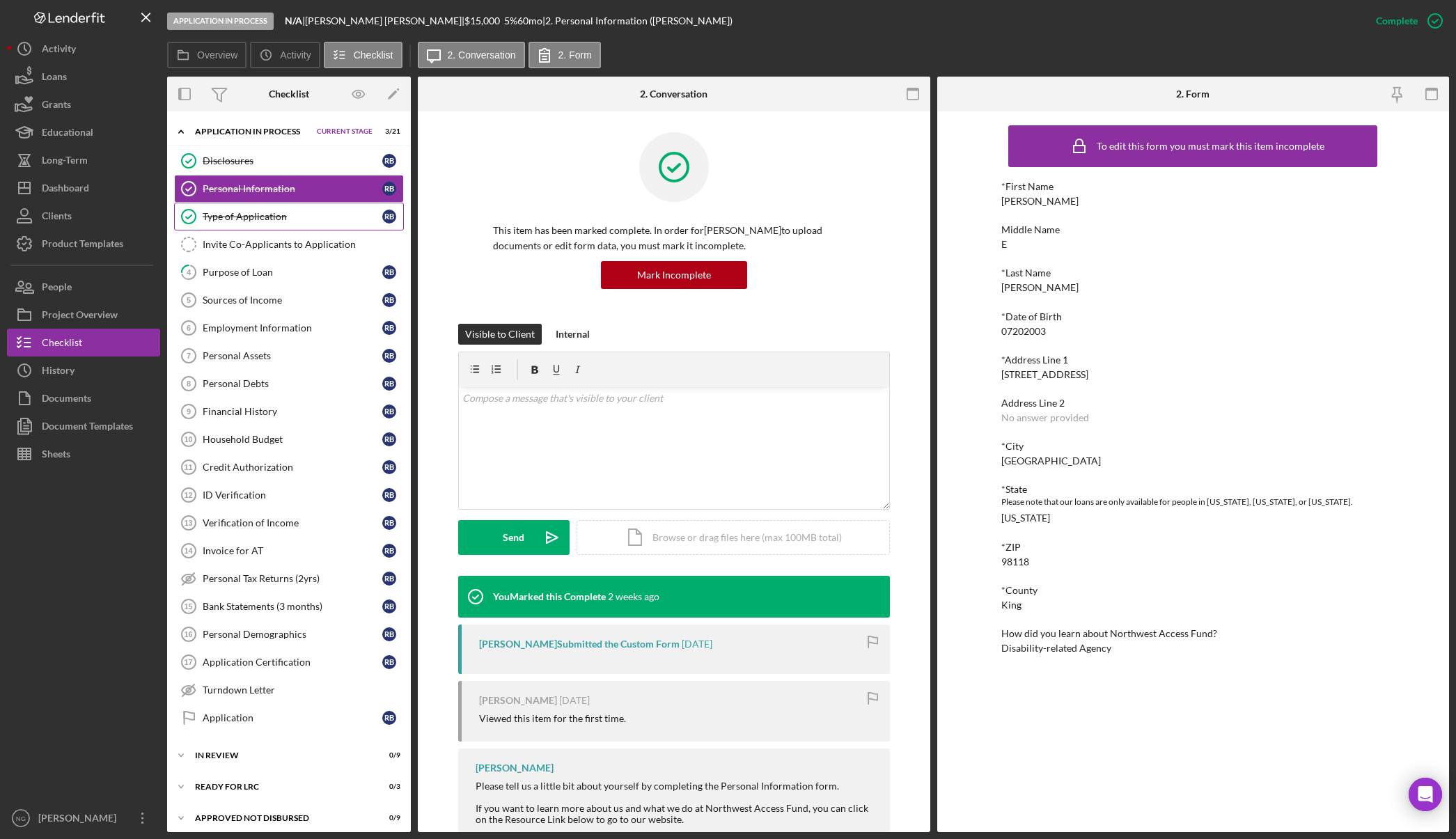
click at [277, 213] on div "Type of Application" at bounding box center [292, 217] width 179 height 12
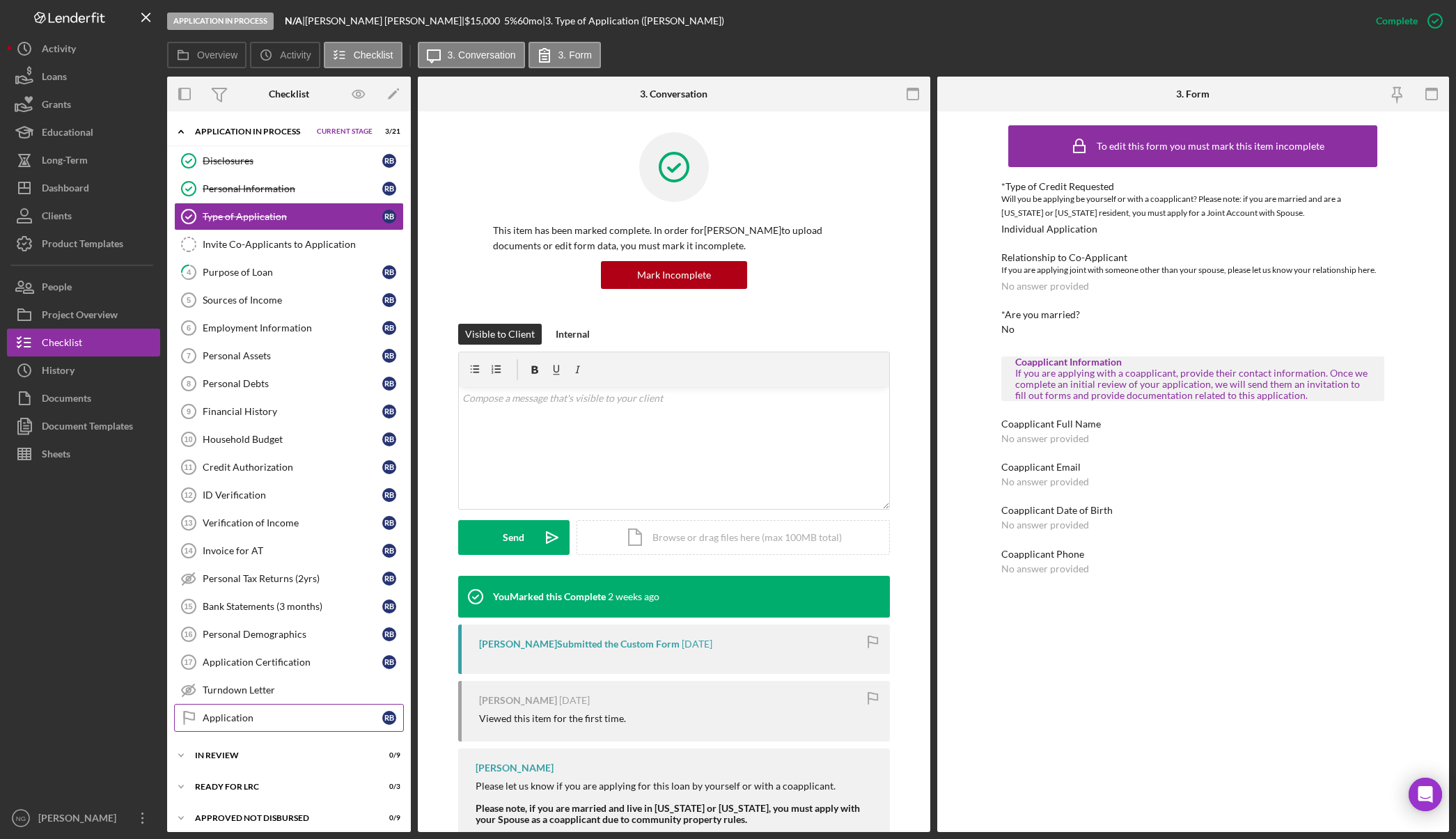
click at [290, 723] on div "Application" at bounding box center [292, 718] width 179 height 12
